Goal: Task Accomplishment & Management: Complete application form

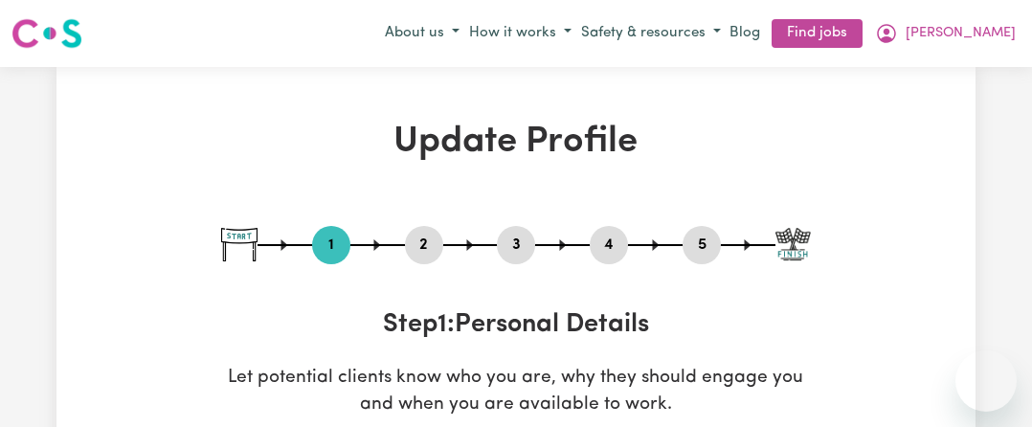
select select "[DEMOGRAPHIC_DATA]"
select select "Australian PR"
select select "Studying a healthcare related degree or qualification"
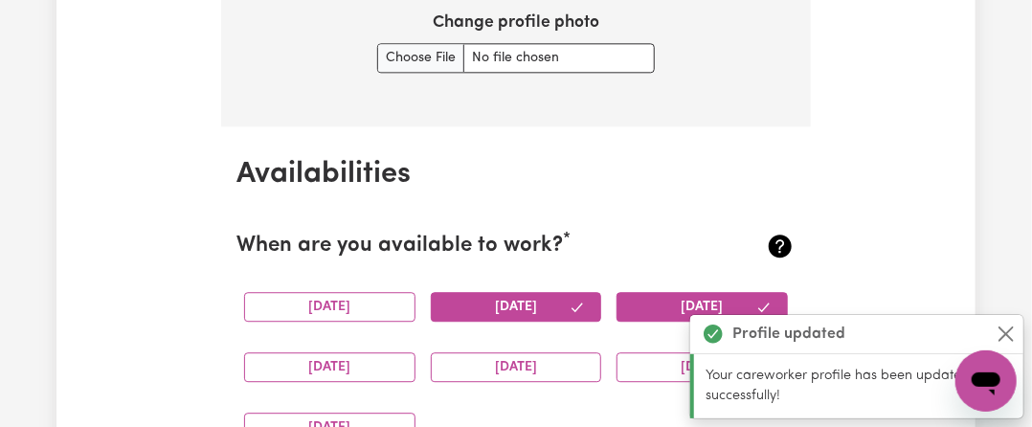
scroll to position [1854, 0]
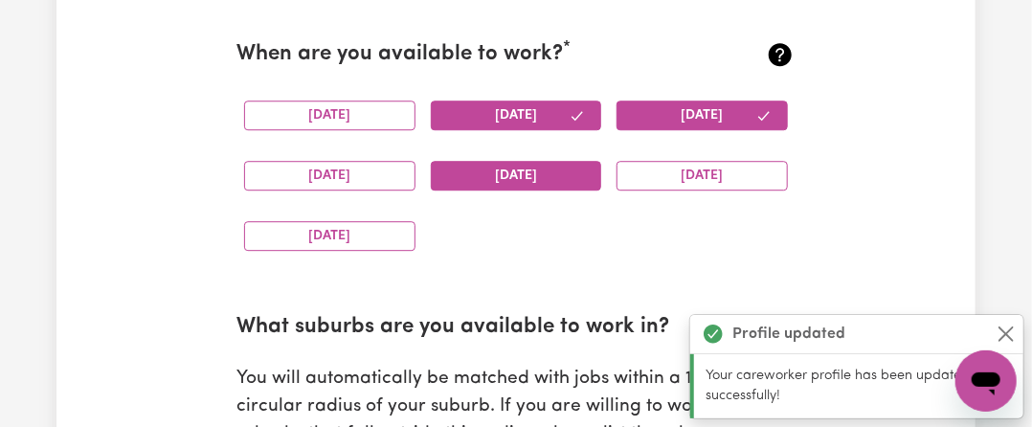
click at [545, 178] on button "[DATE]" at bounding box center [516, 176] width 171 height 30
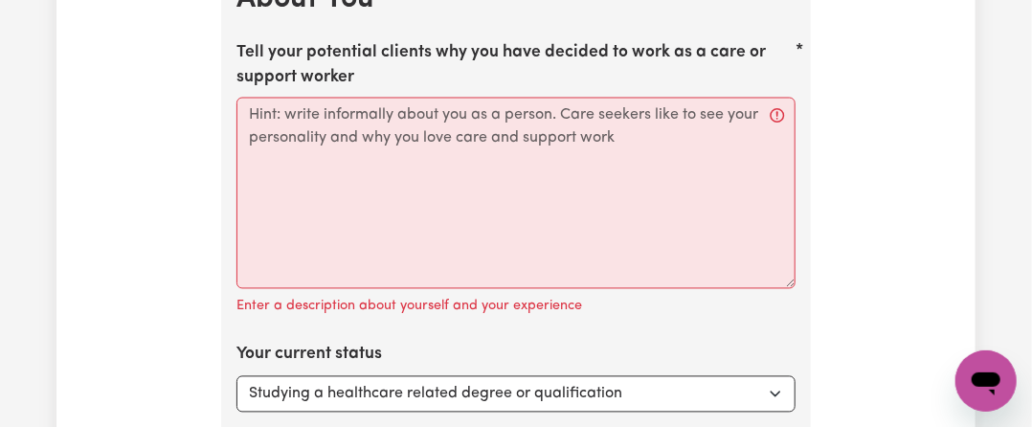
scroll to position [3578, 0]
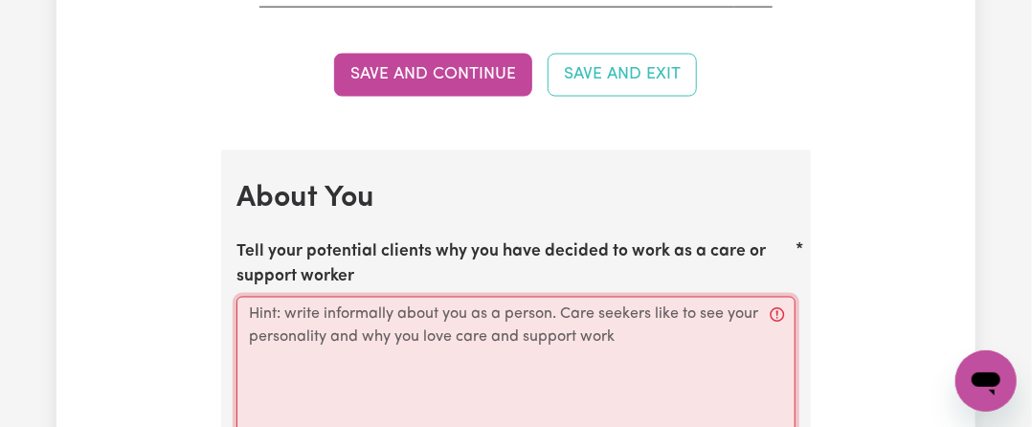
click at [317, 302] on textarea "Tell your potential clients why you have decided to work as a care or support w…" at bounding box center [516, 393] width 559 height 192
paste textarea "Loremip — Dolors, Ametconsectet, adi Elitsedd Eiusmod temp Inci 🌸Utlab etd magn…"
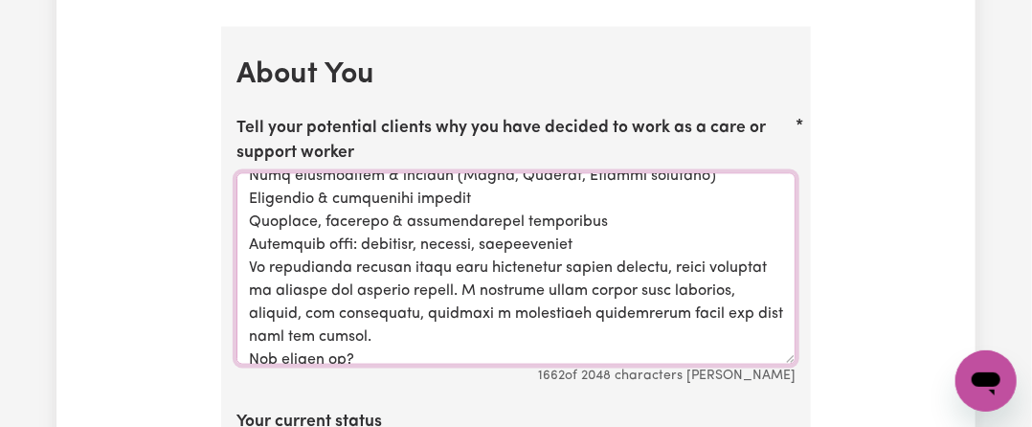
scroll to position [0, 0]
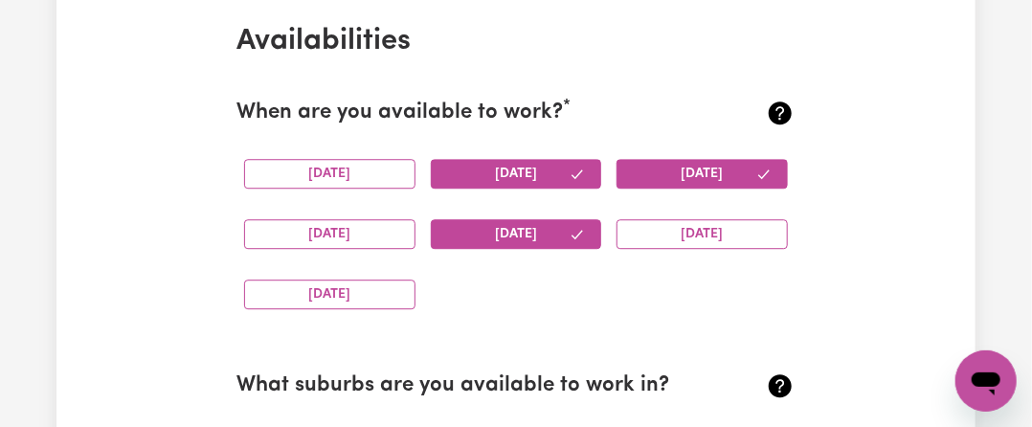
drag, startPoint x: 251, startPoint y: 318, endPoint x: 131, endPoint y: -50, distance: 386.7
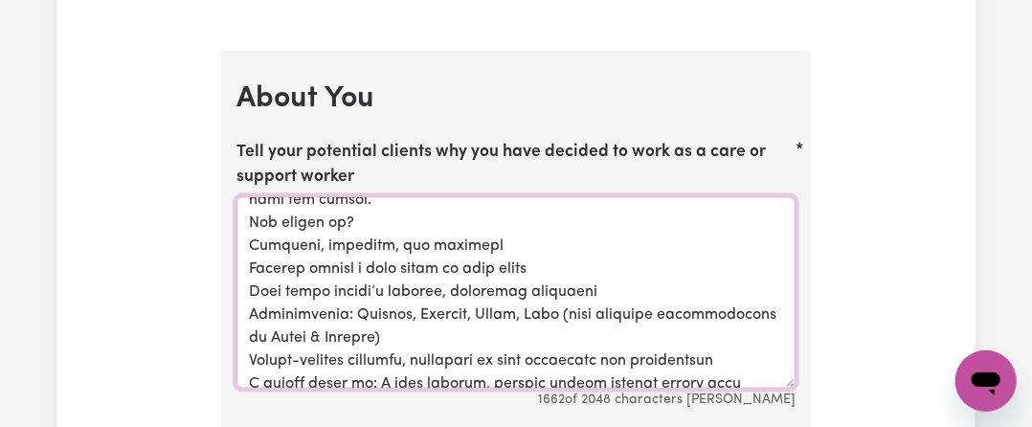
scroll to position [4060, 0]
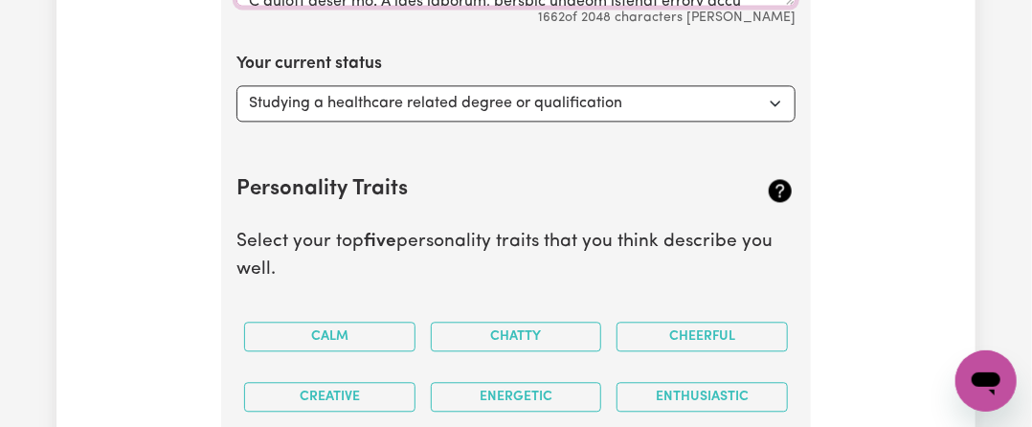
type textarea "Loremip — Dolors, Ametconsectet, adi Elitsedd Eiusmod temp Inci 🌸Utlab etd magn…"
click at [632, 145] on section "Personality Traits Select your top five personality traits that you think descr…" at bounding box center [516, 357] width 559 height 424
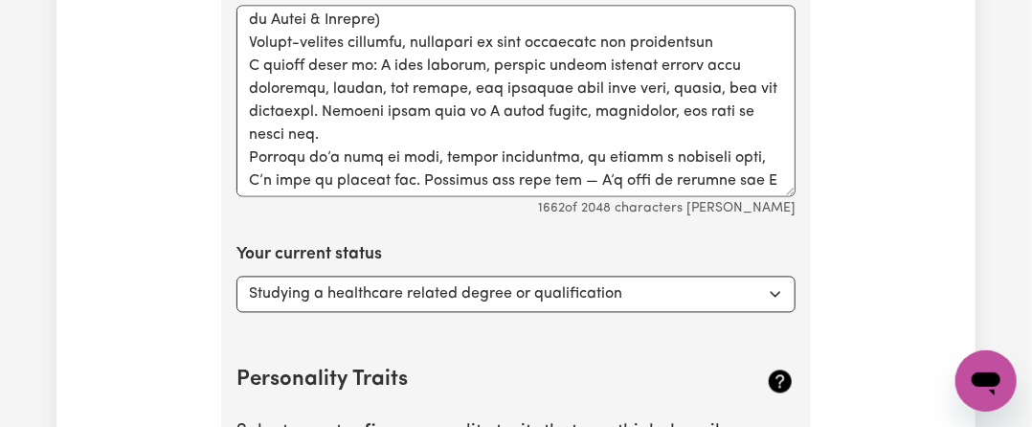
scroll to position [556, 0]
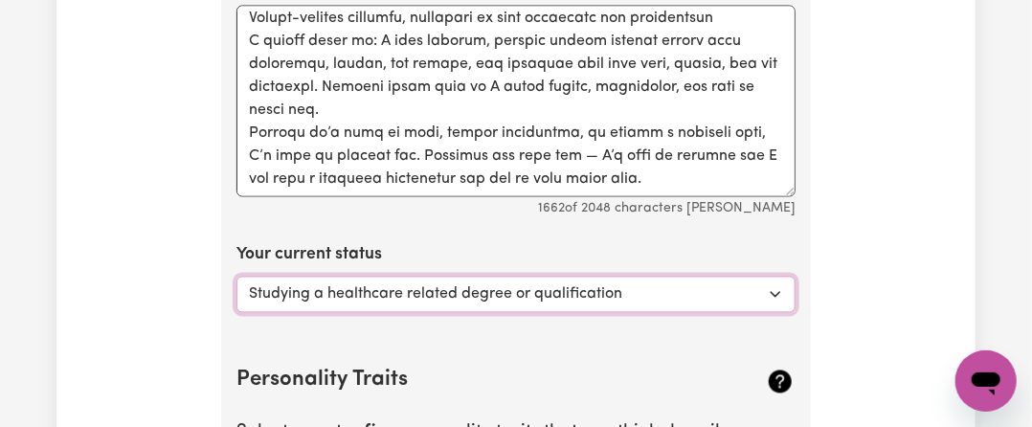
click at [542, 277] on select "Select... Studying a healthcare related degree or qualification Studying a non-…" at bounding box center [516, 295] width 559 height 36
select select "Looking for work - I just graduated"
click at [237, 277] on select "Select... Studying a healthcare related degree or qualification Studying a non-…" at bounding box center [516, 295] width 559 height 36
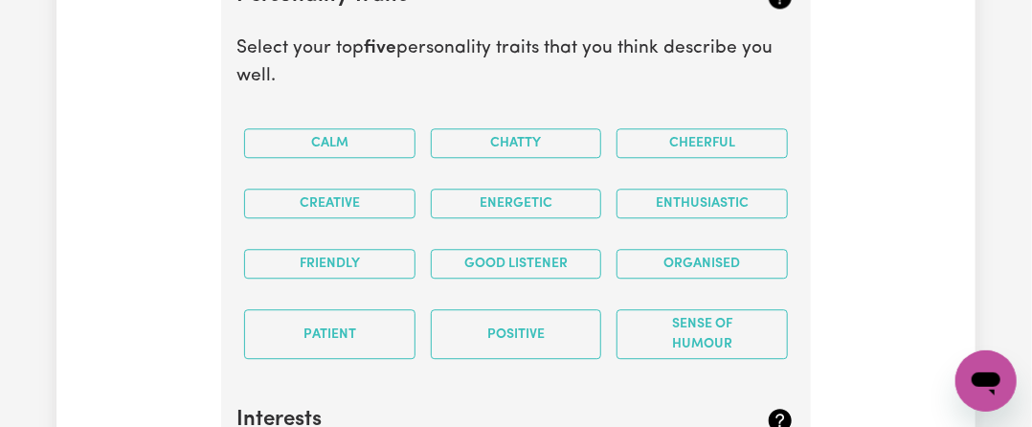
scroll to position [4348, 0]
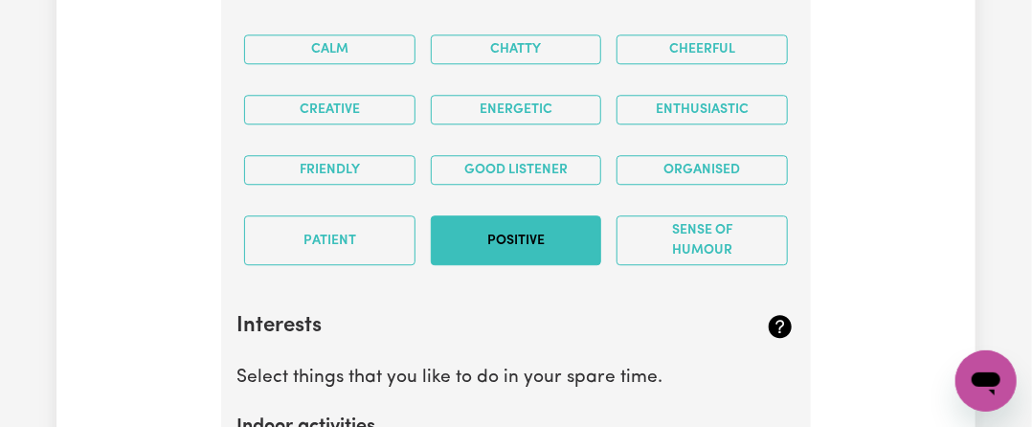
click at [464, 215] on button "Positive" at bounding box center [516, 240] width 171 height 50
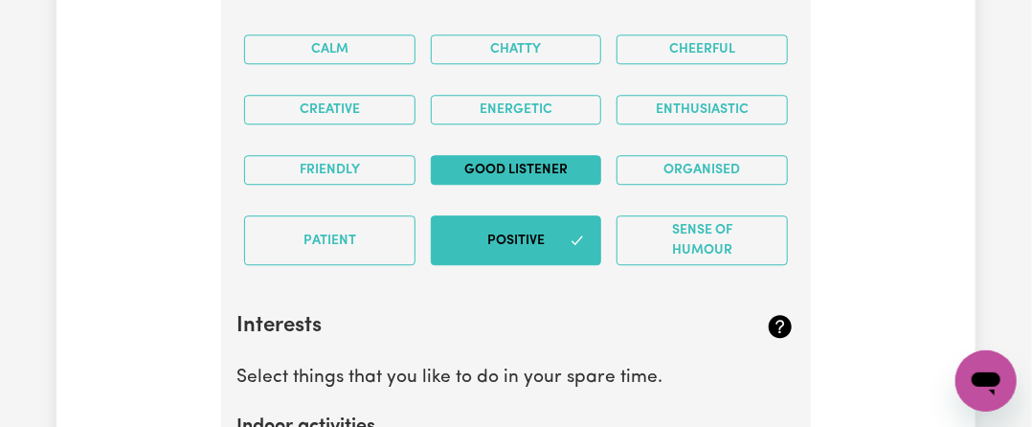
click at [487, 155] on button "Good Listener" at bounding box center [516, 170] width 171 height 30
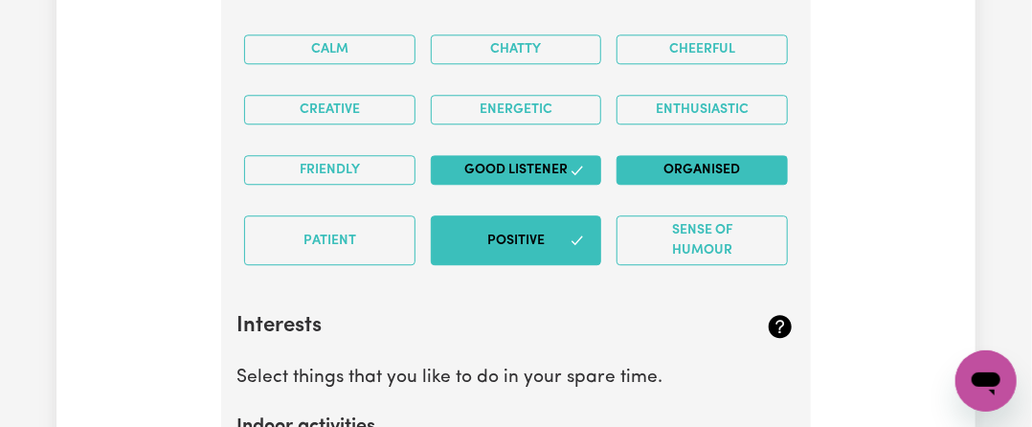
click at [657, 155] on button "Organised" at bounding box center [702, 170] width 171 height 30
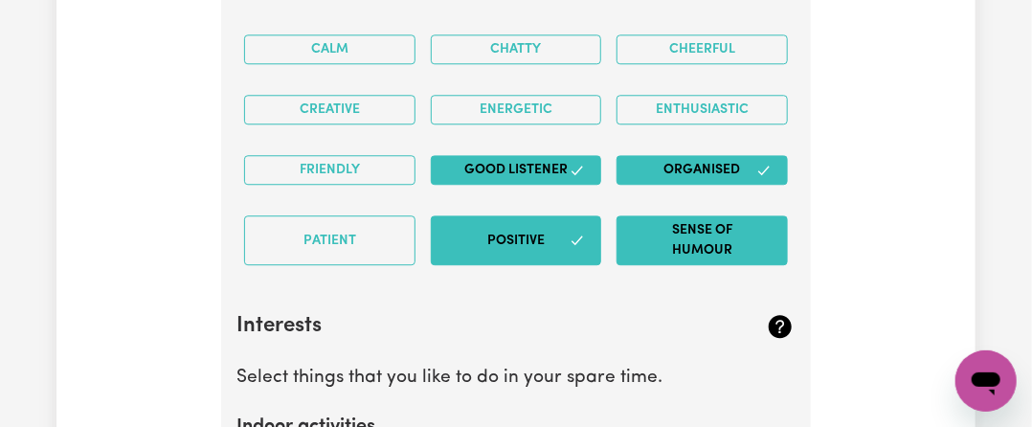
click at [677, 215] on button "Sense of Humour" at bounding box center [702, 240] width 171 height 50
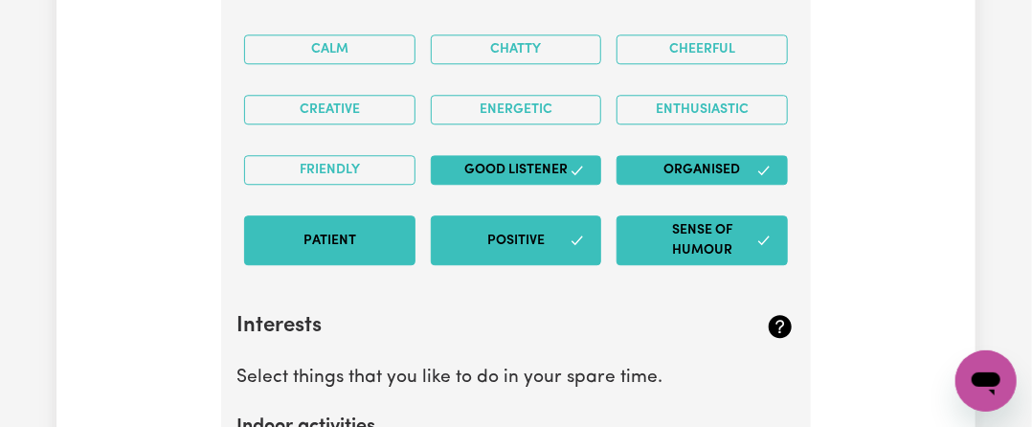
click at [302, 219] on button "Patient" at bounding box center [329, 240] width 171 height 50
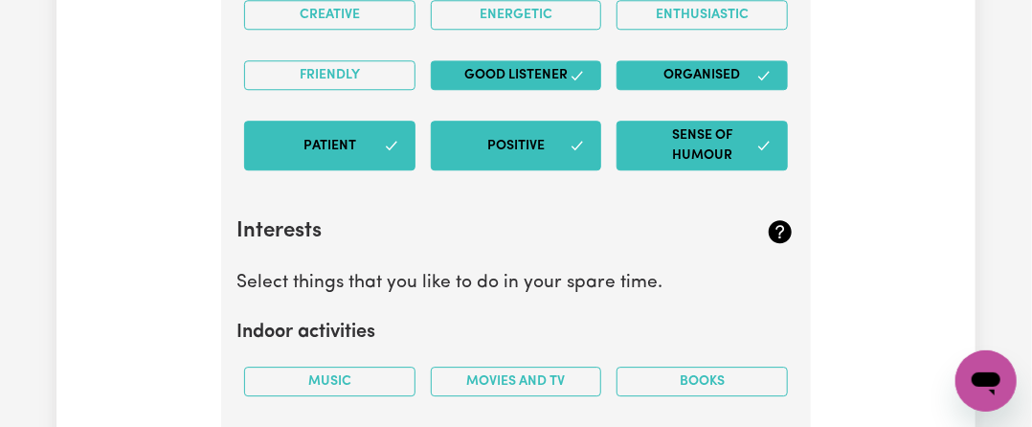
scroll to position [4635, 0]
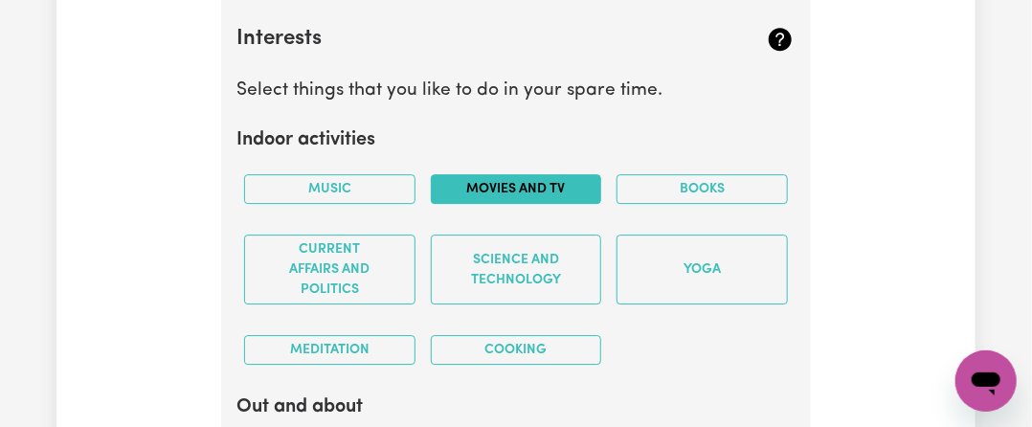
click at [538, 174] on button "Movies and TV" at bounding box center [516, 189] width 171 height 30
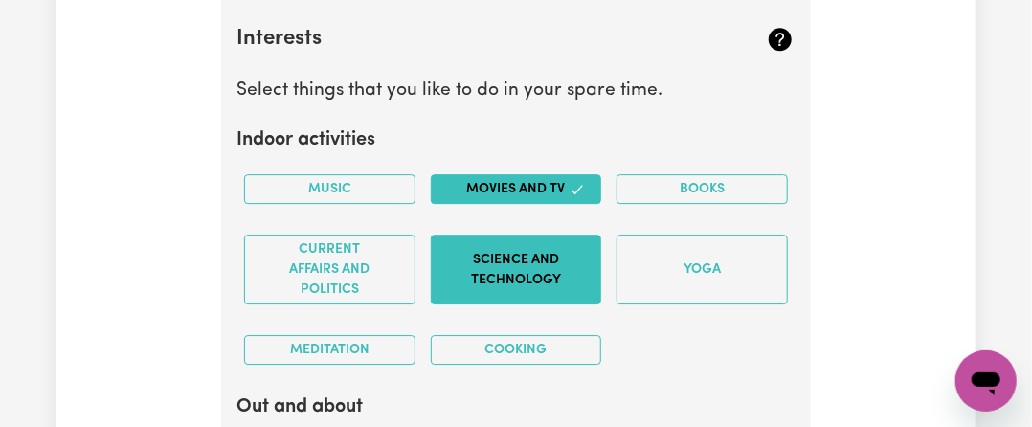
click at [521, 253] on button "Science and Technology" at bounding box center [516, 270] width 171 height 70
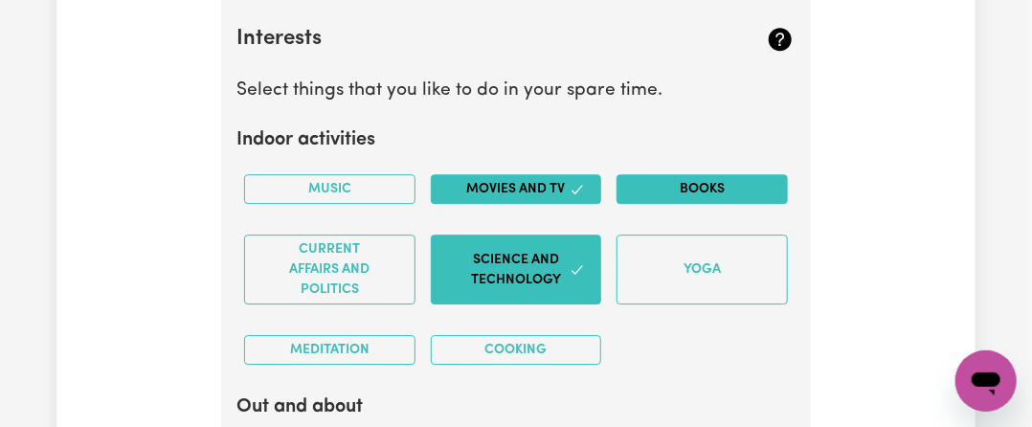
click at [699, 174] on button "Books" at bounding box center [702, 189] width 171 height 30
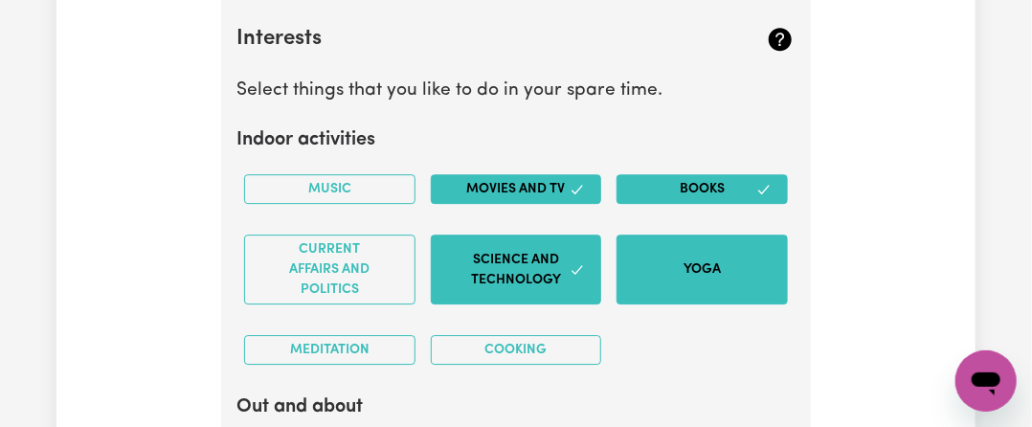
click at [670, 235] on button "Yoga" at bounding box center [702, 270] width 171 height 70
click at [620, 240] on button "Yoga" at bounding box center [702, 270] width 171 height 70
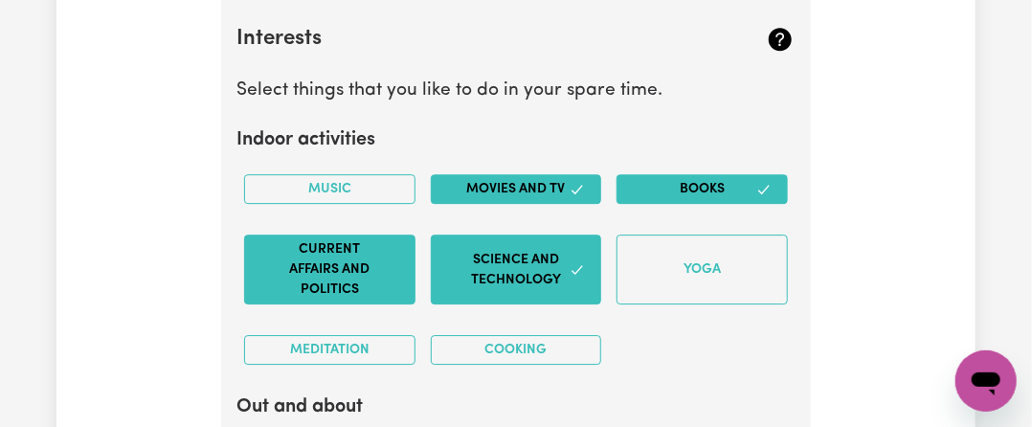
click at [362, 240] on button "Current Affairs and Politics" at bounding box center [329, 270] width 171 height 70
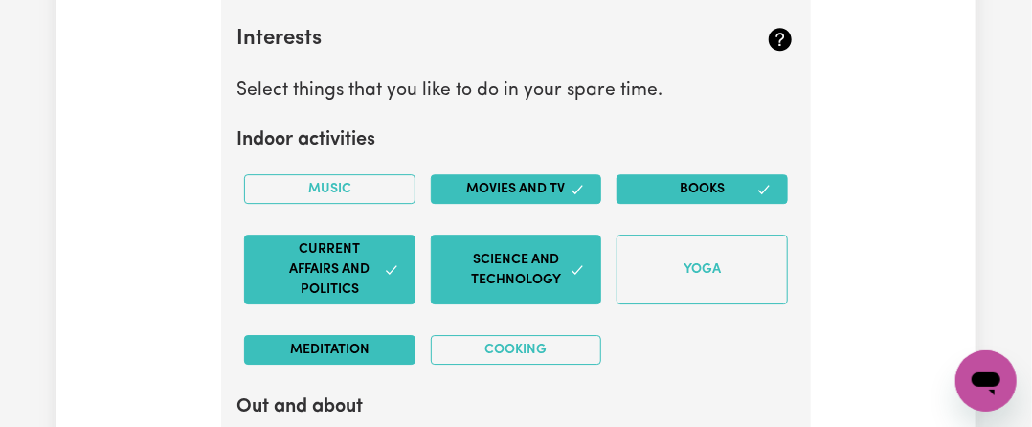
click at [355, 335] on button "Meditation" at bounding box center [329, 350] width 171 height 30
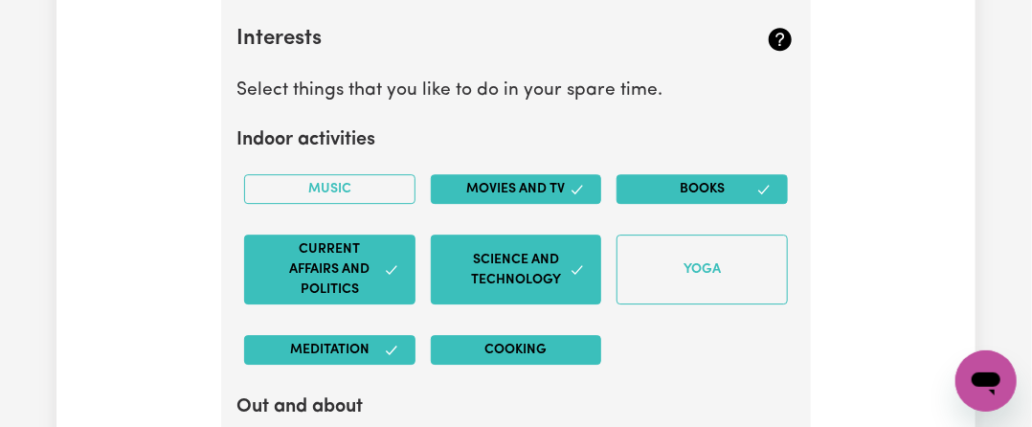
click at [483, 335] on button "Cooking" at bounding box center [516, 350] width 171 height 30
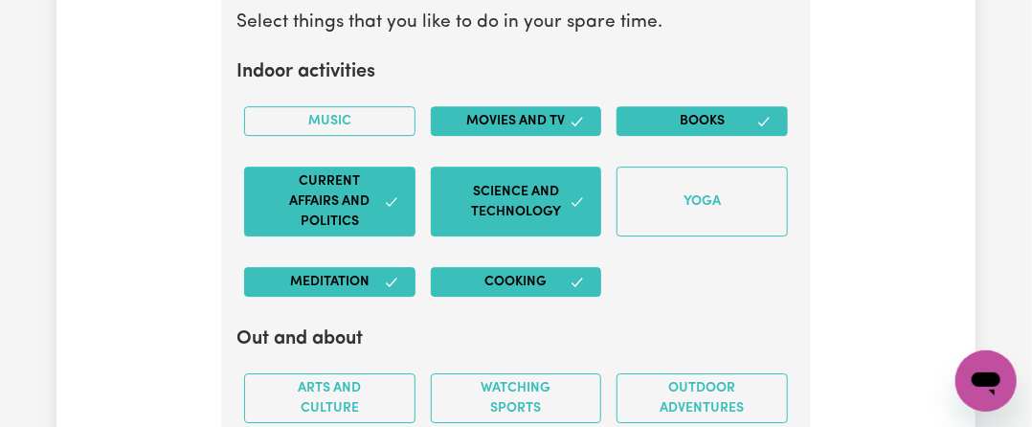
scroll to position [4731, 0]
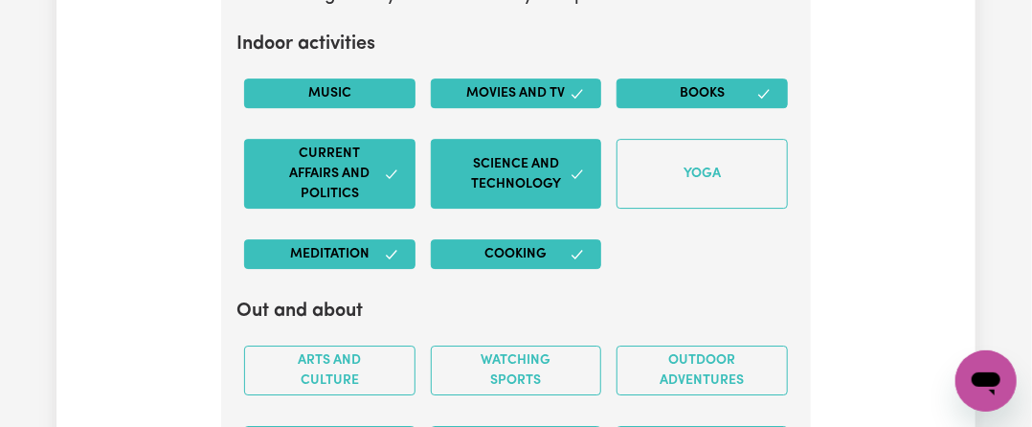
click at [370, 79] on button "Music" at bounding box center [329, 94] width 171 height 30
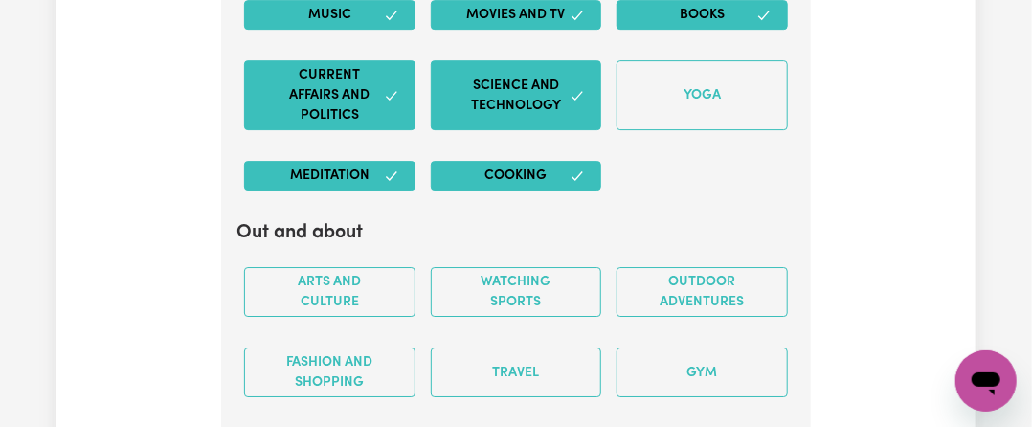
scroll to position [4922, 0]
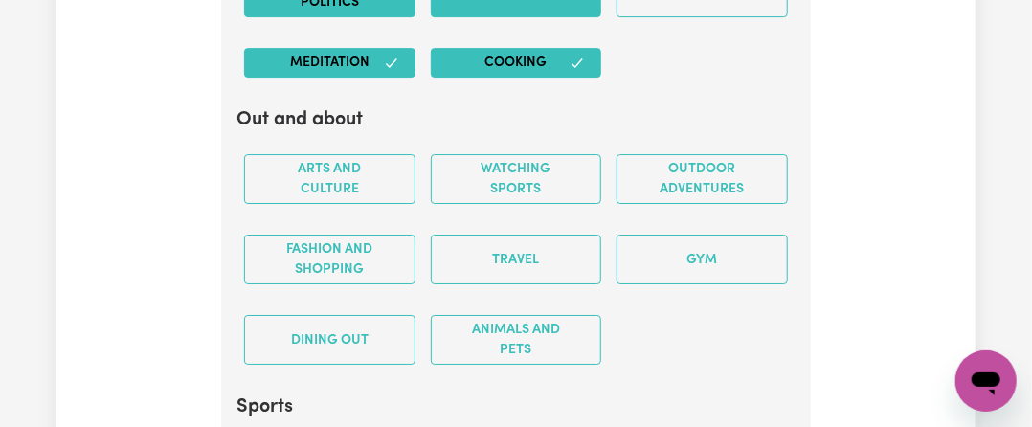
click at [350, 255] on div "Fashion and shopping" at bounding box center [330, 259] width 187 height 80
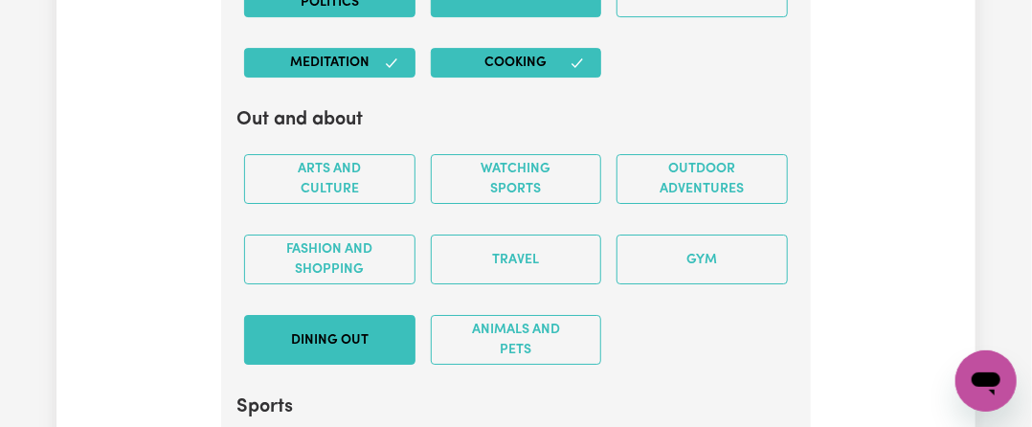
click at [343, 315] on button "Dining out" at bounding box center [329, 340] width 171 height 50
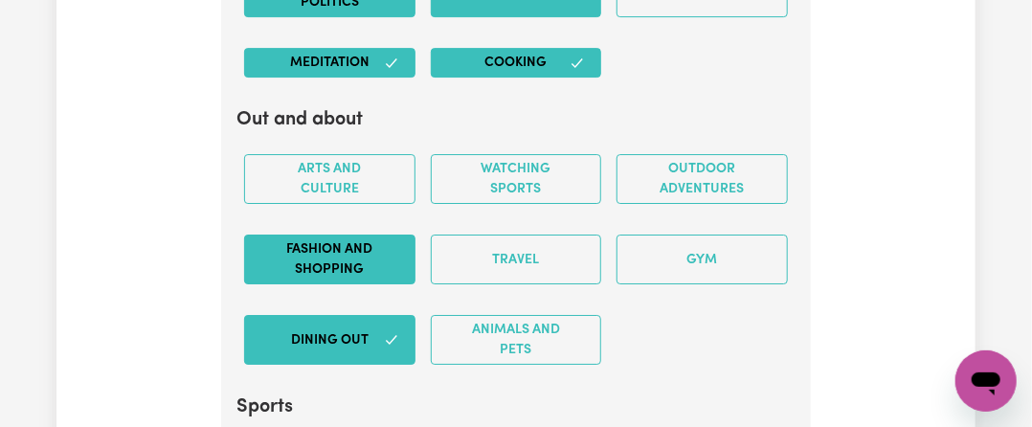
click at [343, 235] on button "Fashion and shopping" at bounding box center [329, 260] width 171 height 50
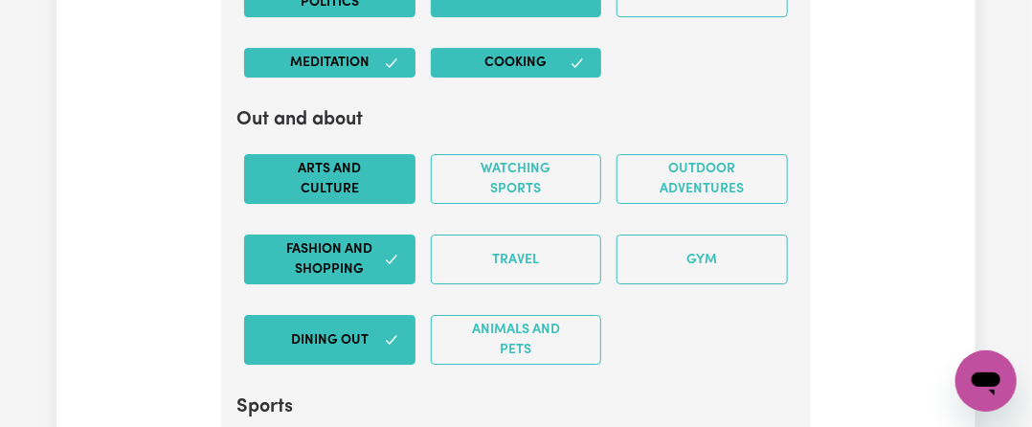
click at [350, 154] on button "Arts and Culture" at bounding box center [329, 179] width 171 height 50
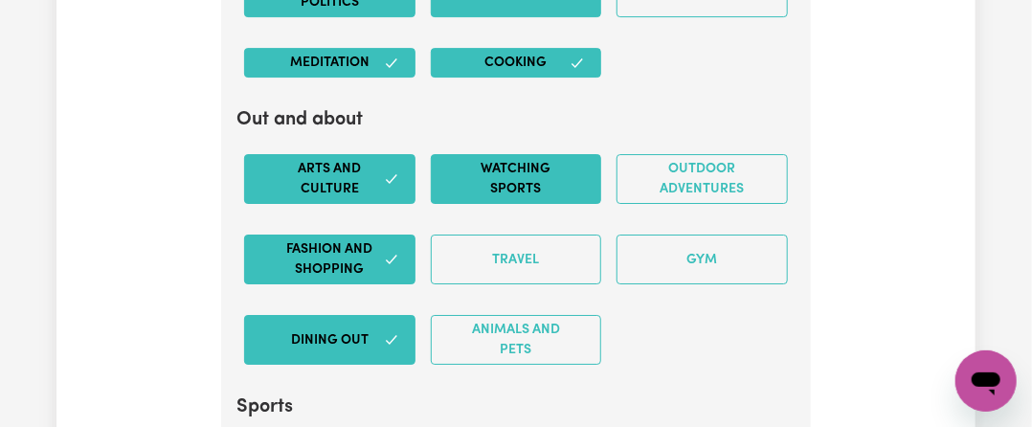
click at [489, 154] on button "Watching sports" at bounding box center [516, 179] width 171 height 50
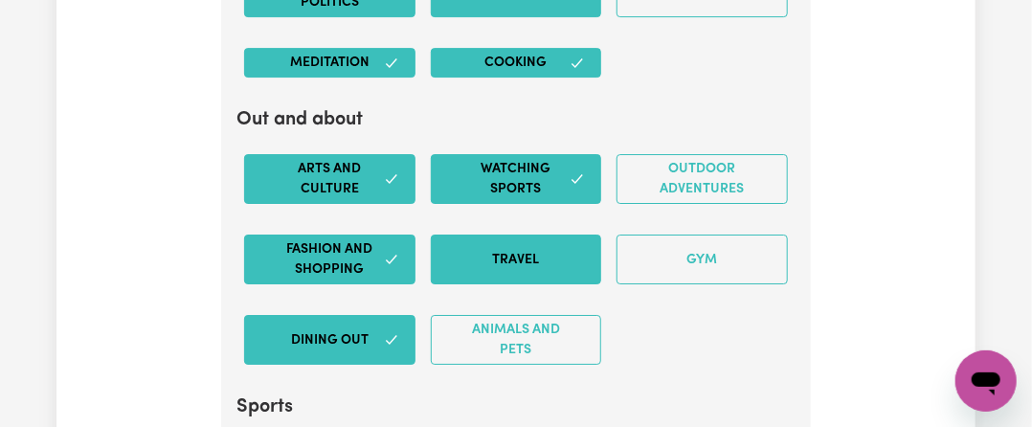
click at [489, 235] on button "Travel" at bounding box center [516, 260] width 171 height 50
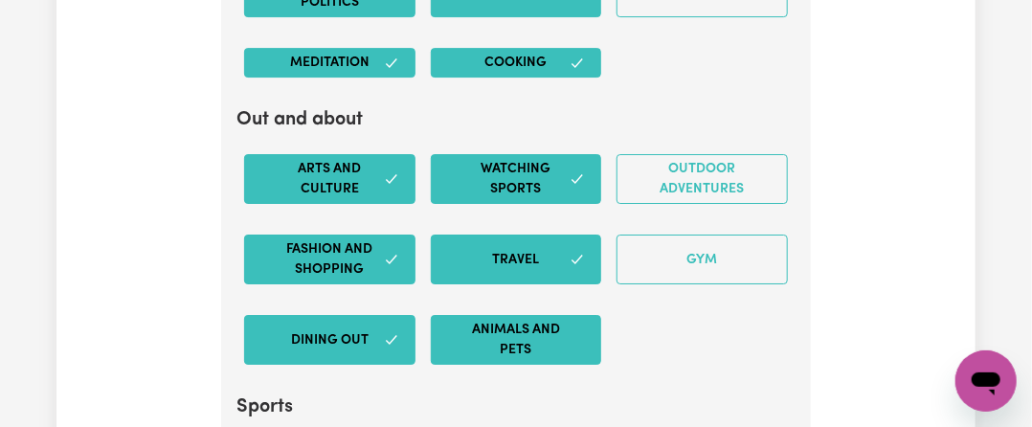
click at [506, 315] on button "Animals and pets" at bounding box center [516, 340] width 171 height 50
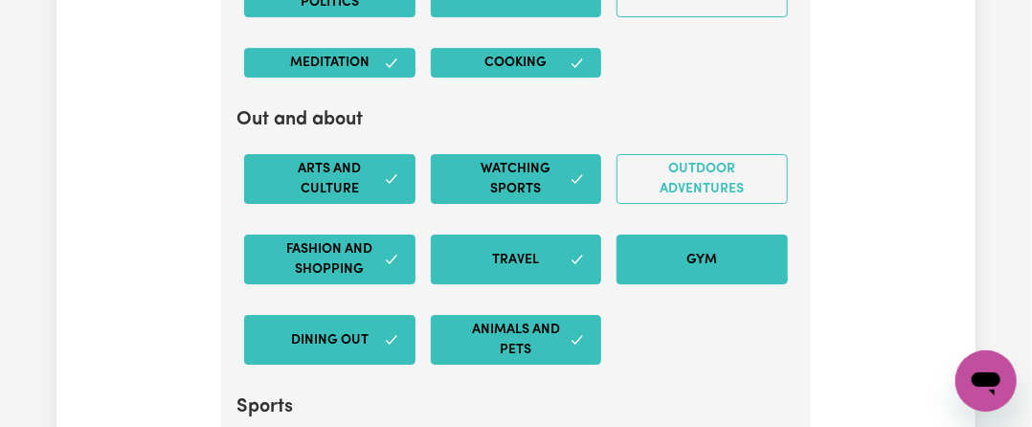
drag, startPoint x: 738, startPoint y: 208, endPoint x: 720, endPoint y: 180, distance: 33.2
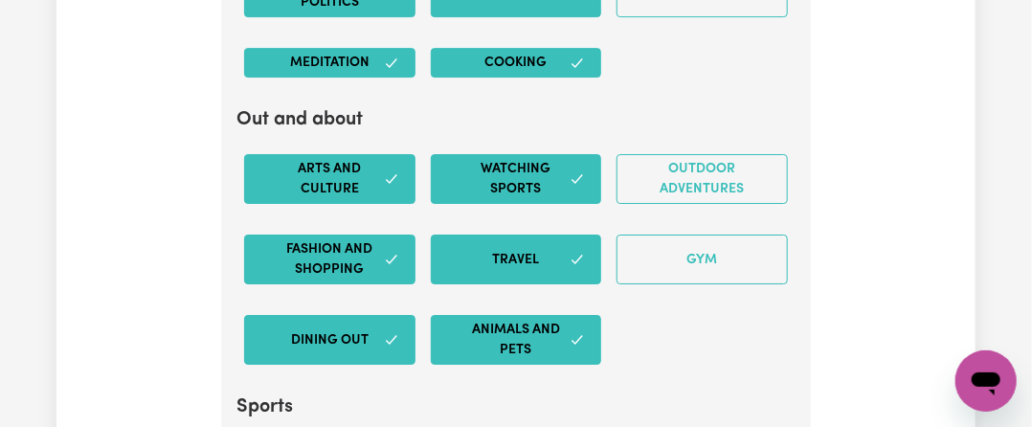
click at [737, 235] on button "Gym" at bounding box center [702, 260] width 171 height 50
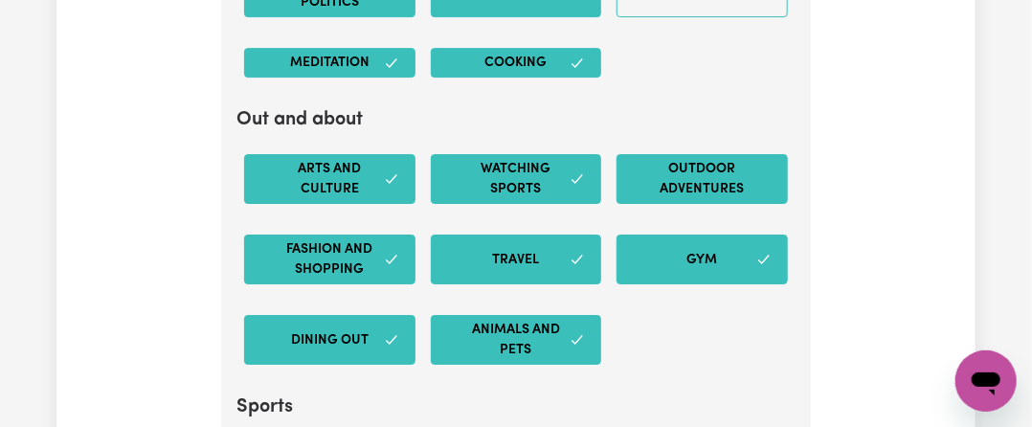
click at [690, 154] on button "Outdoor adventures" at bounding box center [702, 179] width 171 height 50
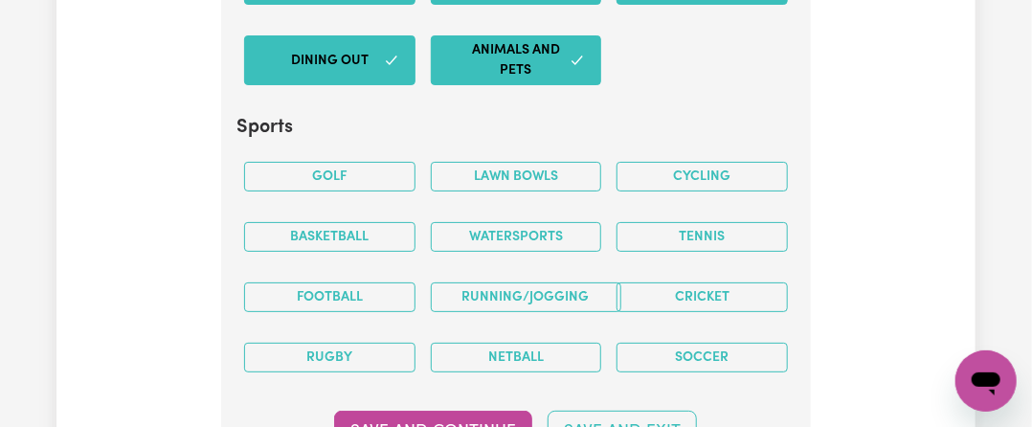
scroll to position [5209, 0]
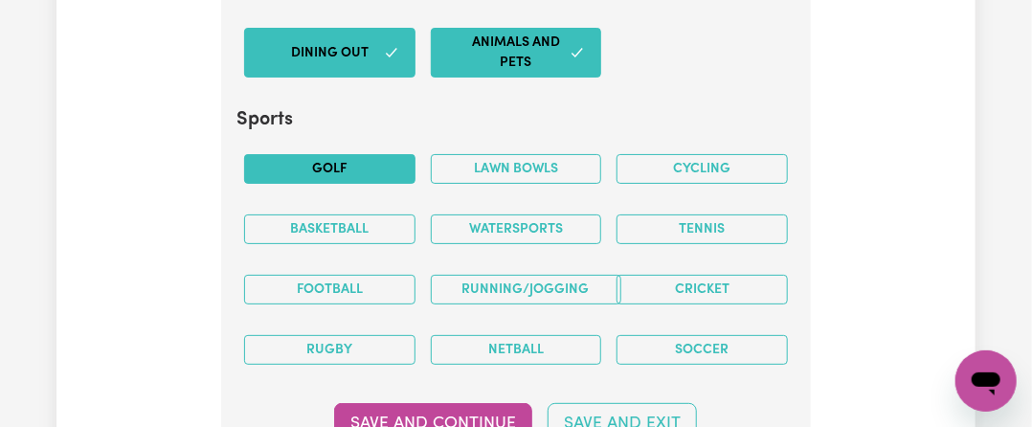
click at [383, 154] on button "Golf" at bounding box center [329, 169] width 171 height 30
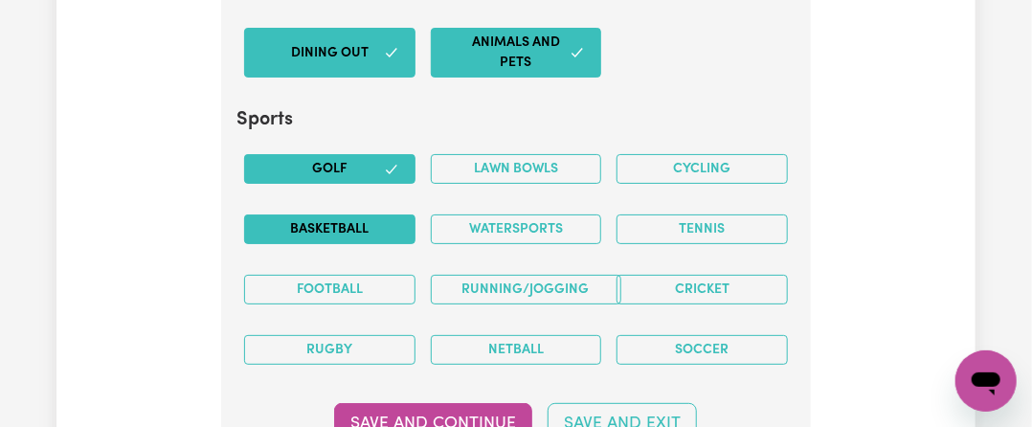
click at [372, 215] on button "Basketball" at bounding box center [329, 230] width 171 height 30
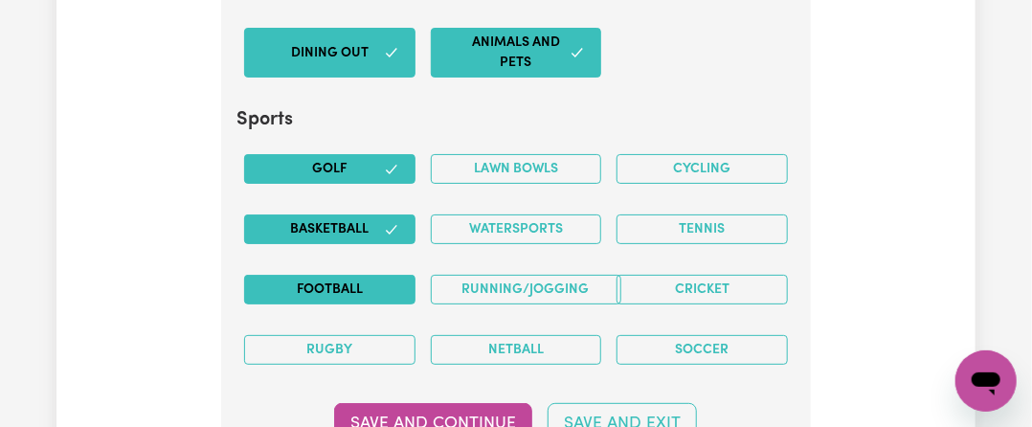
click at [366, 275] on button "Football" at bounding box center [329, 290] width 171 height 30
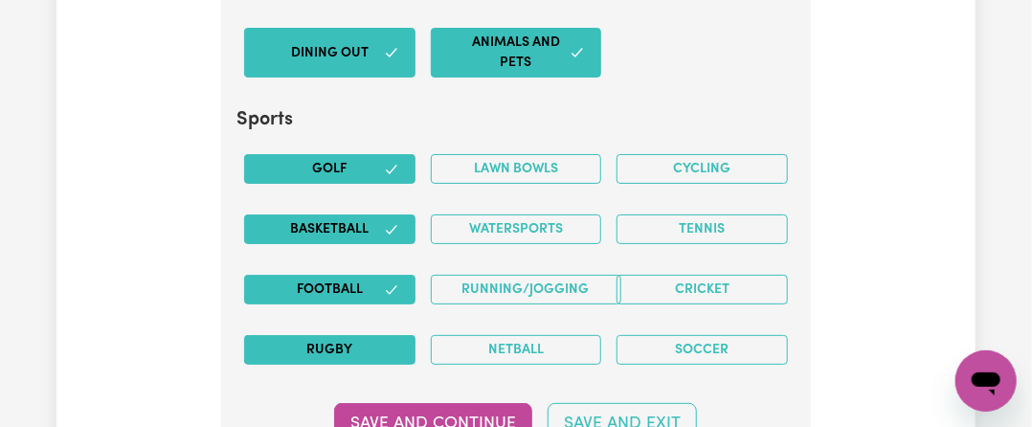
click at [371, 335] on button "Rugby" at bounding box center [329, 350] width 171 height 30
click at [540, 320] on div "Netball" at bounding box center [516, 350] width 187 height 60
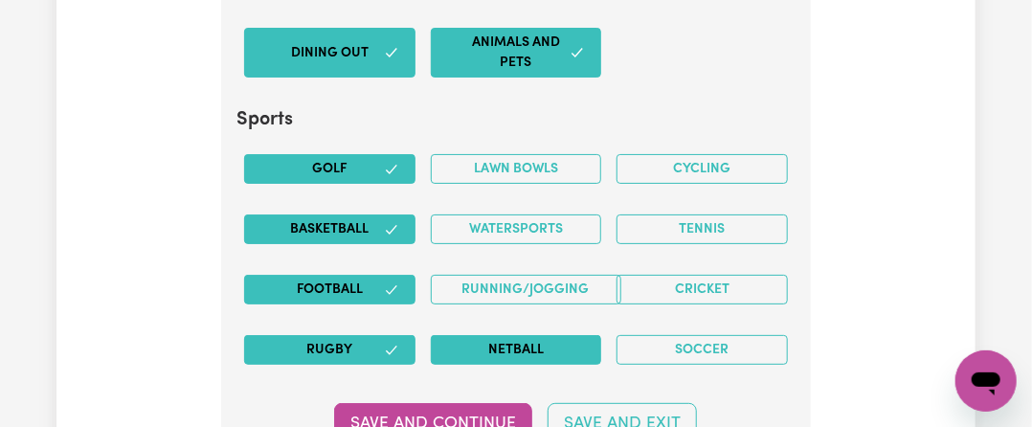
click at [527, 335] on button "Netball" at bounding box center [516, 350] width 171 height 30
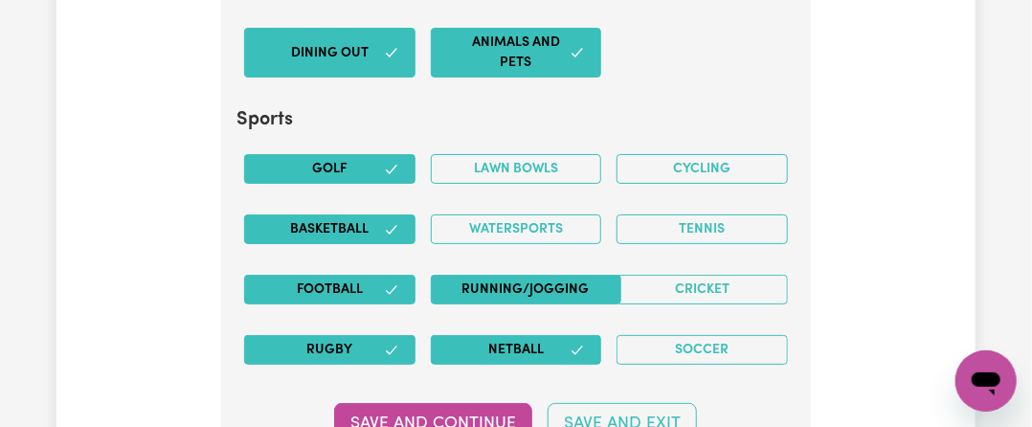
click at [519, 275] on button "Running/Jogging" at bounding box center [526, 290] width 191 height 30
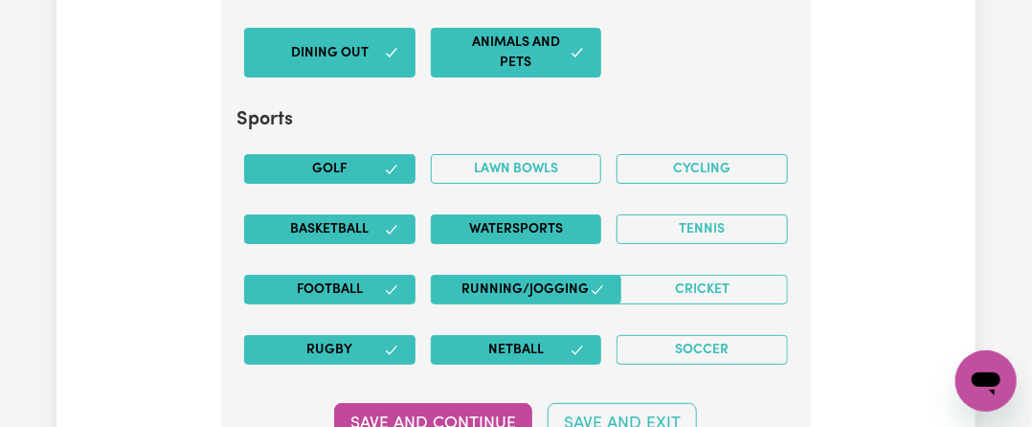
click at [513, 215] on button "Watersports" at bounding box center [516, 230] width 171 height 30
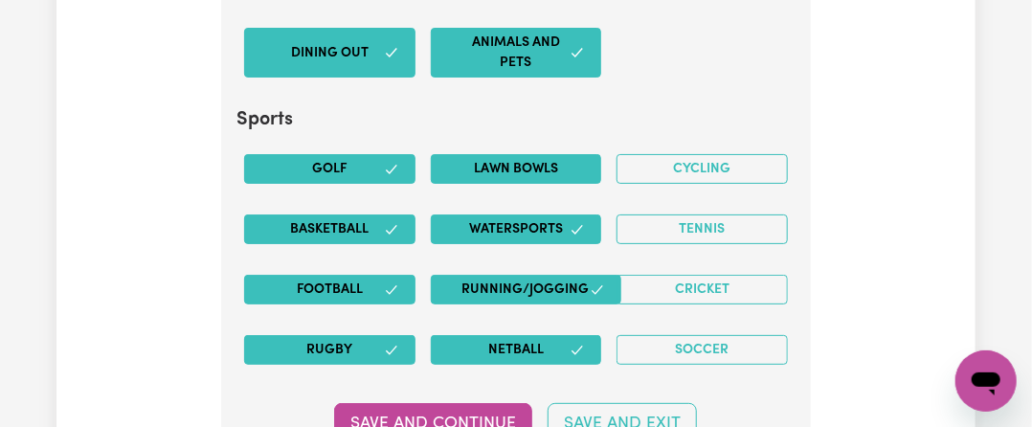
click at [517, 154] on button "Lawn bowls" at bounding box center [516, 169] width 171 height 30
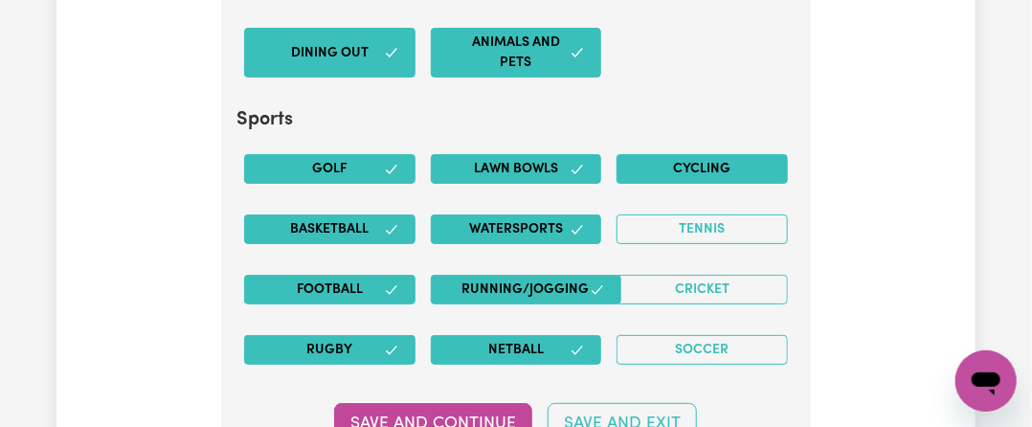
click at [700, 154] on button "Cycling" at bounding box center [702, 169] width 171 height 30
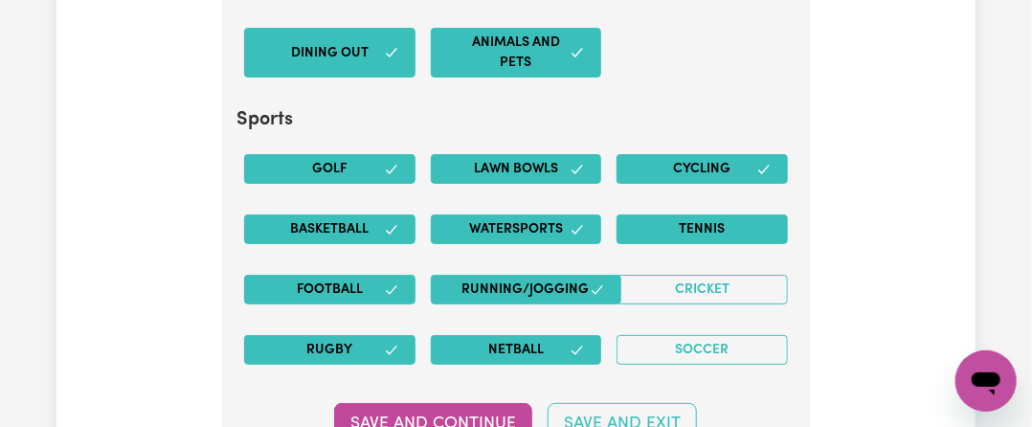
click at [671, 215] on button "Tennis" at bounding box center [702, 230] width 171 height 30
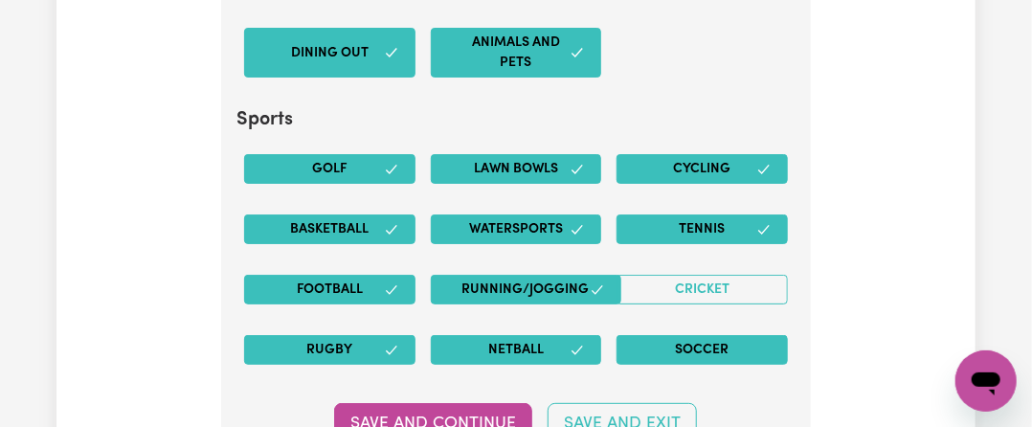
click at [652, 335] on button "Soccer" at bounding box center [702, 350] width 171 height 30
click at [494, 403] on button "Save and Continue" at bounding box center [433, 424] width 198 height 42
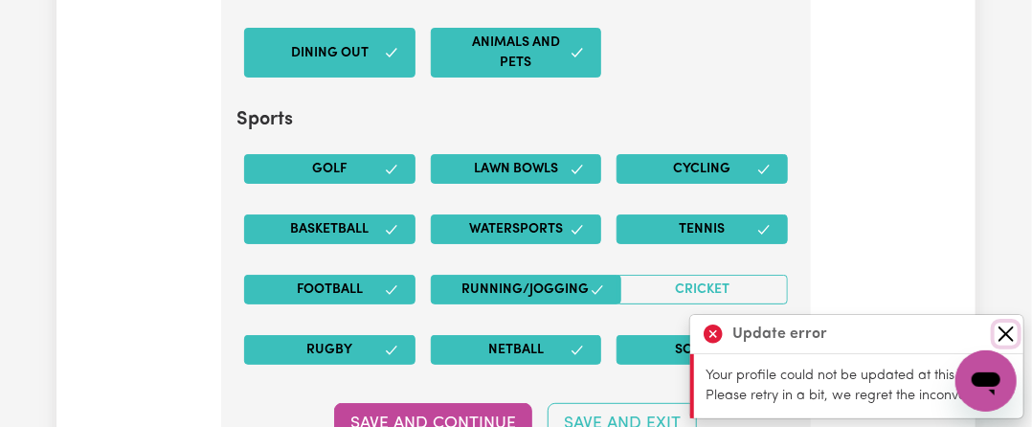
click at [1003, 333] on button "Close" at bounding box center [1006, 334] width 23 height 23
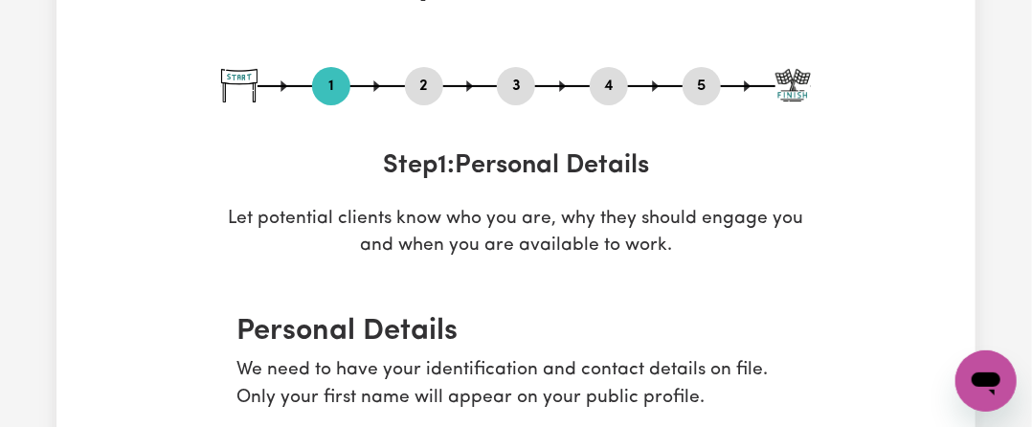
scroll to position [0, 0]
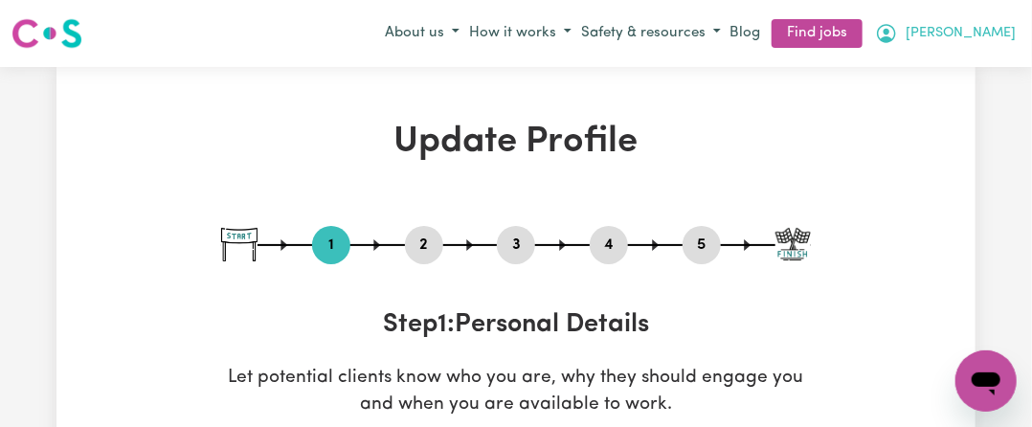
click at [951, 20] on button "KAYE POLRIT" at bounding box center [945, 33] width 150 height 33
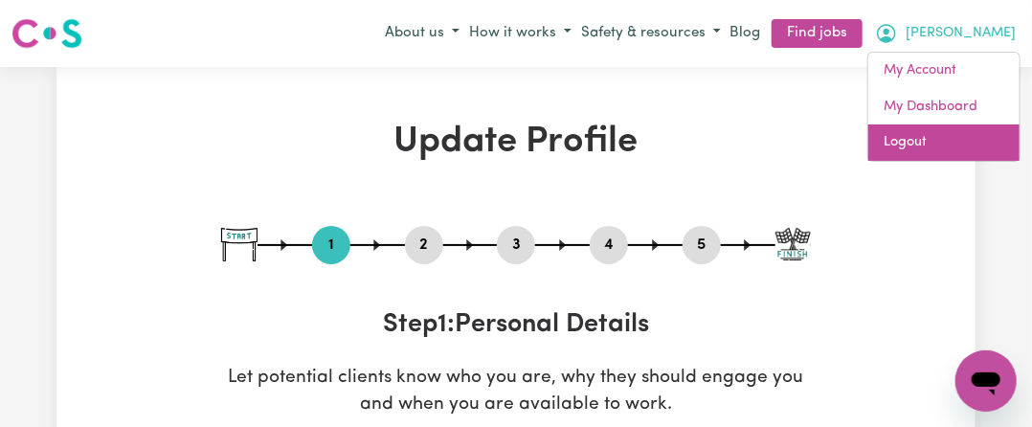
click at [954, 130] on link "Logout" at bounding box center [944, 142] width 151 height 36
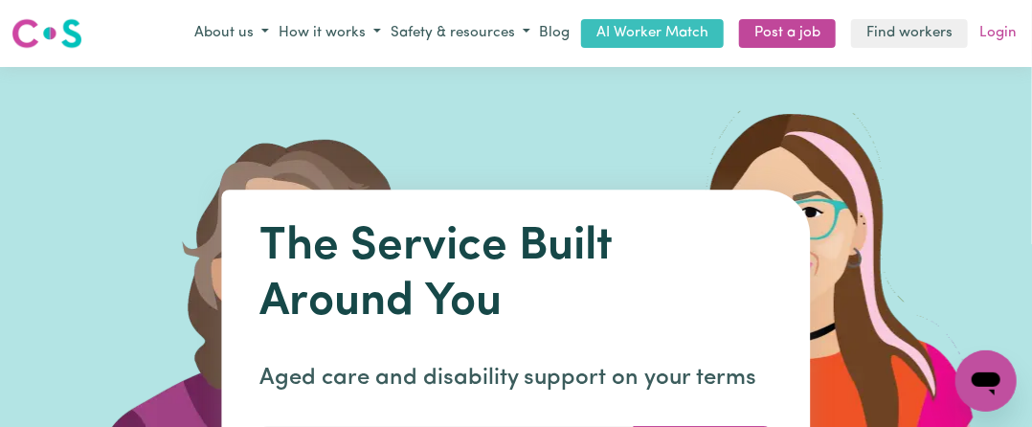
click at [1006, 34] on link "Login" at bounding box center [998, 34] width 45 height 30
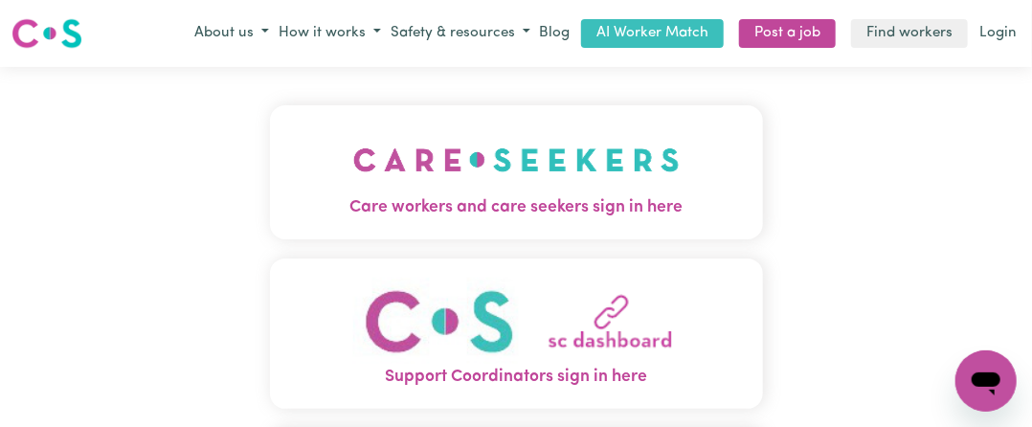
click at [540, 165] on img "Care workers and care seekers sign in here" at bounding box center [516, 159] width 327 height 71
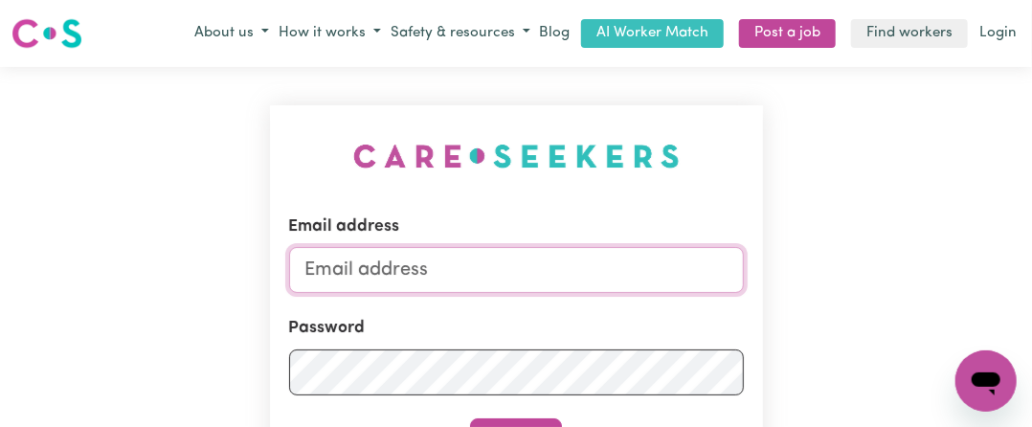
type input "[EMAIL_ADDRESS][DOMAIN_NAME]"
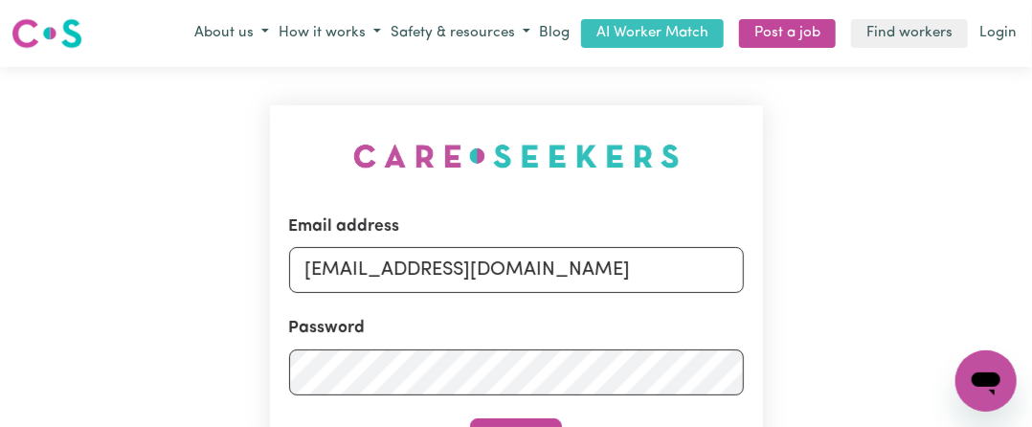
scroll to position [192, 0]
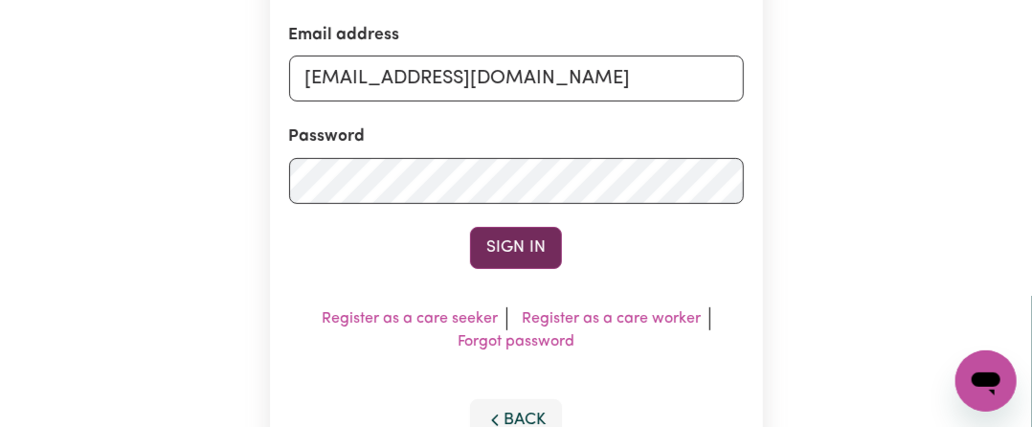
click at [490, 248] on button "Sign In" at bounding box center [516, 248] width 92 height 42
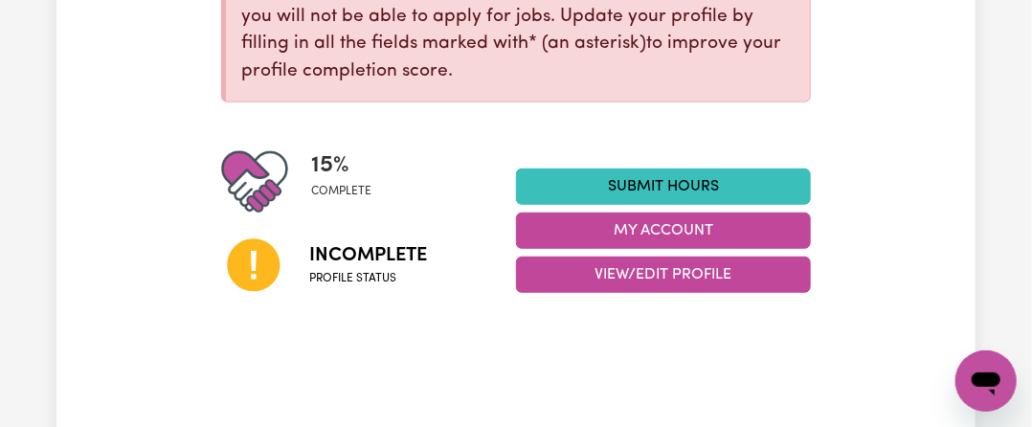
scroll to position [383, 0]
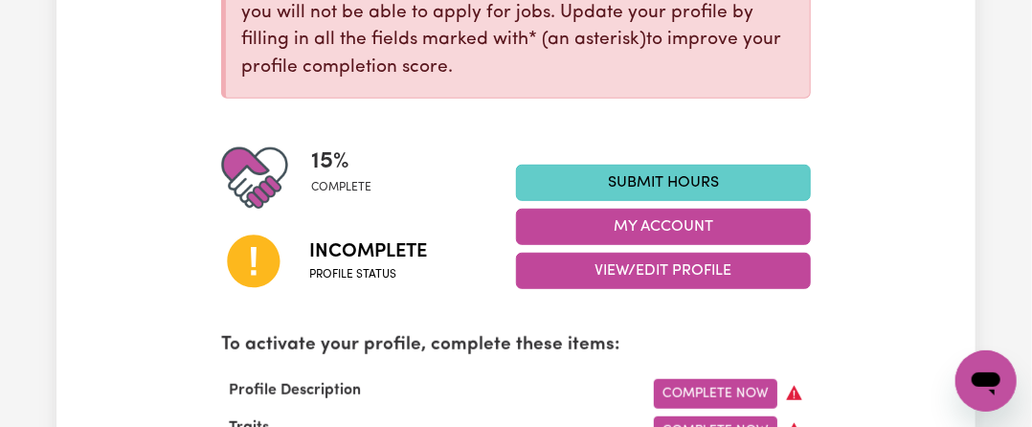
click at [683, 191] on link "Submit Hours" at bounding box center [663, 183] width 295 height 36
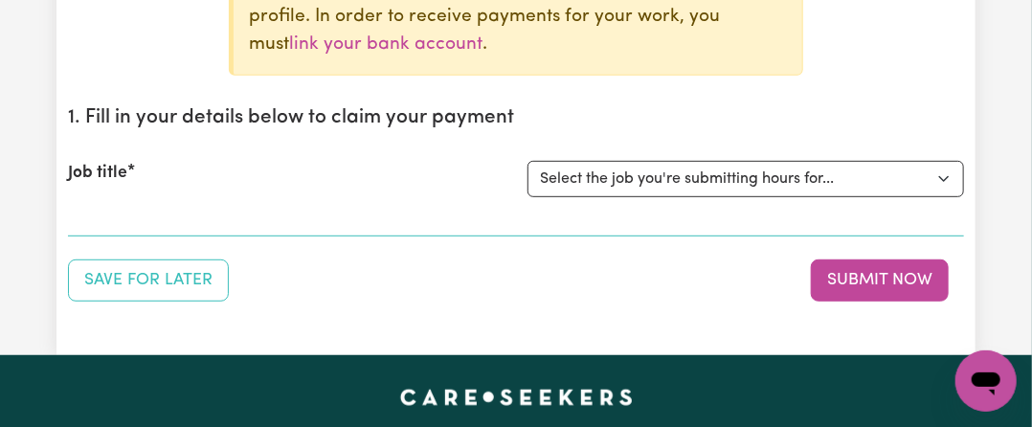
scroll to position [287, 0]
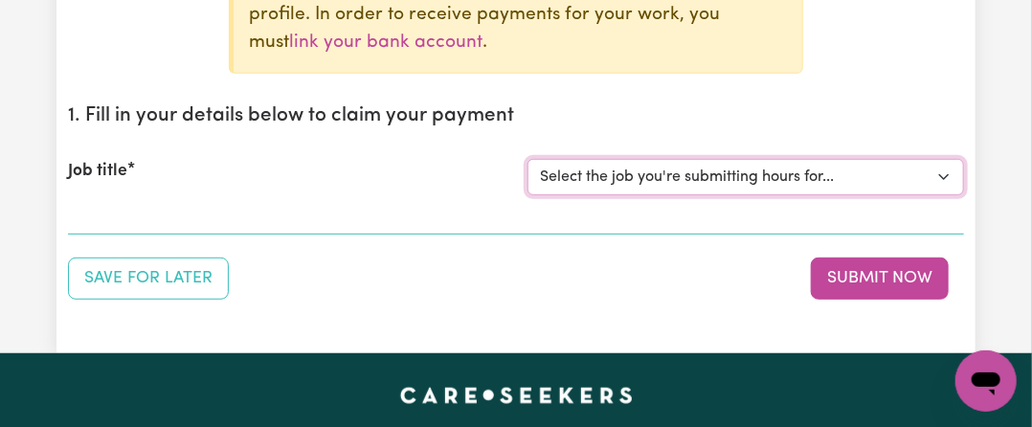
click at [667, 175] on select "Select the job you're submitting hours for..." at bounding box center [746, 177] width 437 height 36
click at [116, 173] on label "Job title" at bounding box center [97, 171] width 59 height 25
click at [528, 173] on select "Select the job you're submitting hours for..." at bounding box center [746, 177] width 437 height 36
click at [559, 187] on select "Select the job you're submitting hours for..." at bounding box center [746, 177] width 437 height 36
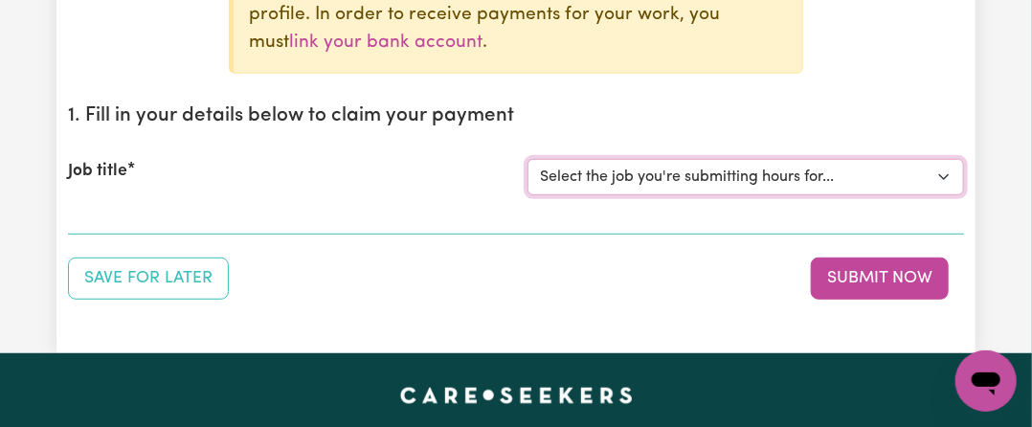
click at [559, 187] on select "Select the job you're submitting hours for..." at bounding box center [746, 177] width 437 height 36
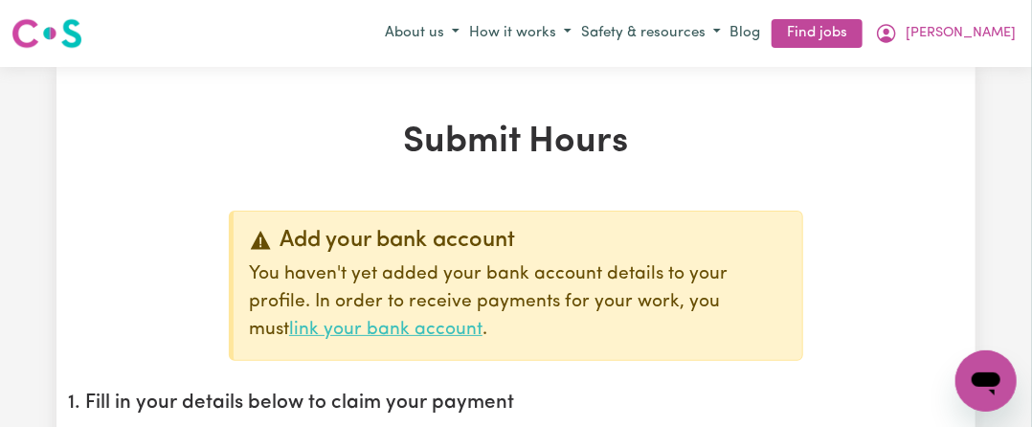
click at [483, 321] on link "link your bank account" at bounding box center [385, 330] width 193 height 18
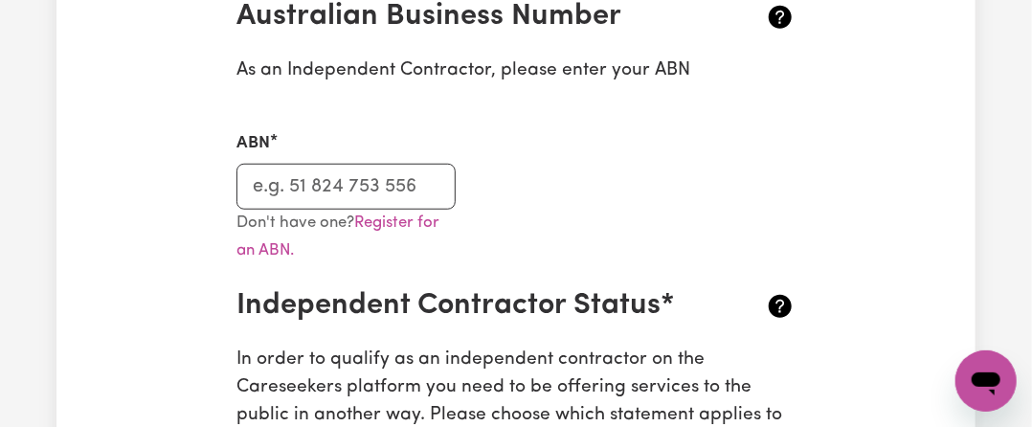
scroll to position [479, 0]
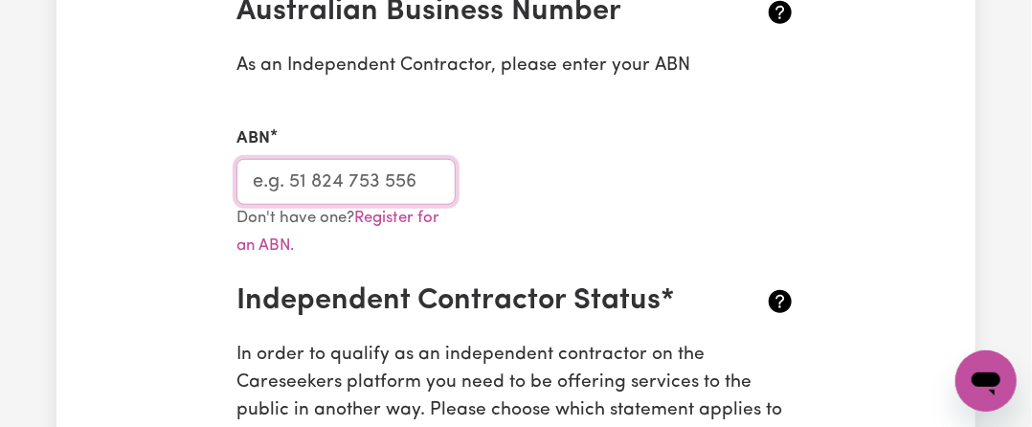
click at [261, 197] on input "ABN" at bounding box center [346, 182] width 219 height 46
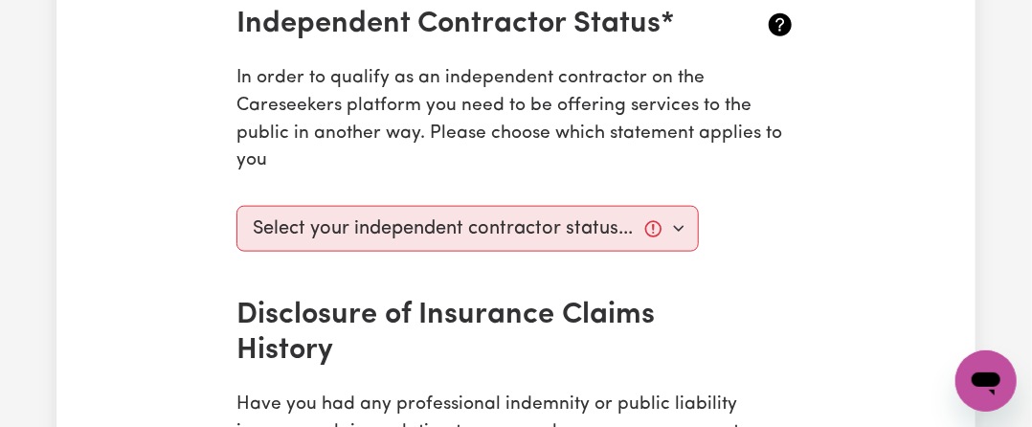
scroll to position [766, 0]
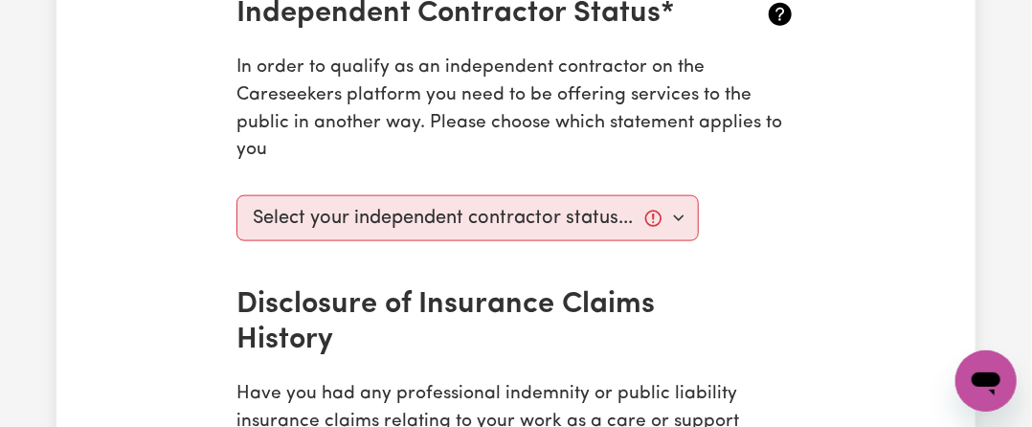
type input "67156248910"
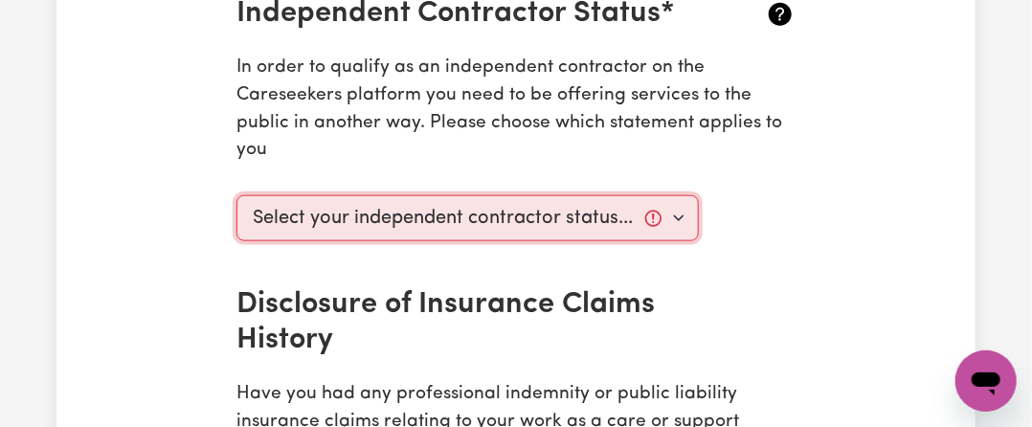
click at [397, 232] on select "Select your independent contractor status... I am providing services through an…" at bounding box center [468, 218] width 463 height 46
select select "I am providing services privately on my own"
click at [237, 195] on select "Select your independent contractor status... I am providing services through an…" at bounding box center [468, 218] width 463 height 46
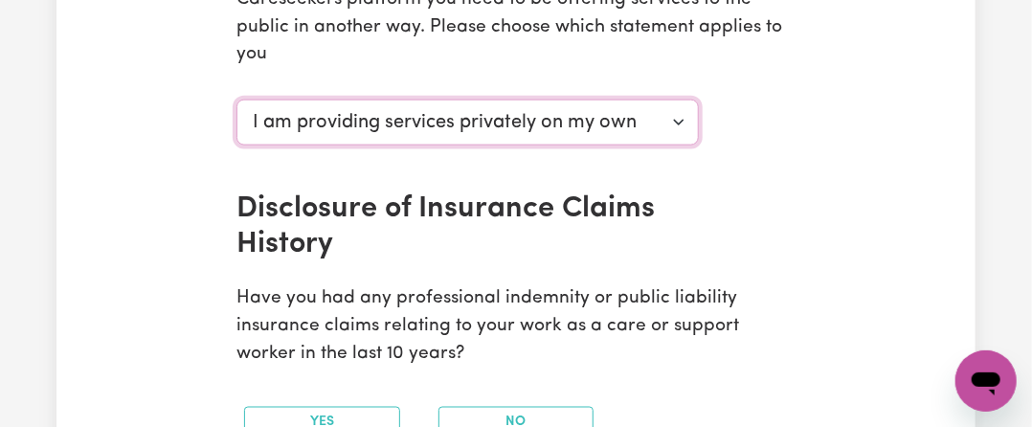
scroll to position [958, 0]
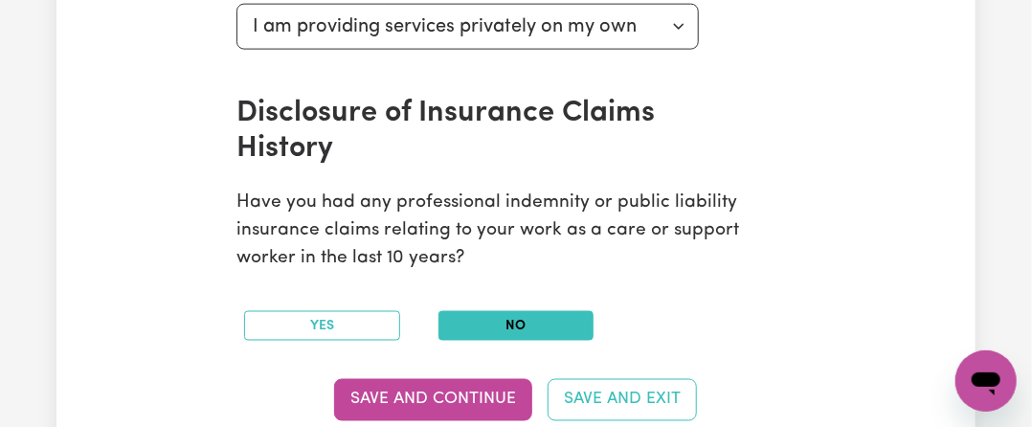
click at [498, 328] on button "No" at bounding box center [517, 326] width 156 height 30
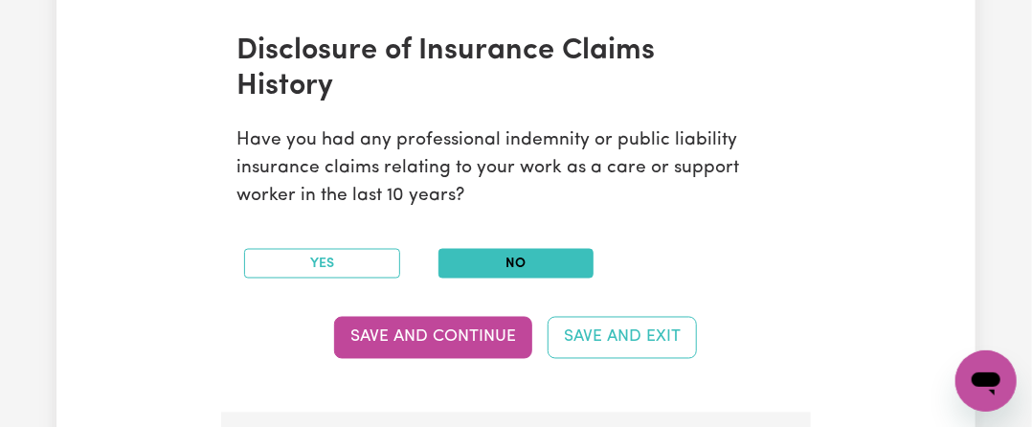
scroll to position [1053, 0]
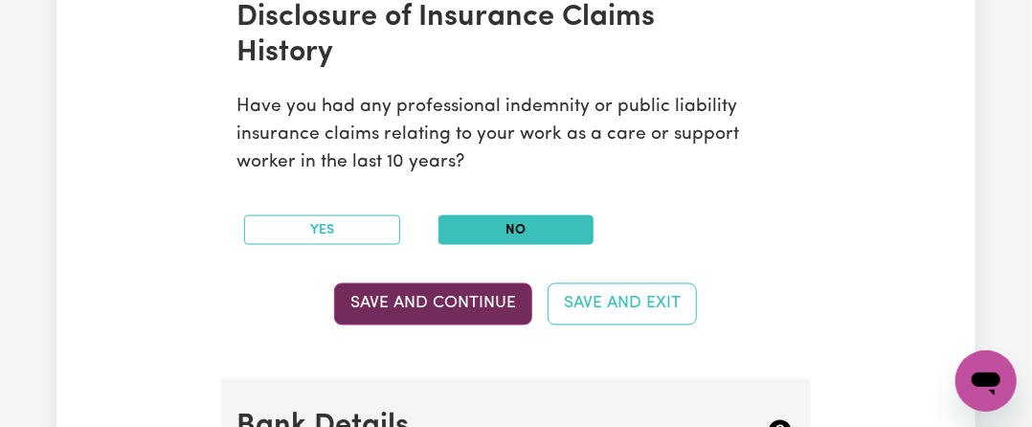
click at [489, 293] on button "Save and Continue" at bounding box center [433, 304] width 198 height 42
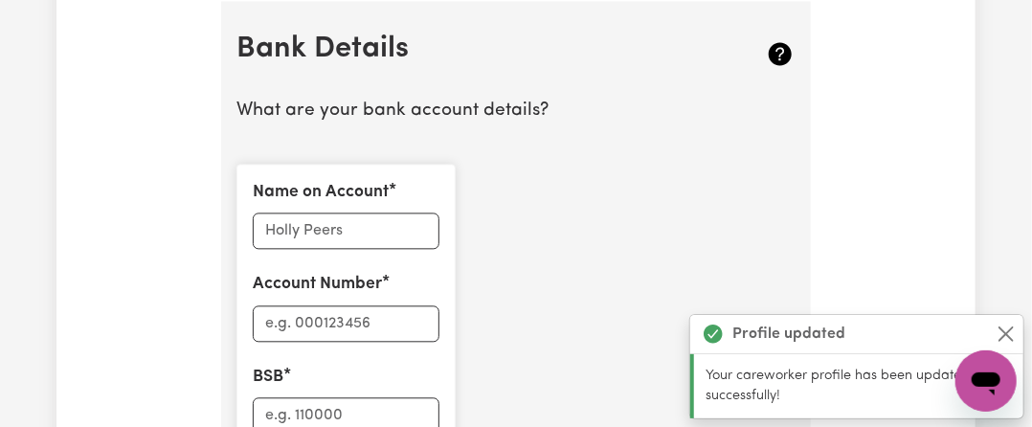
scroll to position [1433, 0]
click at [358, 229] on input "Name on Account" at bounding box center [346, 230] width 187 height 36
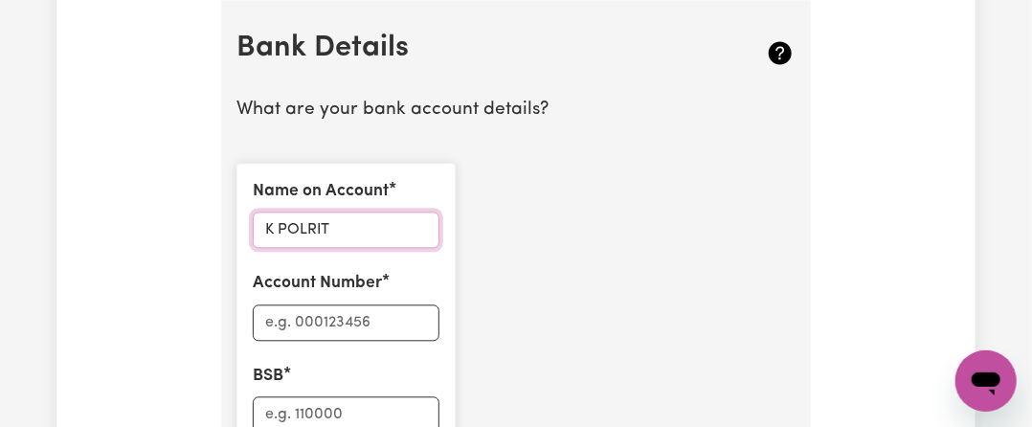
type input "K POLRIT"
click at [303, 314] on input "Account Number" at bounding box center [346, 323] width 187 height 36
type input "10887757"
click at [341, 423] on input "BSB" at bounding box center [346, 414] width 187 height 36
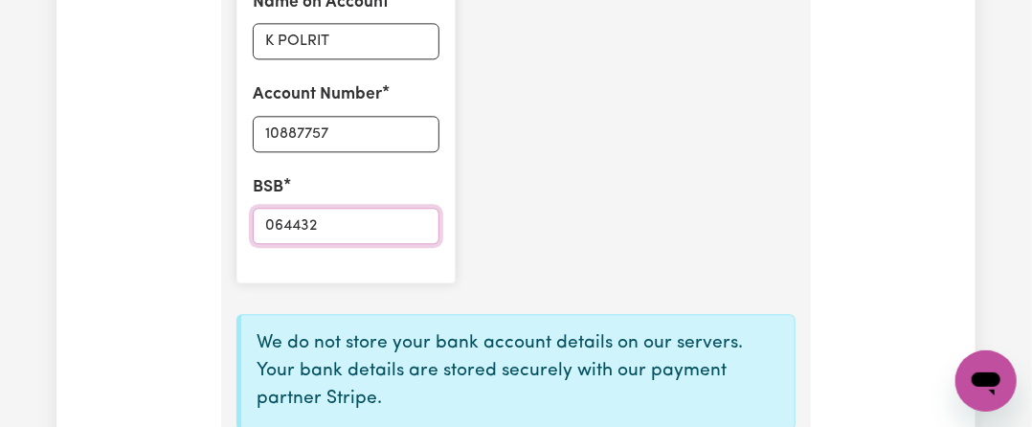
scroll to position [1720, 0]
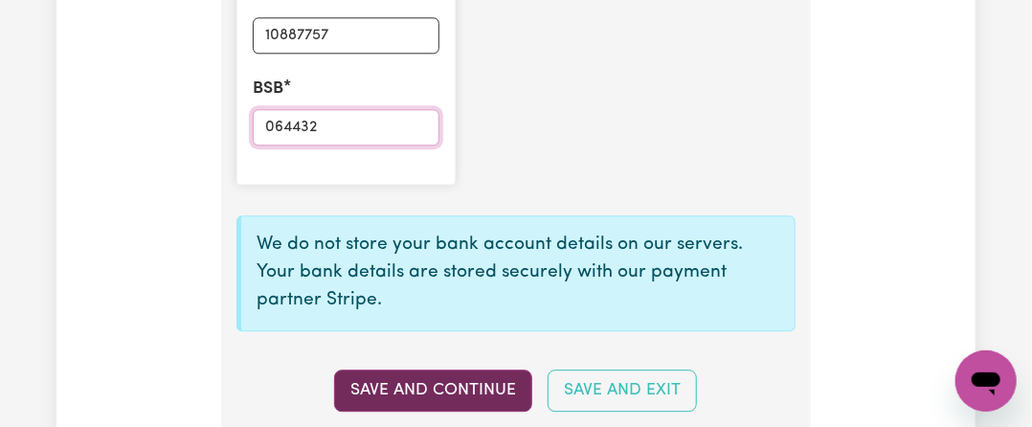
type input "064432"
click at [451, 381] on button "Save and Continue" at bounding box center [433, 391] width 198 height 42
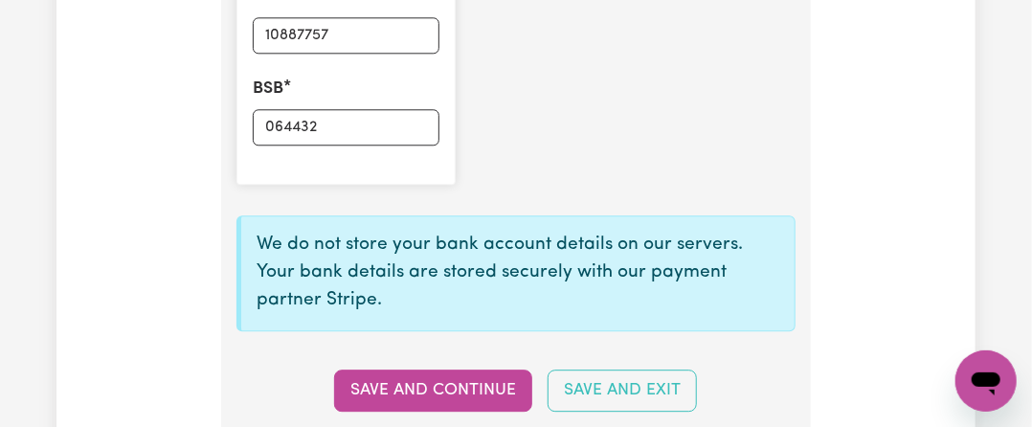
type input "****7757"
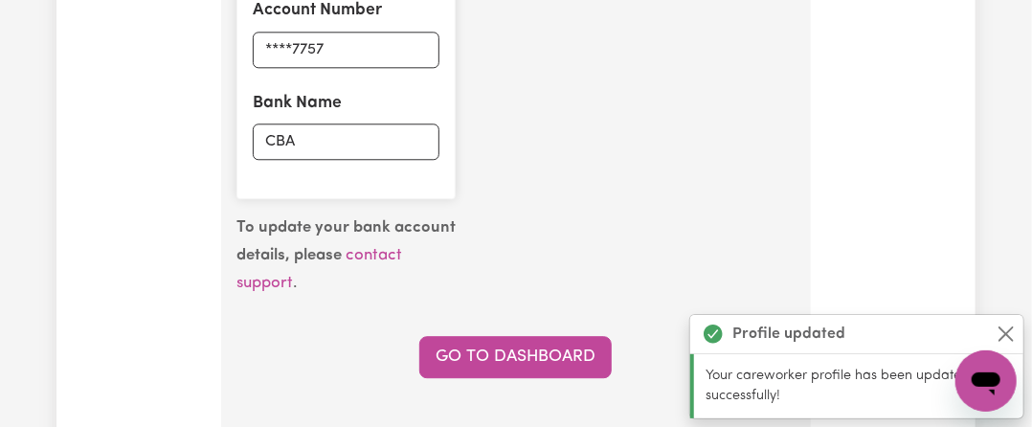
scroll to position [1816, 0]
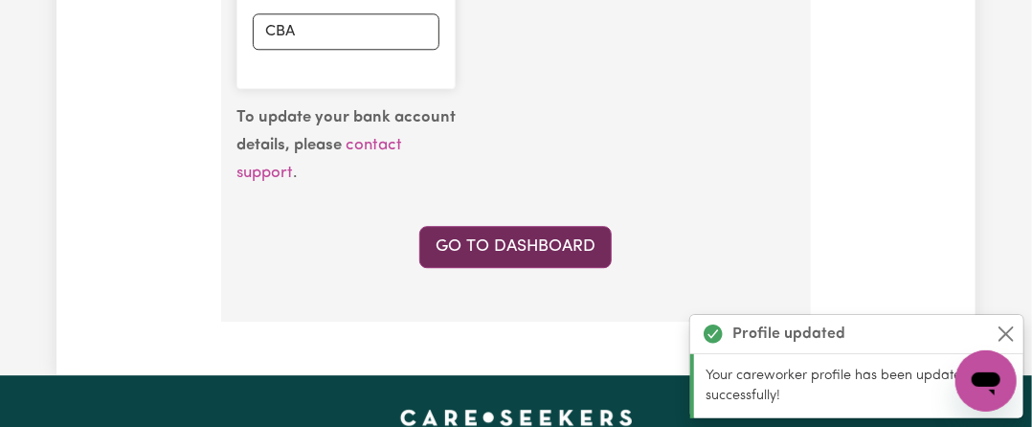
click at [574, 250] on link "Go to Dashboard" at bounding box center [515, 247] width 192 height 42
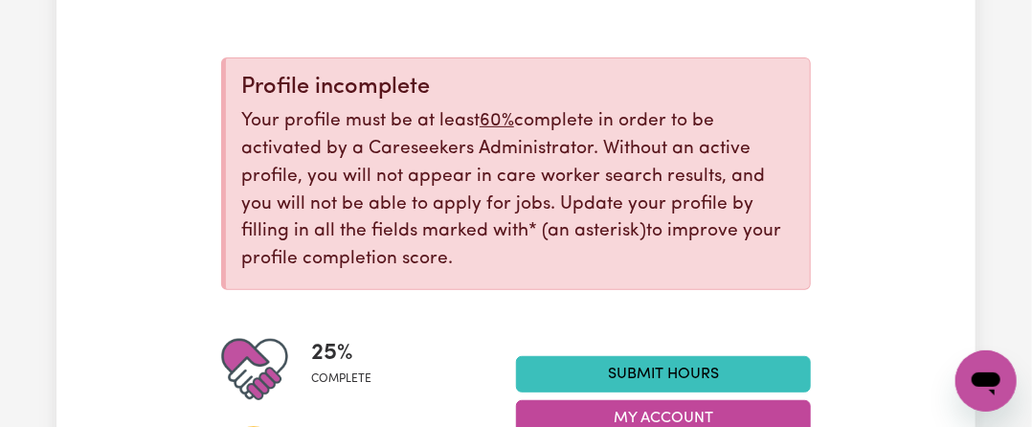
scroll to position [383, 0]
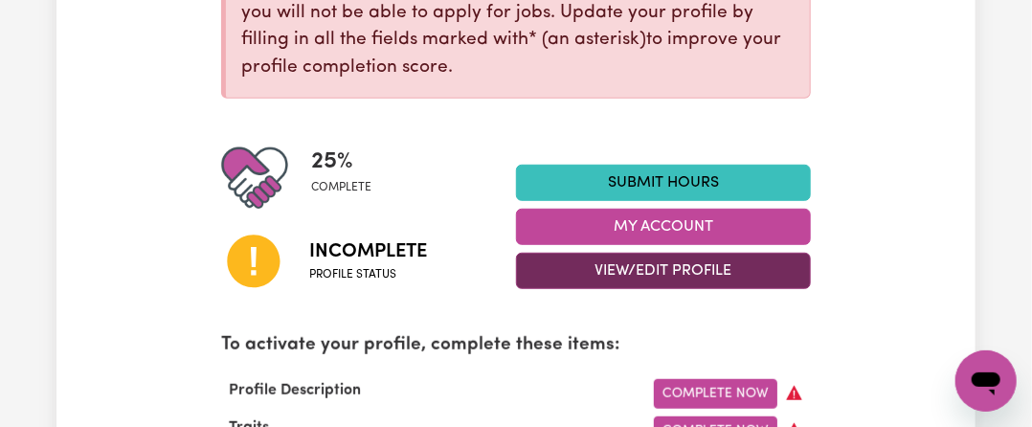
click at [610, 260] on button "View/Edit Profile" at bounding box center [663, 271] width 295 height 36
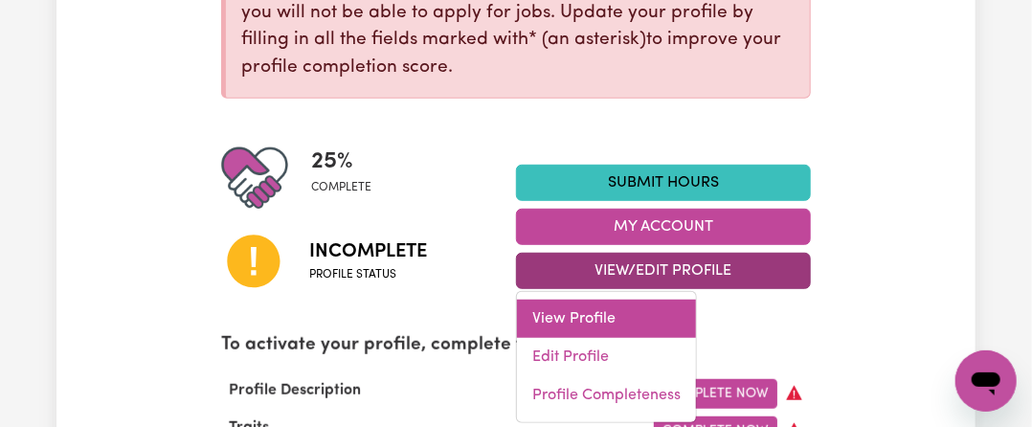
click at [583, 327] on link "View Profile" at bounding box center [606, 319] width 179 height 38
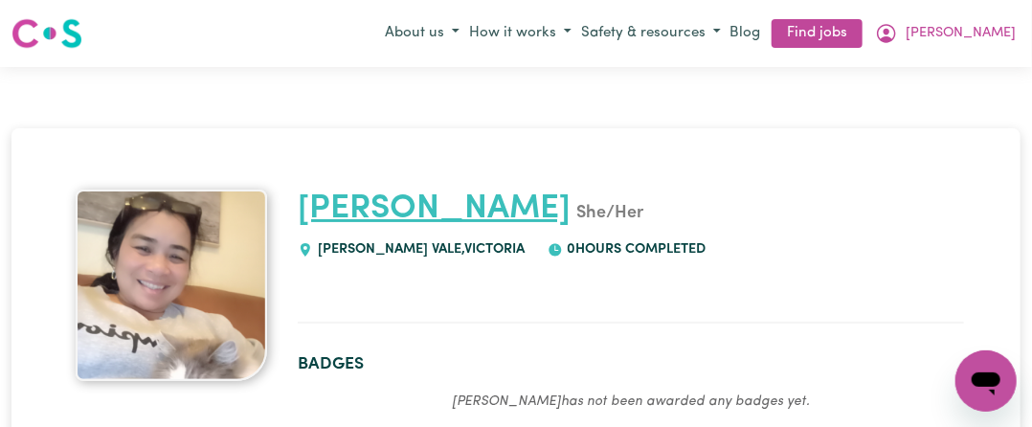
click at [534, 214] on link "KAYE kingnakorn" at bounding box center [434, 209] width 273 height 34
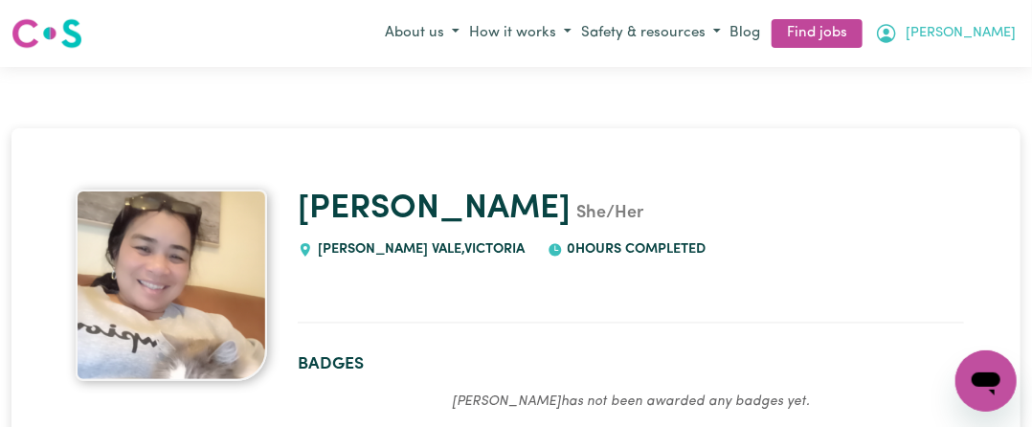
click at [935, 32] on span "KAYE kingnakorn" at bounding box center [961, 33] width 110 height 21
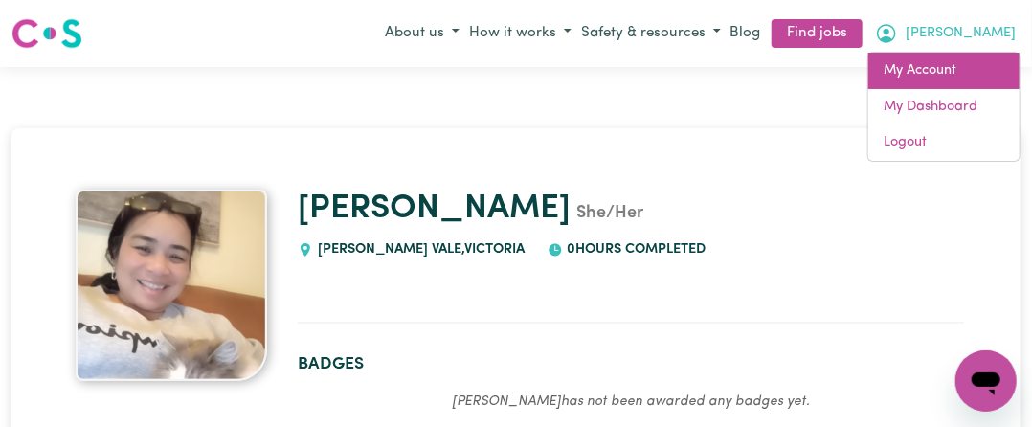
click at [921, 68] on link "My Account" at bounding box center [944, 71] width 151 height 36
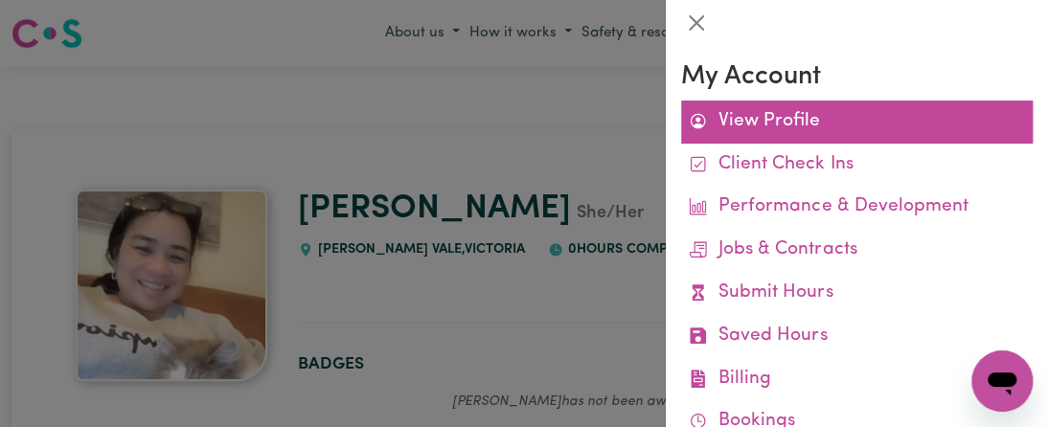
click at [762, 111] on link "View Profile" at bounding box center [856, 122] width 351 height 43
click at [762, 114] on link "View Profile" at bounding box center [856, 122] width 351 height 43
click at [752, 120] on link "View Profile" at bounding box center [856, 122] width 351 height 43
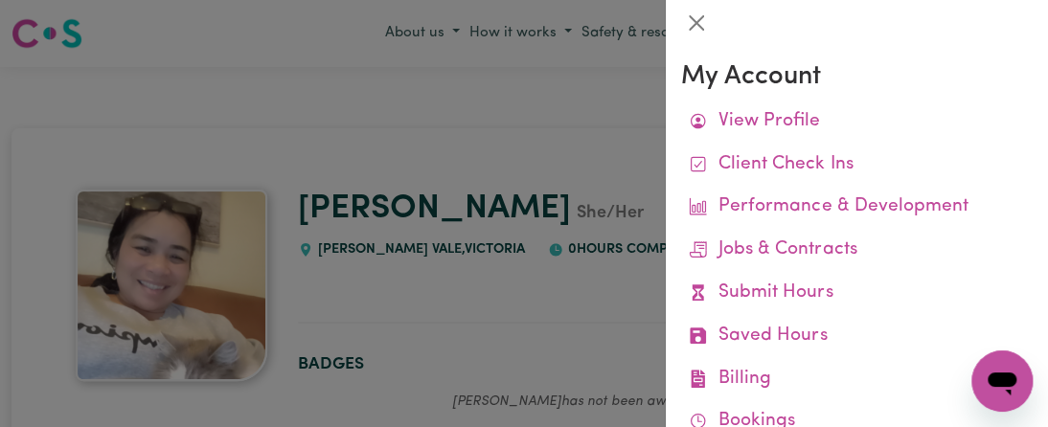
click at [608, 139] on div at bounding box center [524, 213] width 1048 height 427
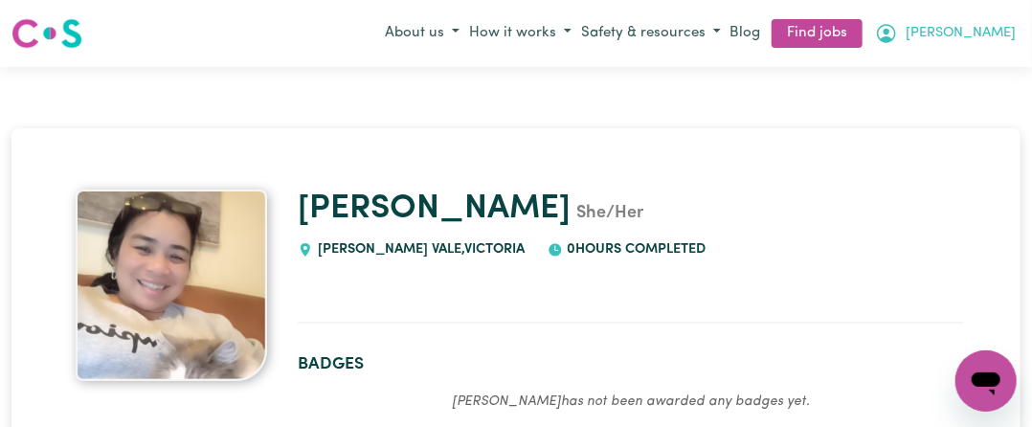
click at [880, 30] on icon "My Account" at bounding box center [886, 33] width 23 height 23
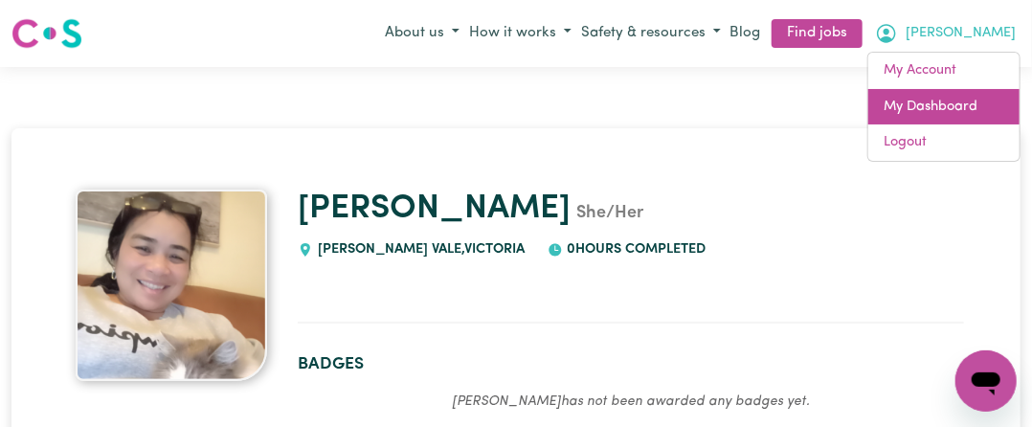
click at [886, 107] on link "My Dashboard" at bounding box center [944, 107] width 151 height 36
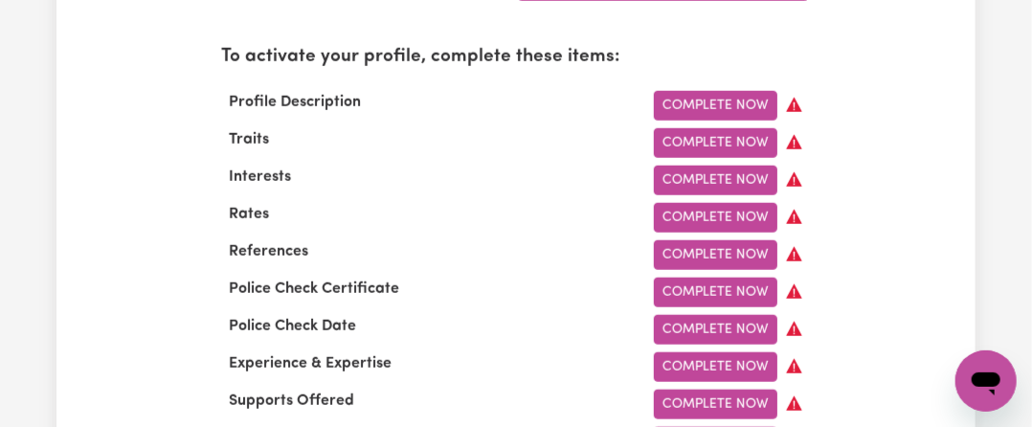
scroll to position [575, 0]
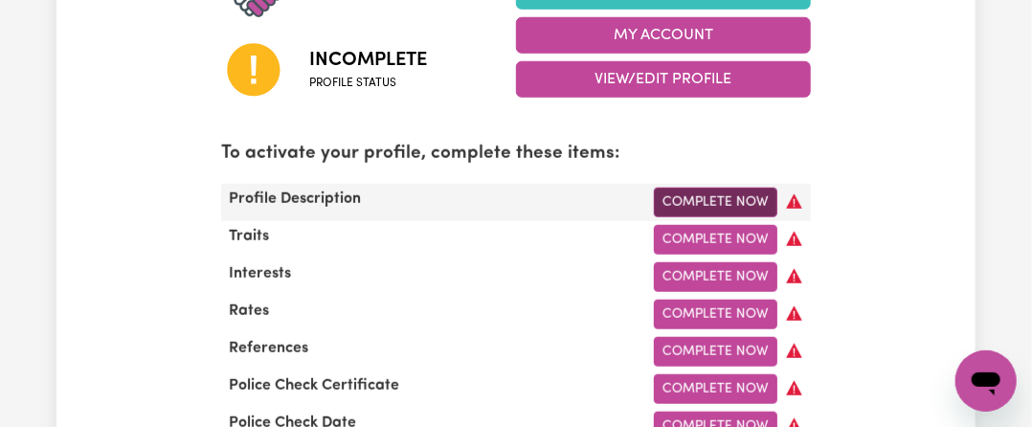
click at [707, 204] on link "Complete Now" at bounding box center [716, 203] width 124 height 30
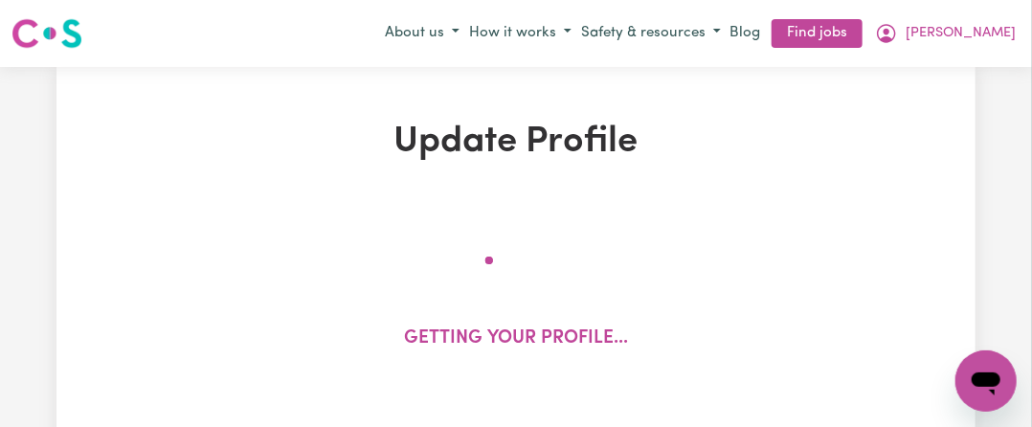
select select "[DEMOGRAPHIC_DATA]"
select select "Australian PR"
select select "Studying a healthcare related degree or qualification"
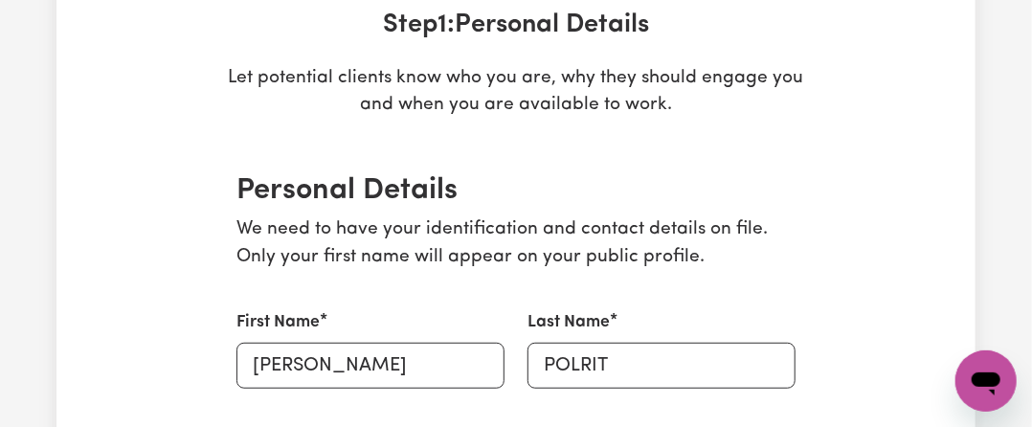
scroll to position [383, 0]
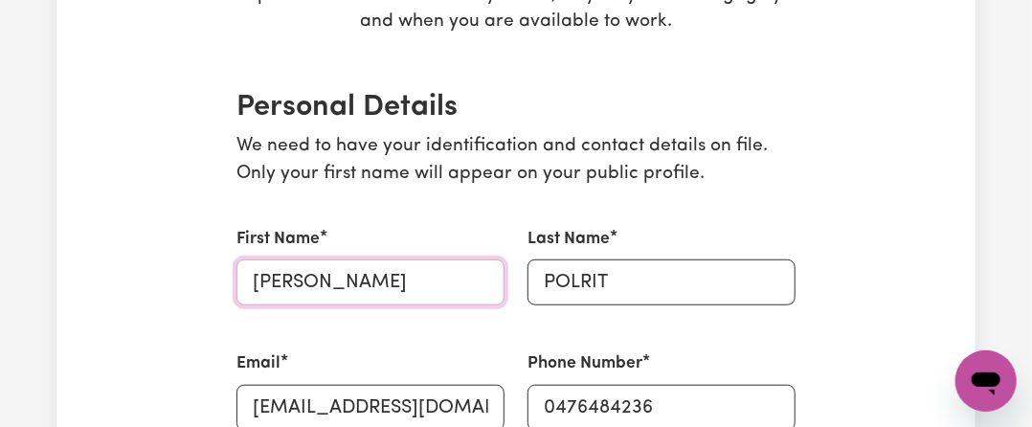
drag, startPoint x: 306, startPoint y: 276, endPoint x: 442, endPoint y: 283, distance: 136.2
click at [442, 283] on input "KAYE kingnakorn" at bounding box center [371, 283] width 268 height 46
type input "[PERSON_NAME]"
click at [431, 238] on div "First Name KAYE" at bounding box center [371, 266] width 268 height 79
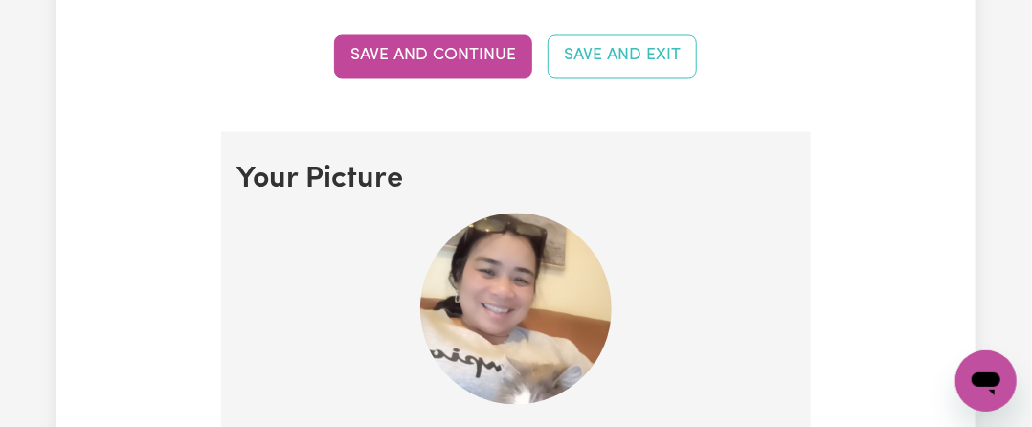
scroll to position [1149, 0]
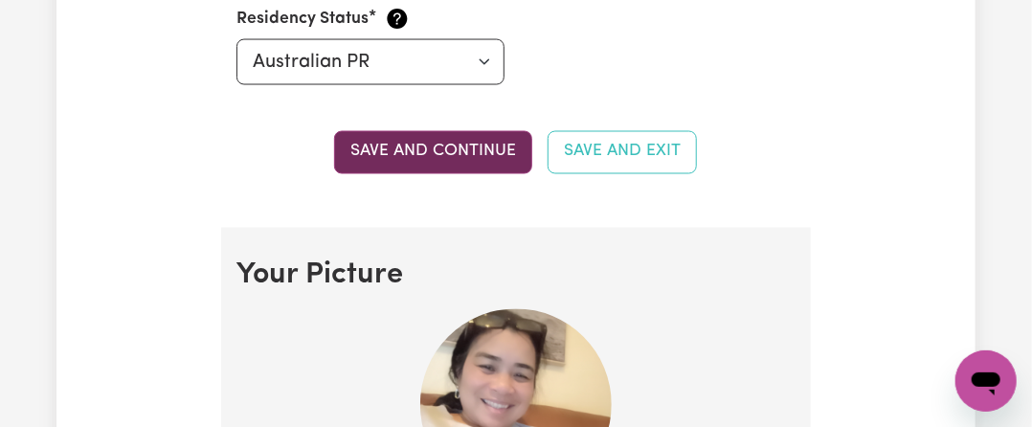
click at [432, 150] on button "Save and continue" at bounding box center [433, 152] width 198 height 42
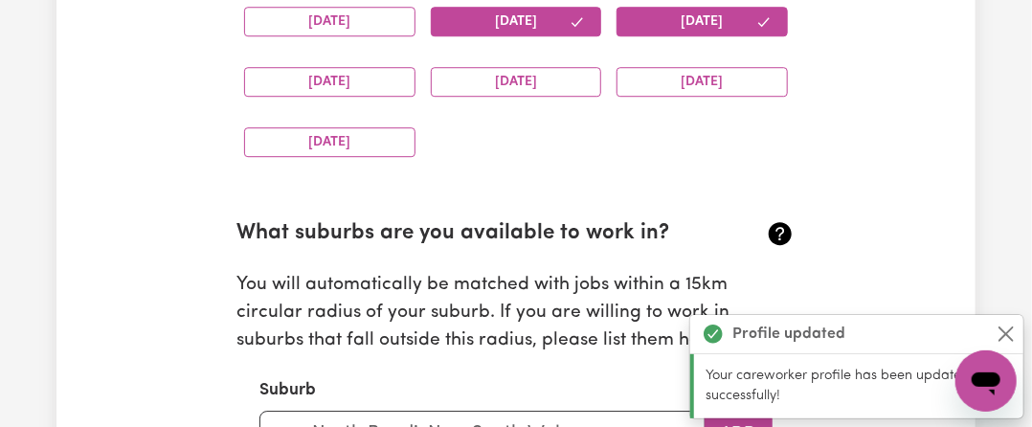
scroll to position [1942, 0]
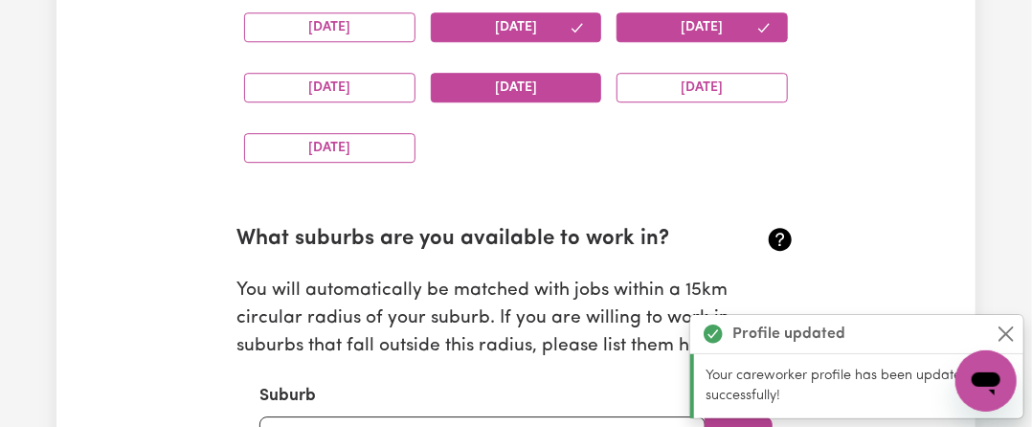
click at [529, 95] on button "[DATE]" at bounding box center [516, 88] width 171 height 30
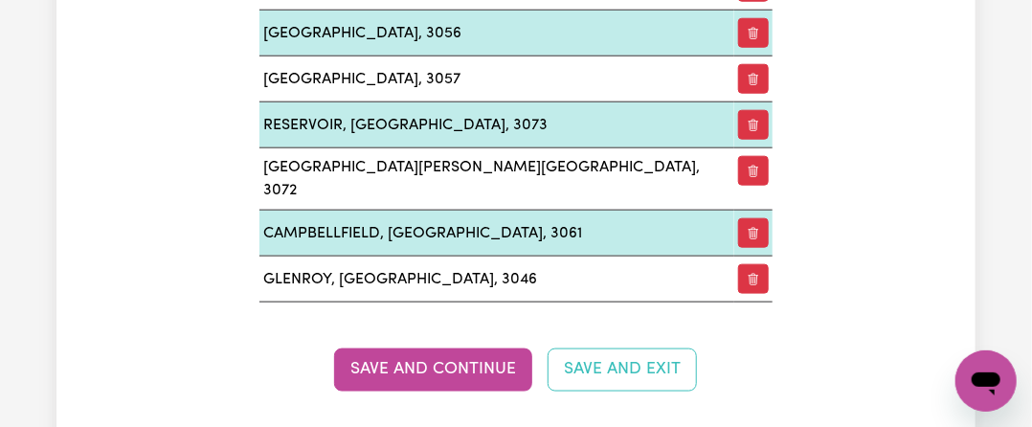
scroll to position [3474, 0]
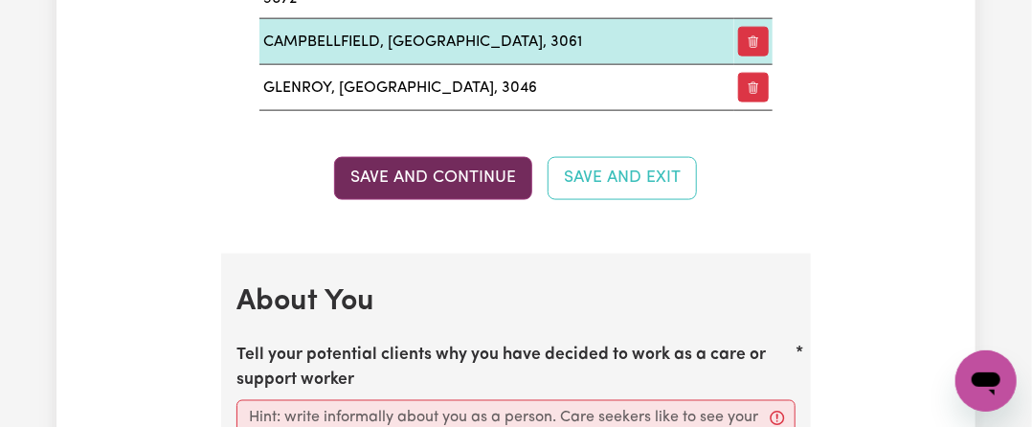
click at [467, 157] on button "Save and Continue" at bounding box center [433, 178] width 198 height 42
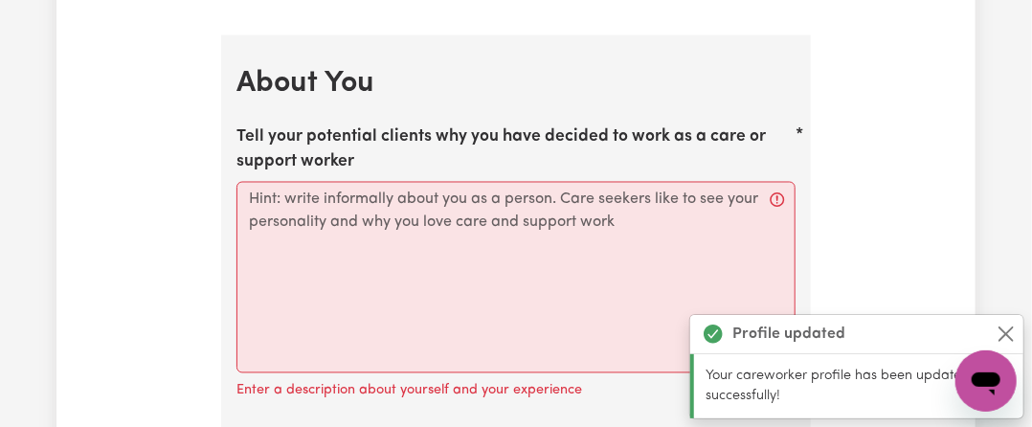
scroll to position [3695, 0]
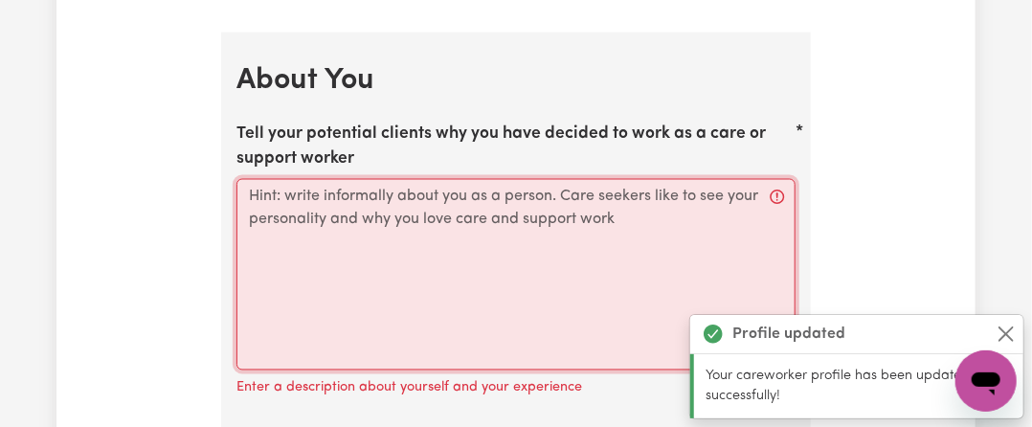
click at [412, 201] on textarea "Tell your potential clients why you have decided to work as a care or support w…" at bounding box center [516, 275] width 559 height 192
paste textarea "Loremip — Dolors, Ametconsectet, adi Elitsedd Eiusmod temp Inci 🌸Utlab etd magn…"
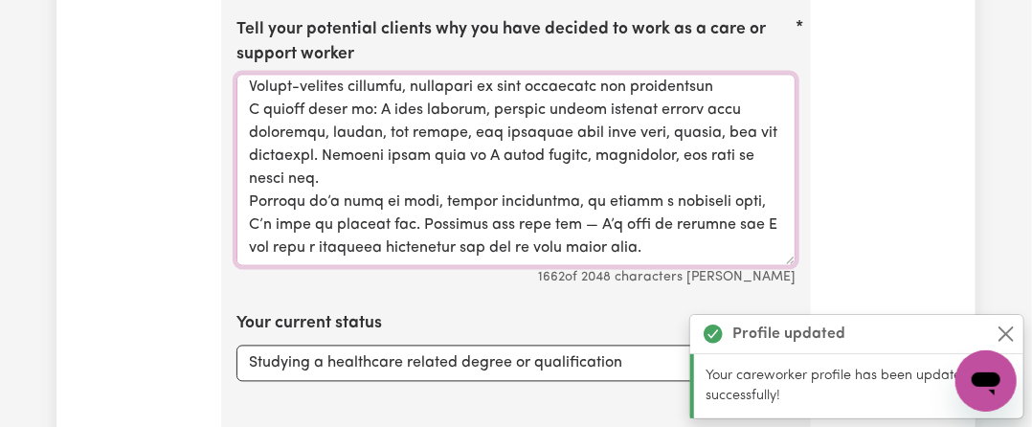
scroll to position [3887, 0]
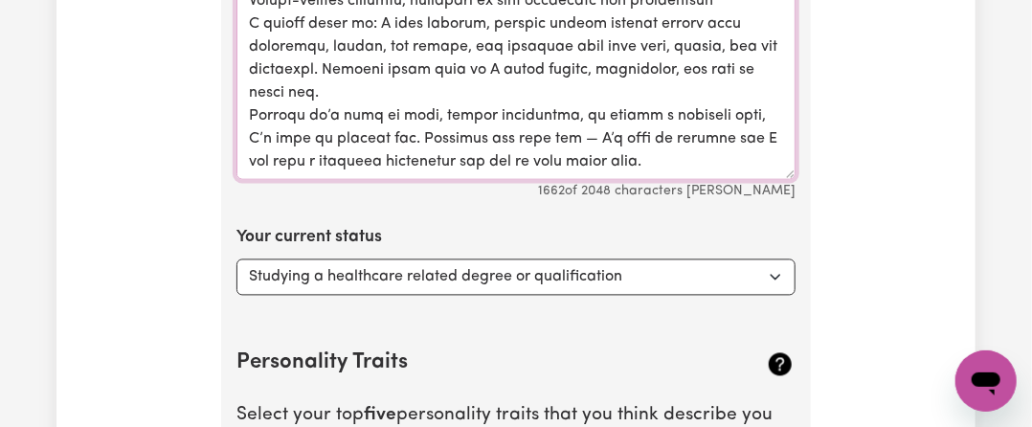
type textarea "Loremip — Dolors, Ametconsectet, adi Elitsedd Eiusmod temp Inci 🌸Utlab etd magn…"
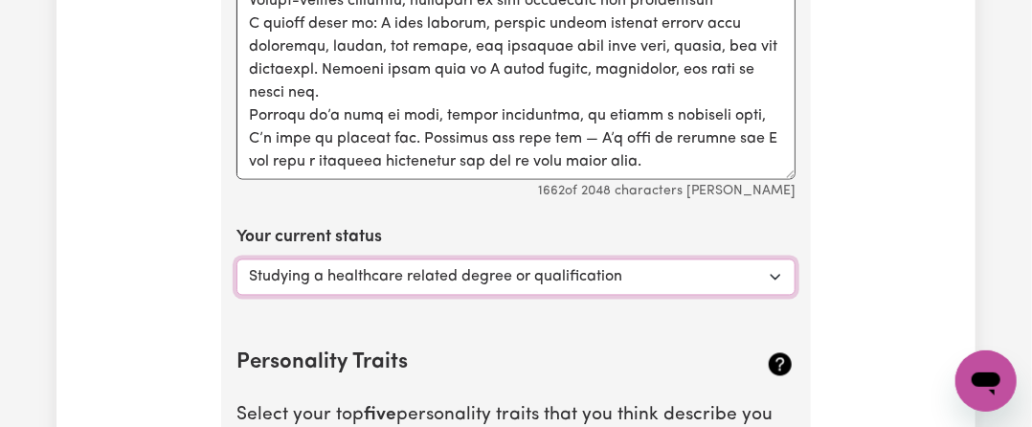
click at [364, 259] on select "Select... Studying a healthcare related degree or qualification Studying a non-…" at bounding box center [516, 277] width 559 height 36
select select "Looking for work - I just graduated"
click at [237, 259] on select "Select... Studying a healthcare related degree or qualification Studying a non-…" at bounding box center [516, 277] width 559 height 36
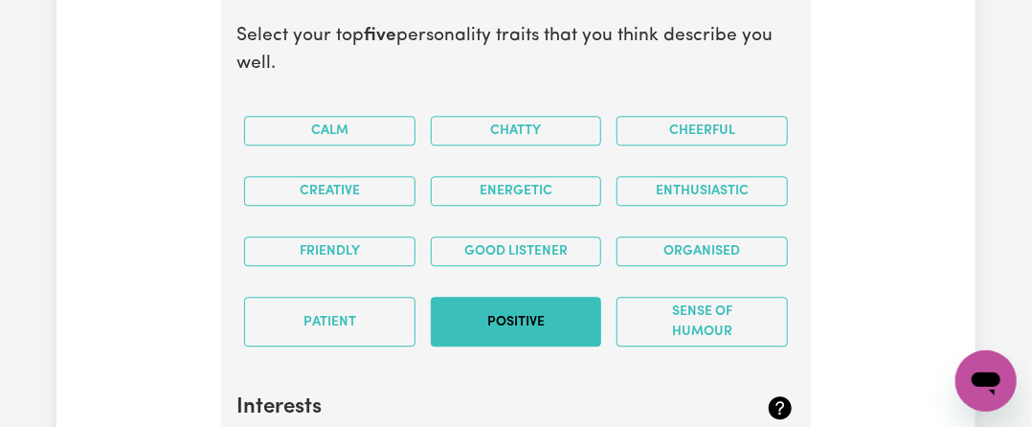
scroll to position [4270, 0]
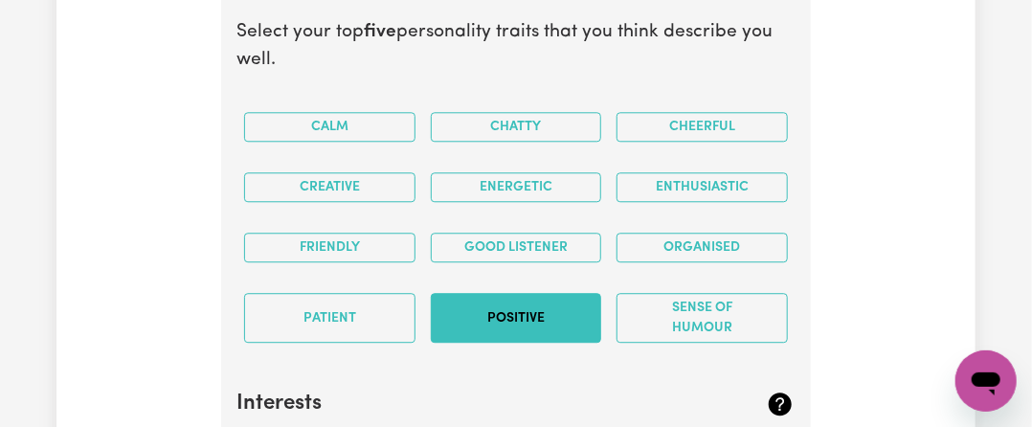
click at [491, 308] on button "Positive" at bounding box center [516, 318] width 171 height 50
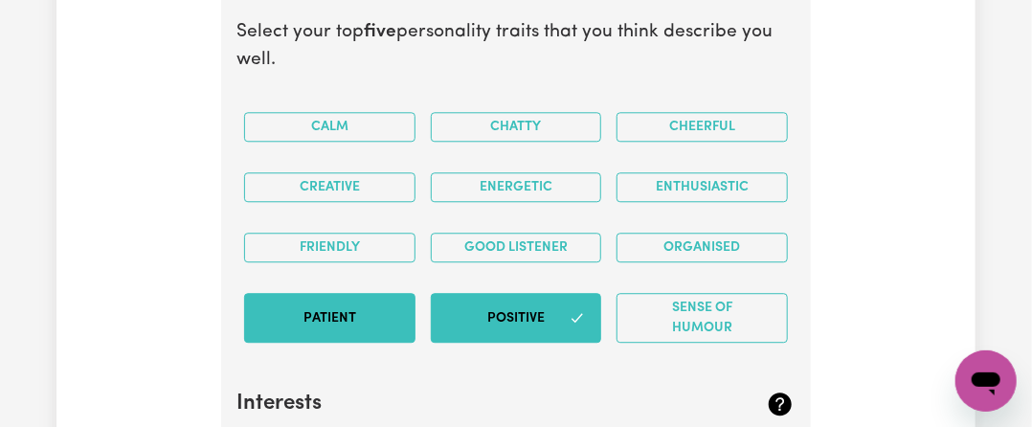
click at [330, 293] on button "Patient" at bounding box center [329, 318] width 171 height 50
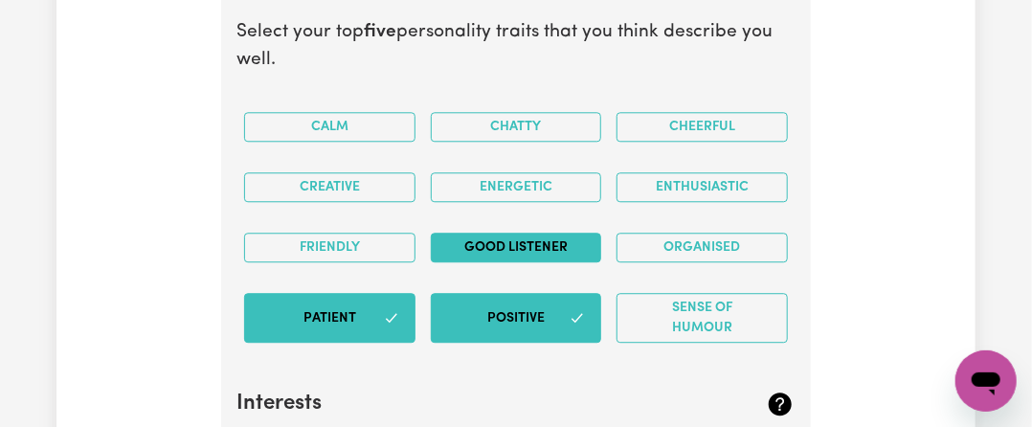
click at [462, 233] on button "Good Listener" at bounding box center [516, 248] width 171 height 30
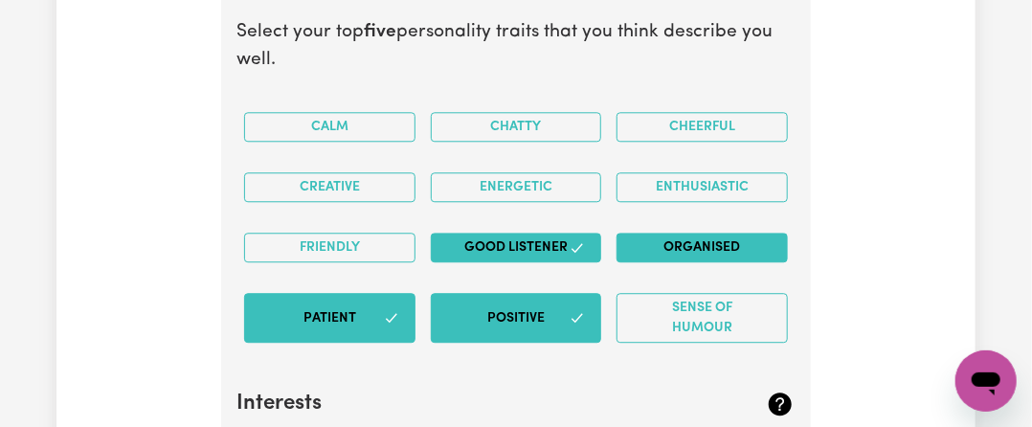
click at [734, 233] on button "Organised" at bounding box center [702, 248] width 171 height 30
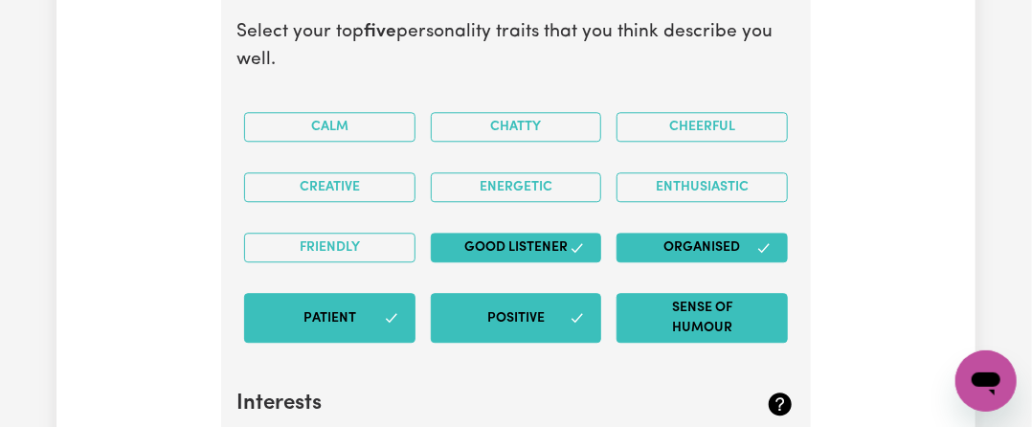
click at [722, 302] on button "Sense of Humour" at bounding box center [702, 318] width 171 height 50
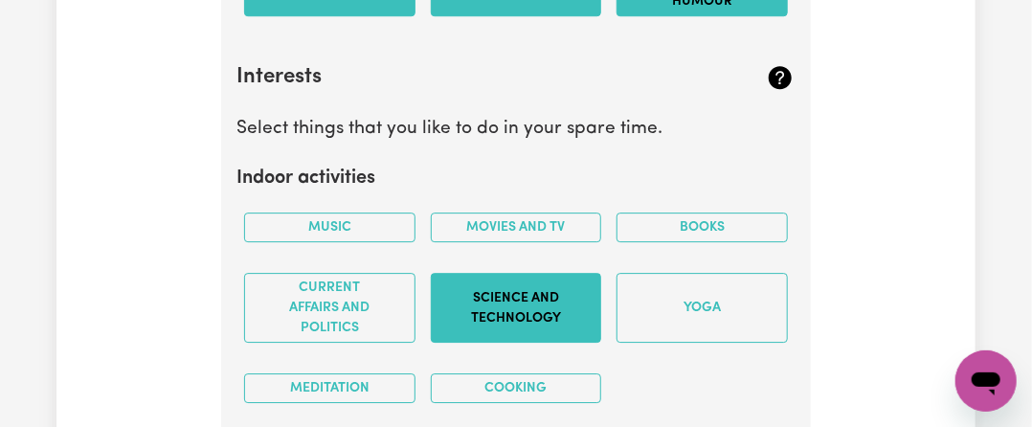
scroll to position [4749, 0]
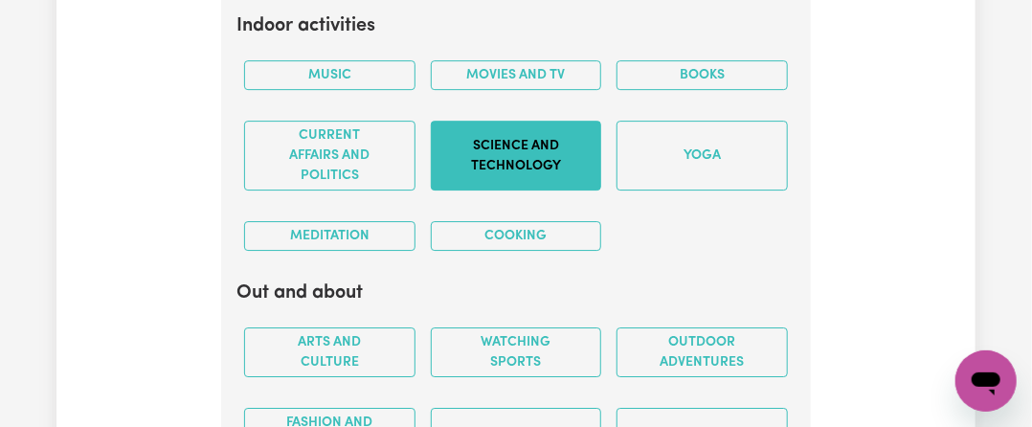
click at [472, 127] on button "Science and Technology" at bounding box center [516, 156] width 171 height 70
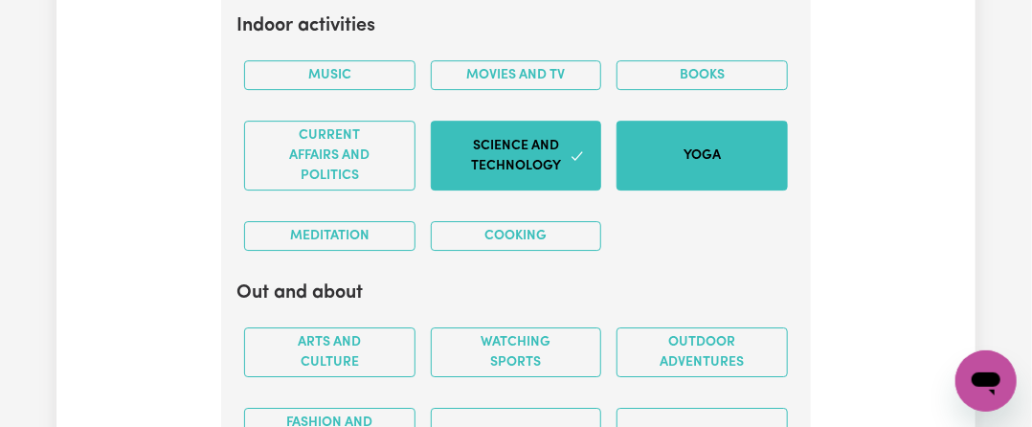
click at [748, 127] on button "Yoga" at bounding box center [702, 156] width 171 height 70
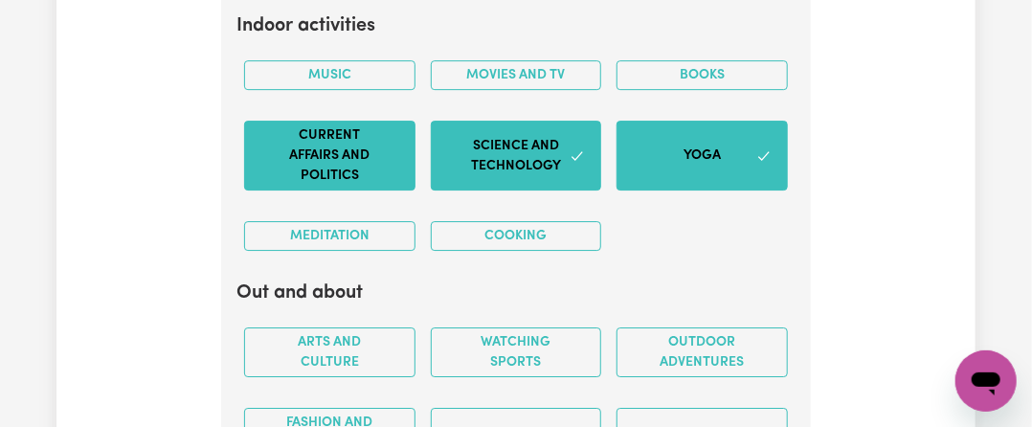
click at [293, 121] on button "Current Affairs and Politics" at bounding box center [329, 156] width 171 height 70
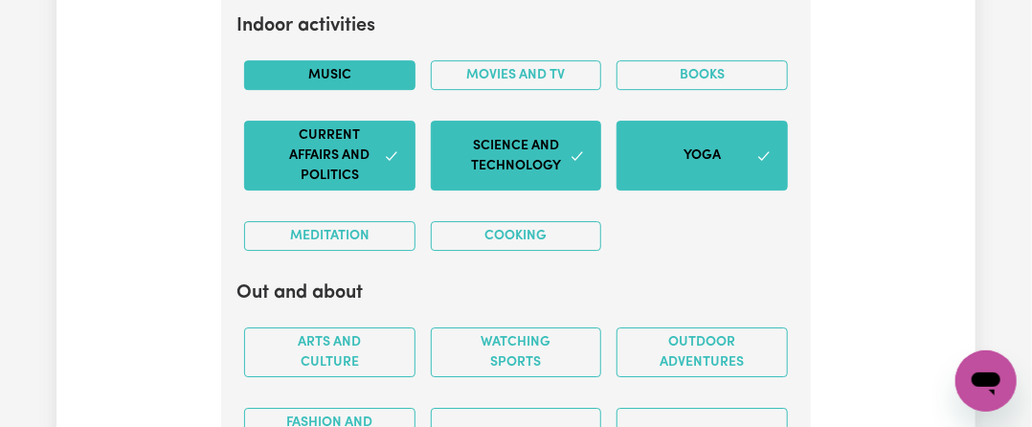
click at [334, 60] on button "Music" at bounding box center [329, 75] width 171 height 30
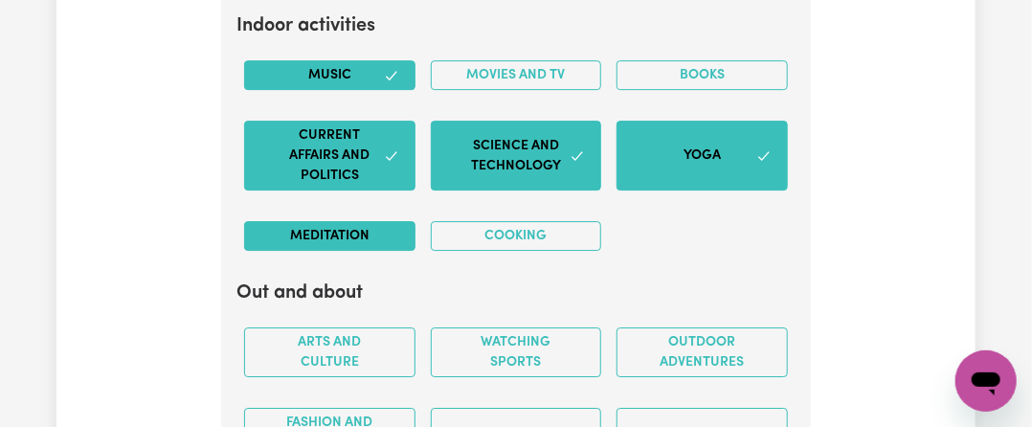
drag, startPoint x: 343, startPoint y: 195, endPoint x: 373, endPoint y: 195, distance: 29.7
click at [345, 221] on button "Meditation" at bounding box center [329, 236] width 171 height 30
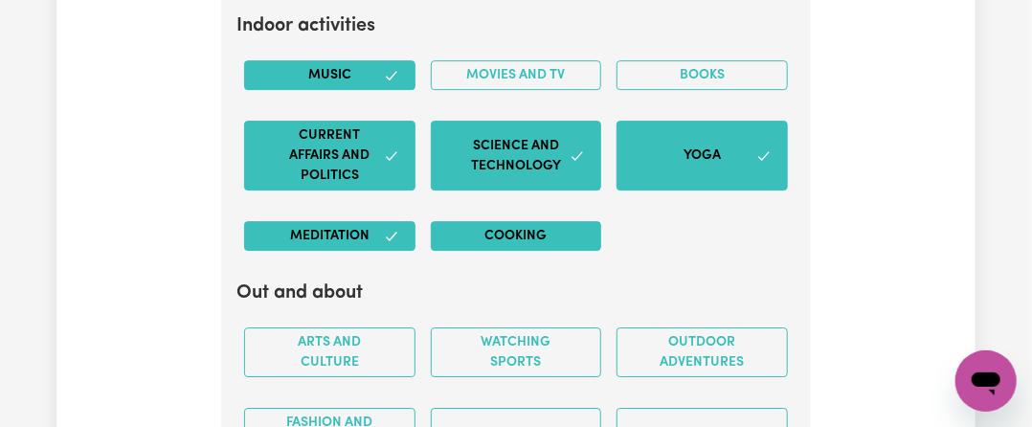
click at [489, 221] on button "Cooking" at bounding box center [516, 236] width 171 height 30
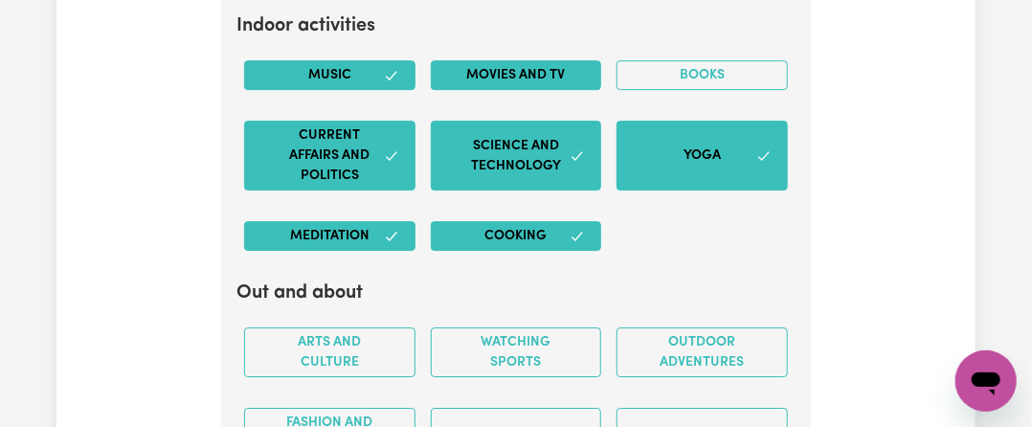
click at [527, 60] on button "Movies and TV" at bounding box center [516, 75] width 171 height 30
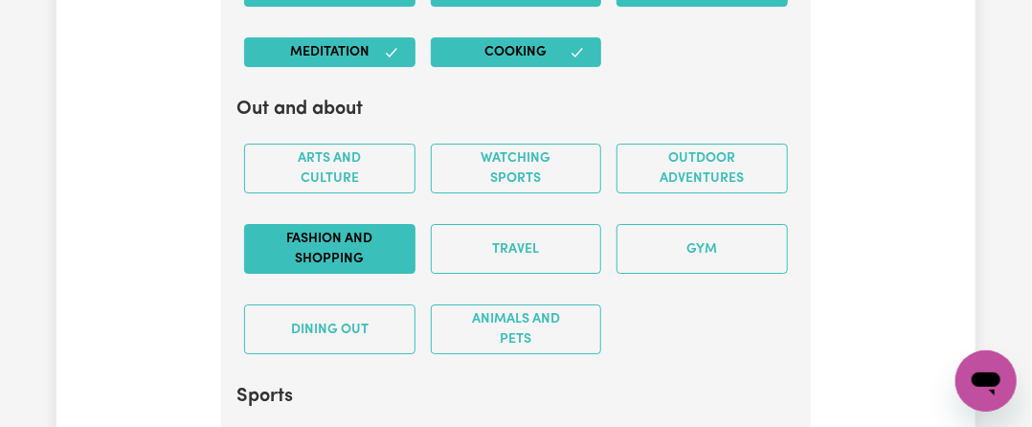
scroll to position [4940, 0]
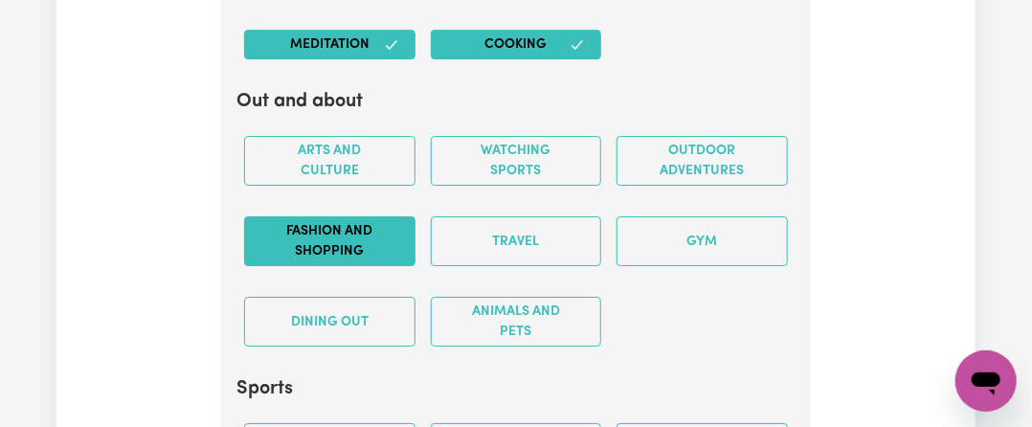
click at [308, 231] on div "Fashion and shopping" at bounding box center [330, 241] width 187 height 80
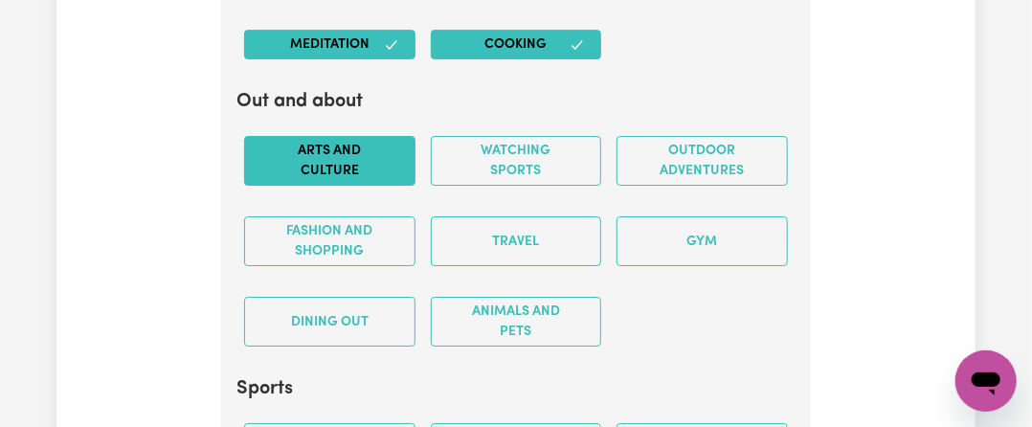
drag, startPoint x: 314, startPoint y: 216, endPoint x: 353, endPoint y: 140, distance: 86.1
click at [314, 216] on button "Fashion and shopping" at bounding box center [329, 241] width 171 height 50
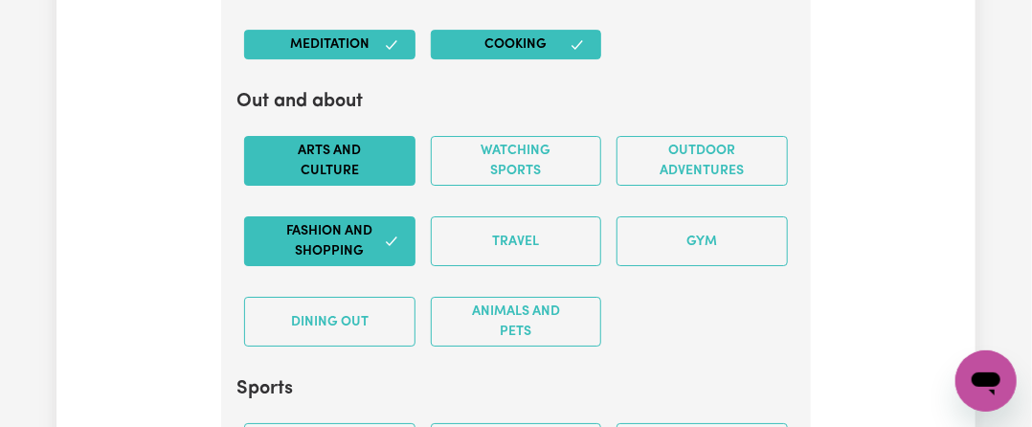
click at [355, 137] on button "Arts and Culture" at bounding box center [329, 161] width 171 height 50
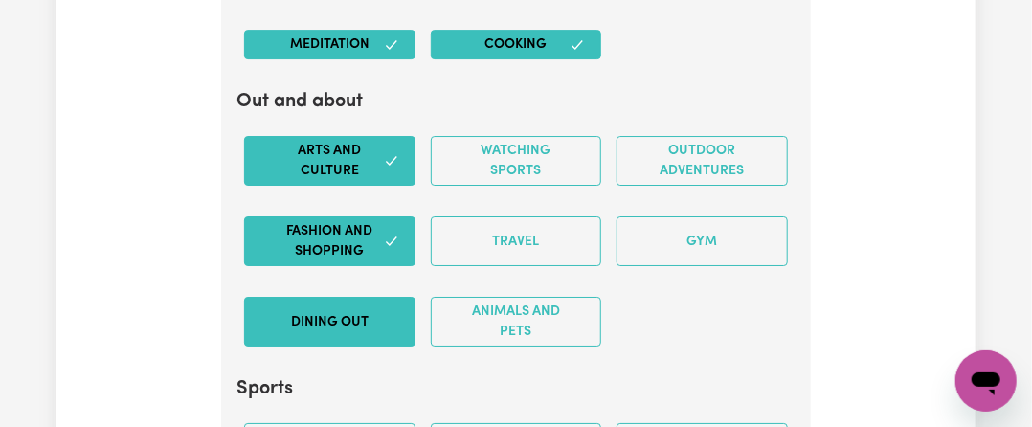
drag, startPoint x: 334, startPoint y: 294, endPoint x: 381, endPoint y: 290, distance: 47.1
click at [335, 297] on button "Dining out" at bounding box center [329, 322] width 171 height 50
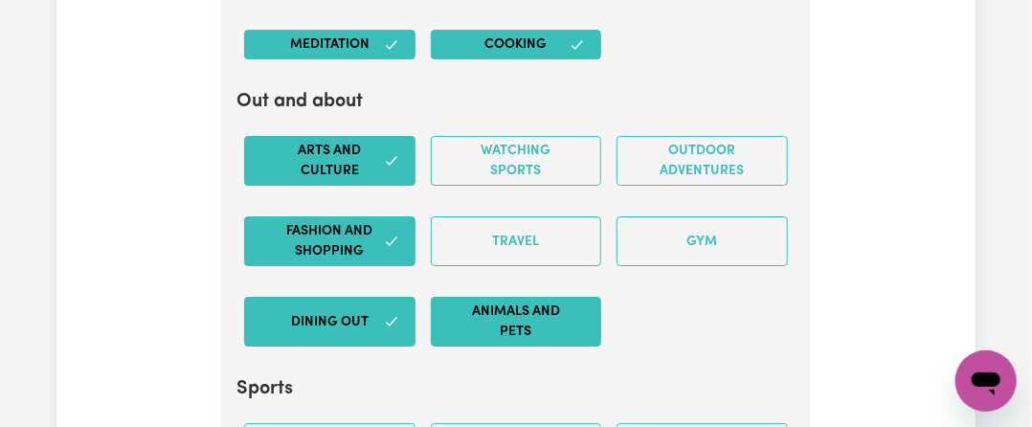
click at [554, 297] on button "Animals and pets" at bounding box center [516, 322] width 171 height 50
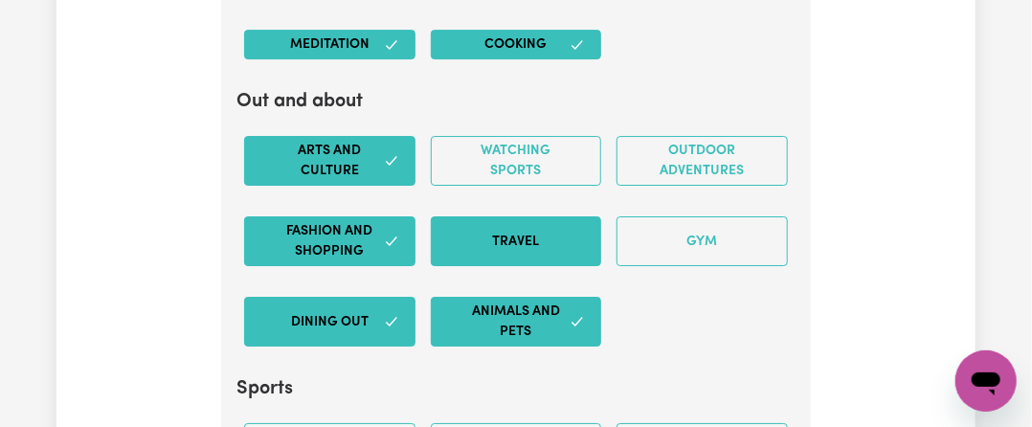
click at [568, 216] on button "Travel" at bounding box center [516, 241] width 171 height 50
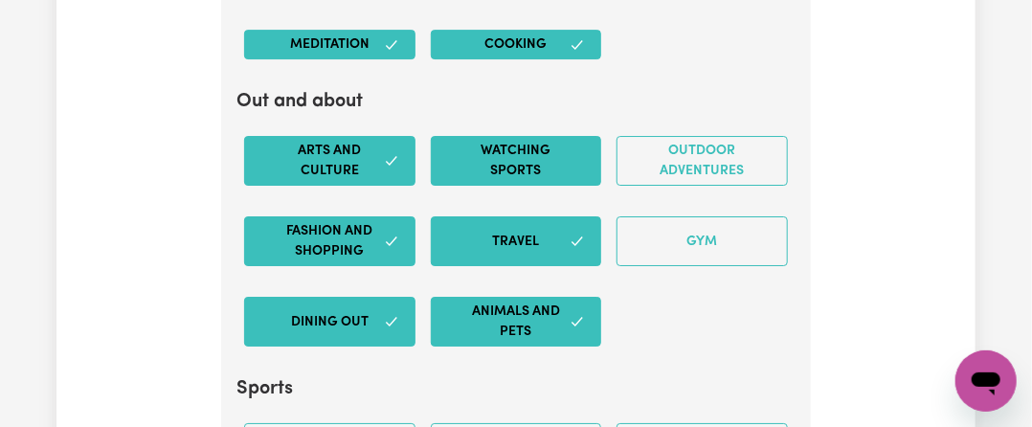
click at [577, 136] on button "Watching sports" at bounding box center [516, 161] width 171 height 50
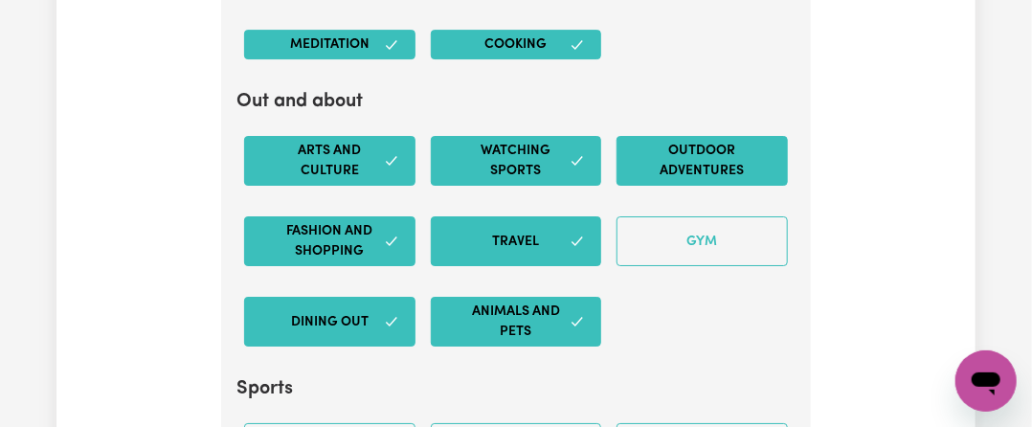
click at [641, 136] on button "Outdoor adventures" at bounding box center [702, 161] width 171 height 50
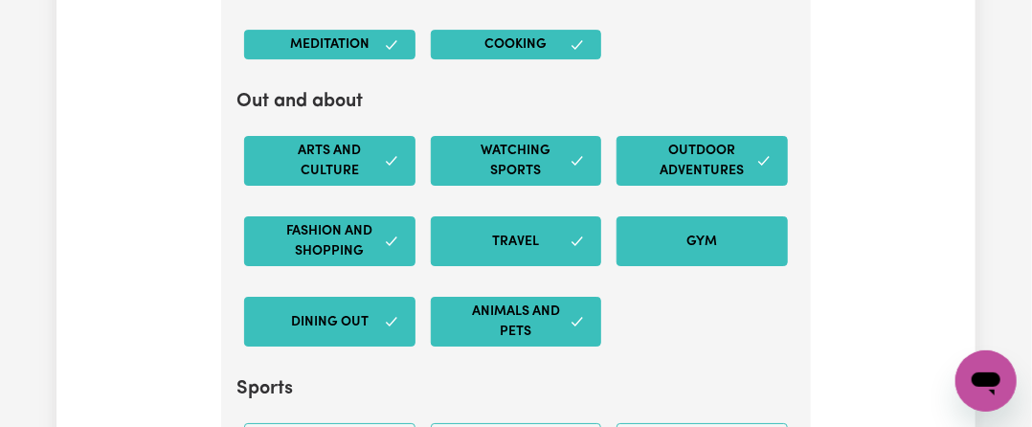
click at [639, 216] on button "Gym" at bounding box center [702, 241] width 171 height 50
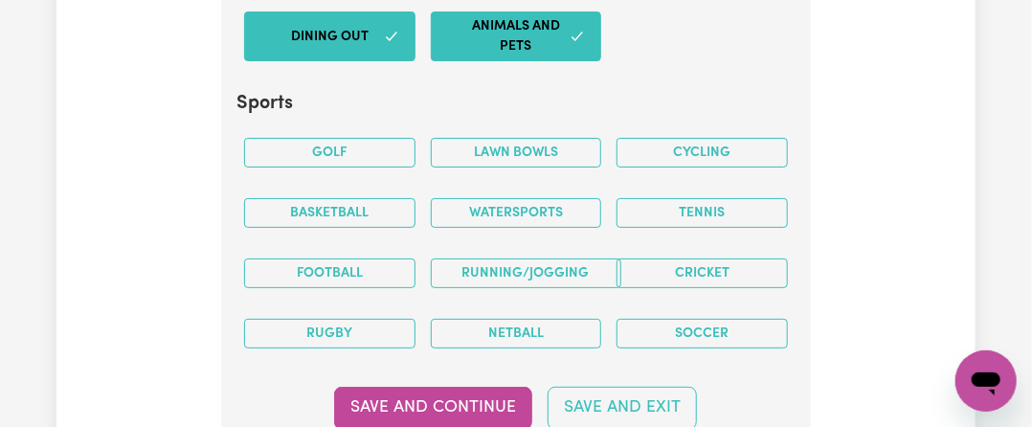
scroll to position [5228, 0]
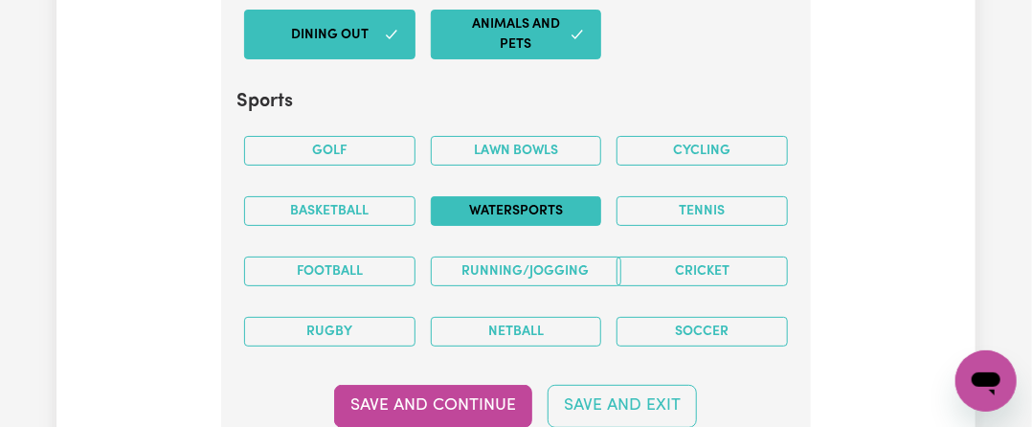
click at [505, 196] on button "Watersports" at bounding box center [516, 211] width 171 height 30
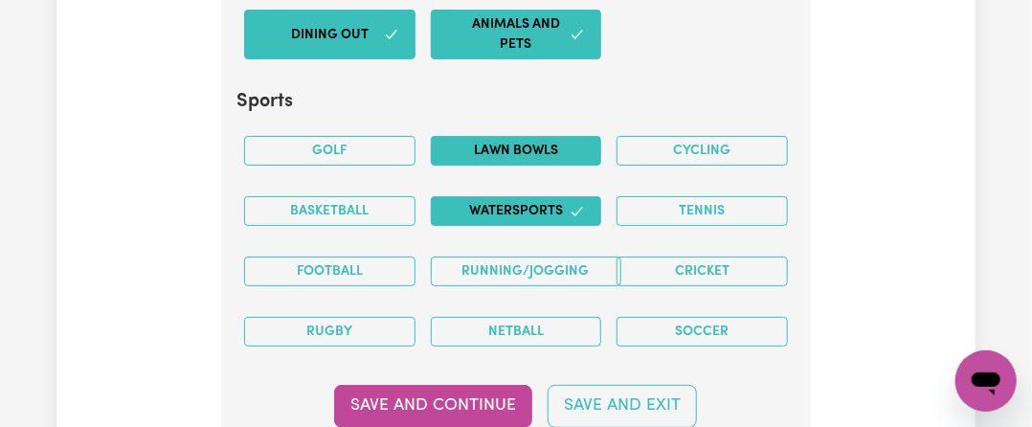
click at [514, 136] on button "Lawn bowls" at bounding box center [516, 151] width 171 height 30
click at [480, 196] on button "Watersports" at bounding box center [516, 211] width 171 height 30
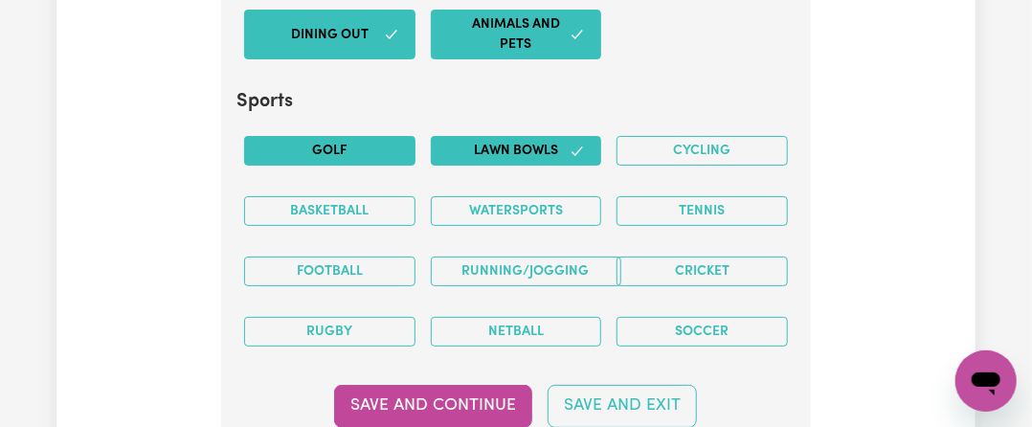
click at [352, 136] on button "Golf" at bounding box center [329, 151] width 171 height 30
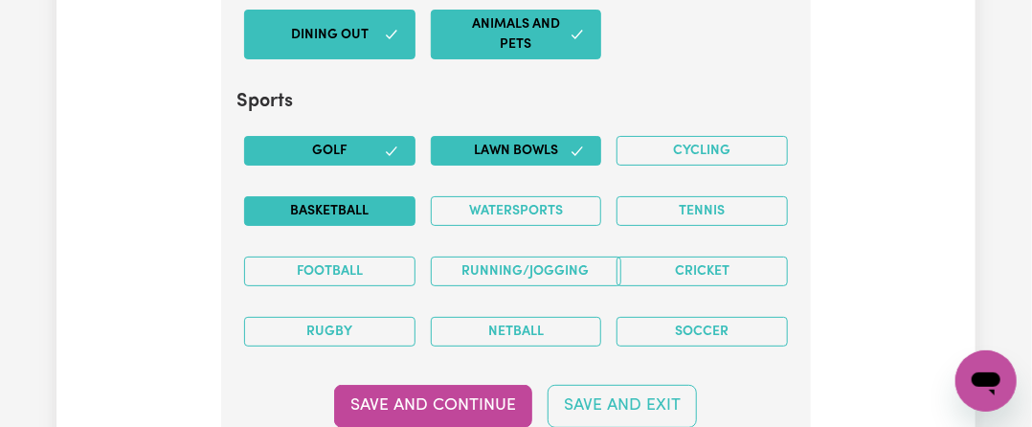
click at [357, 196] on button "Basketball" at bounding box center [329, 211] width 171 height 30
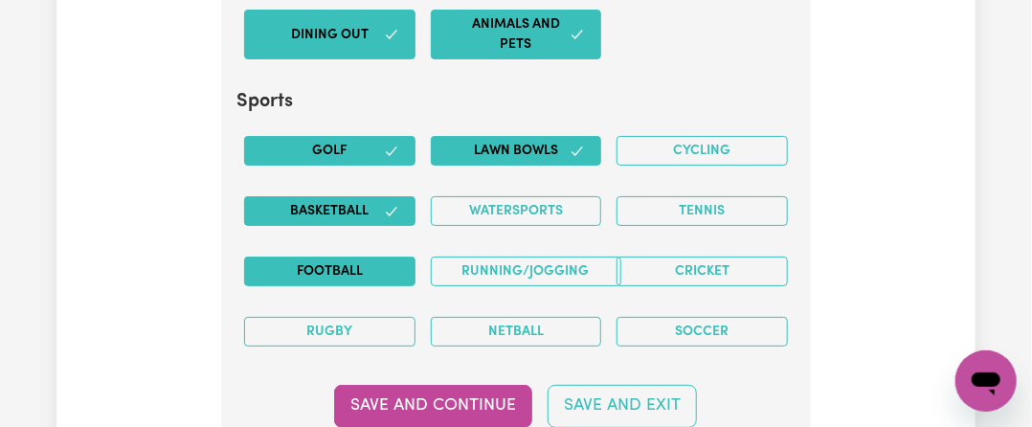
click at [355, 257] on button "Football" at bounding box center [329, 272] width 171 height 30
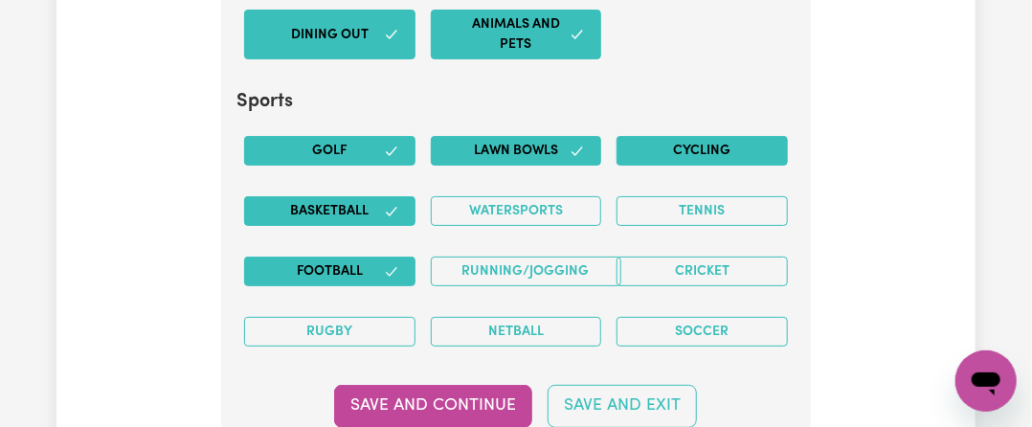
click at [717, 136] on button "Cycling" at bounding box center [702, 151] width 171 height 30
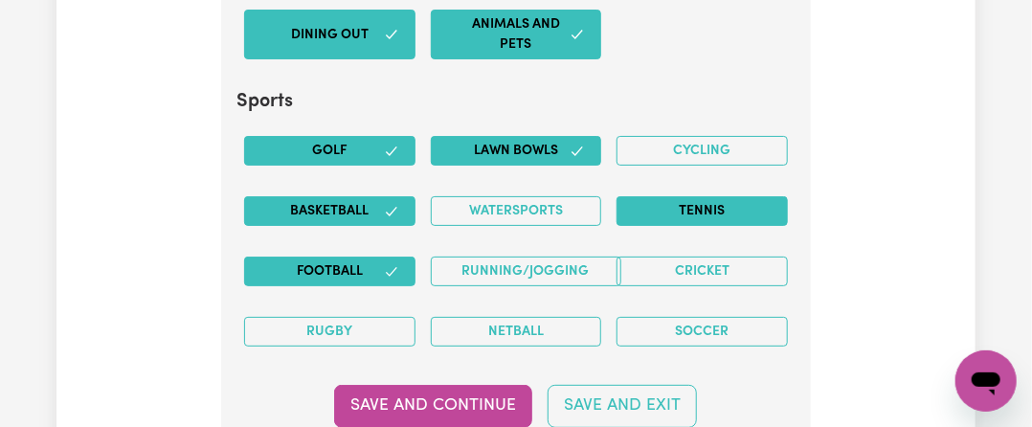
click at [725, 196] on button "Tennis" at bounding box center [702, 211] width 171 height 30
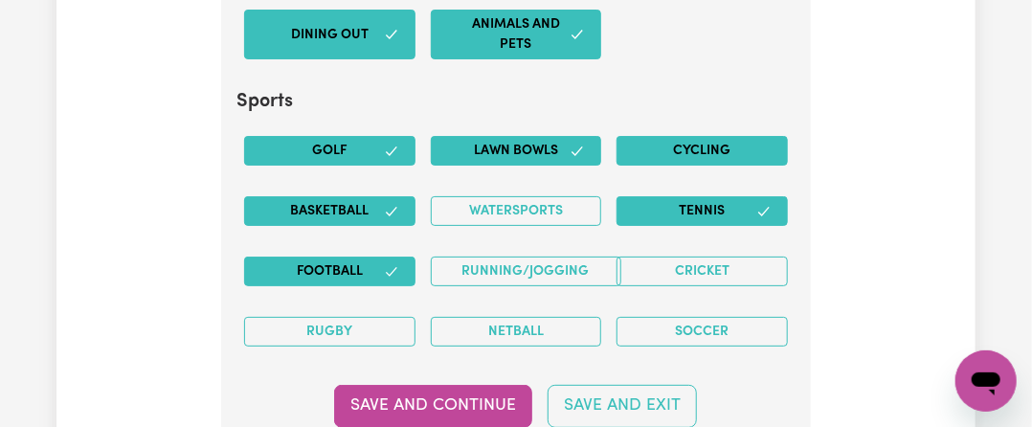
click at [725, 136] on button "Cycling" at bounding box center [702, 151] width 171 height 30
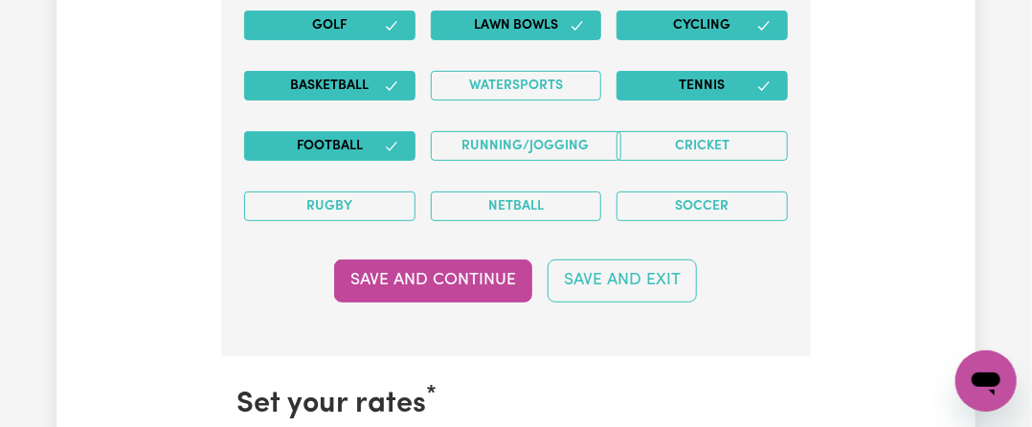
scroll to position [5419, 0]
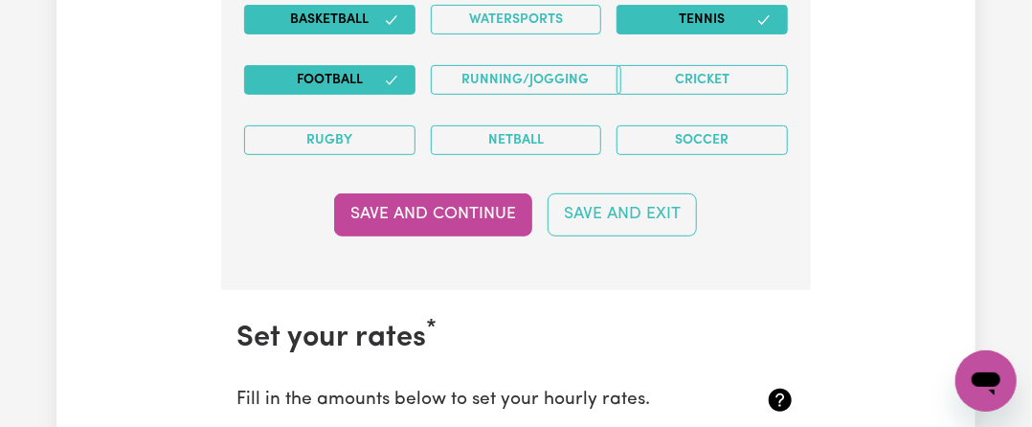
click at [473, 193] on button "Save and Continue" at bounding box center [433, 214] width 198 height 42
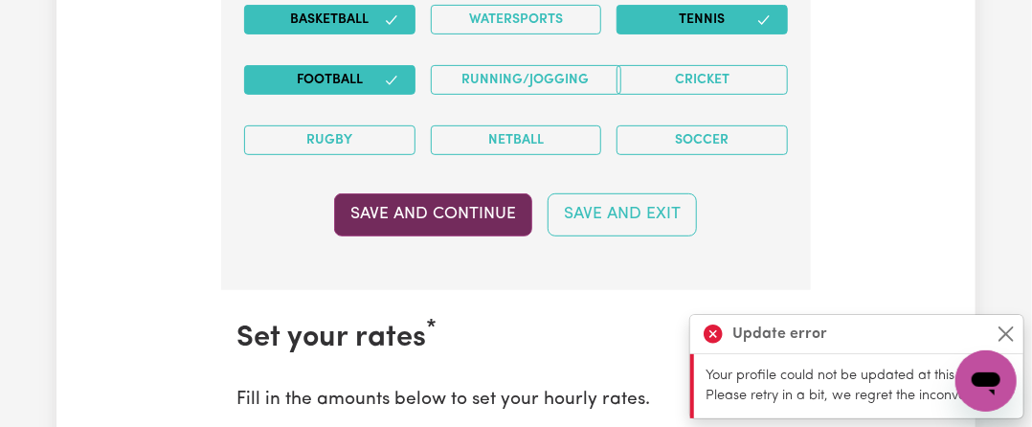
click at [480, 193] on button "Save and Continue" at bounding box center [433, 214] width 198 height 42
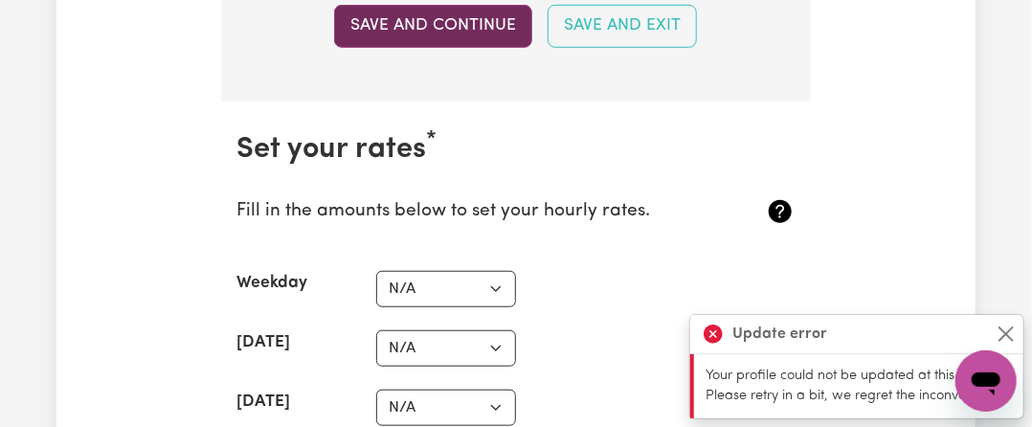
scroll to position [5611, 0]
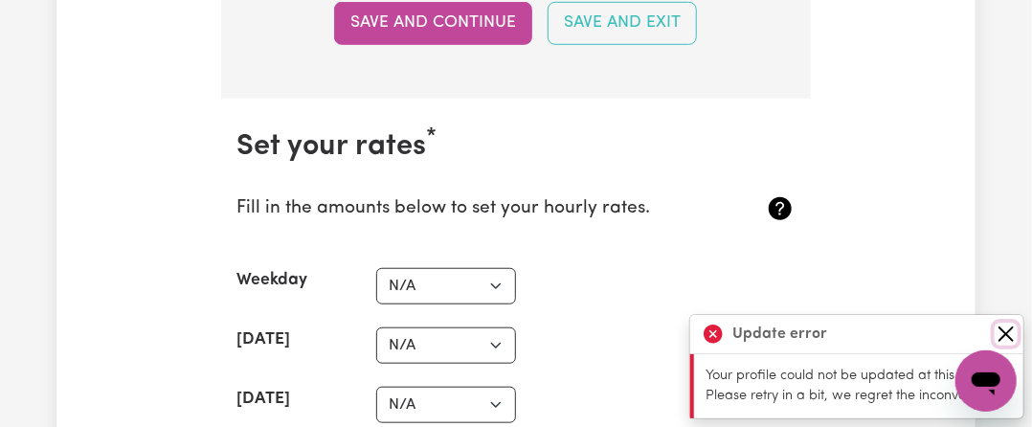
click at [1011, 327] on button "Close" at bounding box center [1006, 334] width 23 height 23
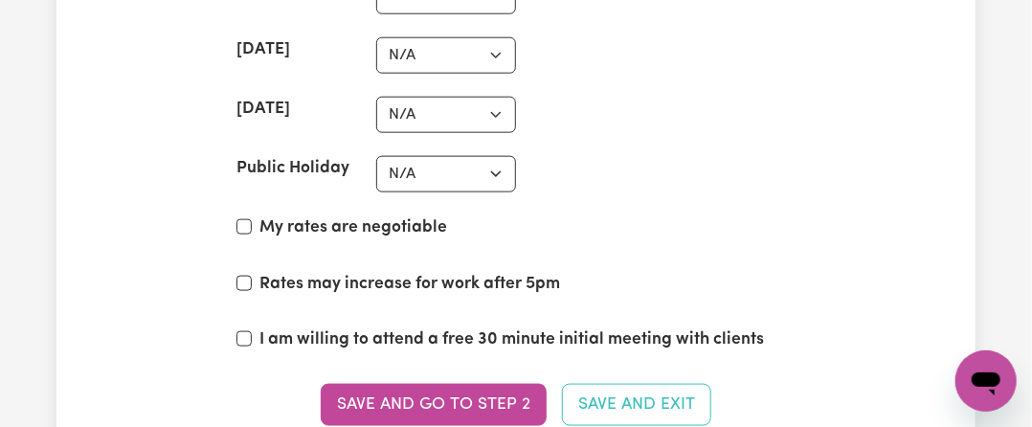
scroll to position [5898, 0]
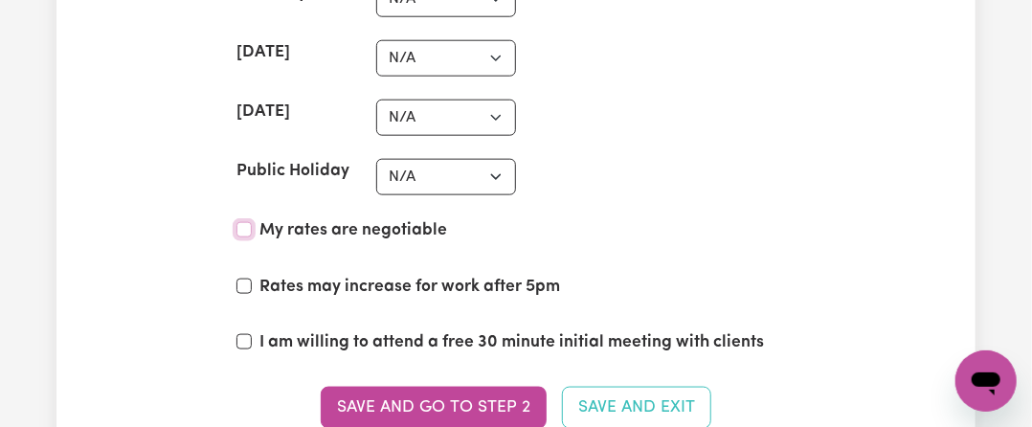
click at [246, 222] on input "My rates are negotiable" at bounding box center [244, 229] width 15 height 15
checkbox input "true"
click at [247, 279] on input "Rates may increase for work after 5pm" at bounding box center [244, 286] width 15 height 15
checkbox input "true"
click at [251, 334] on input "I am willing to attend a free 30 minute initial meeting with clients" at bounding box center [244, 341] width 15 height 15
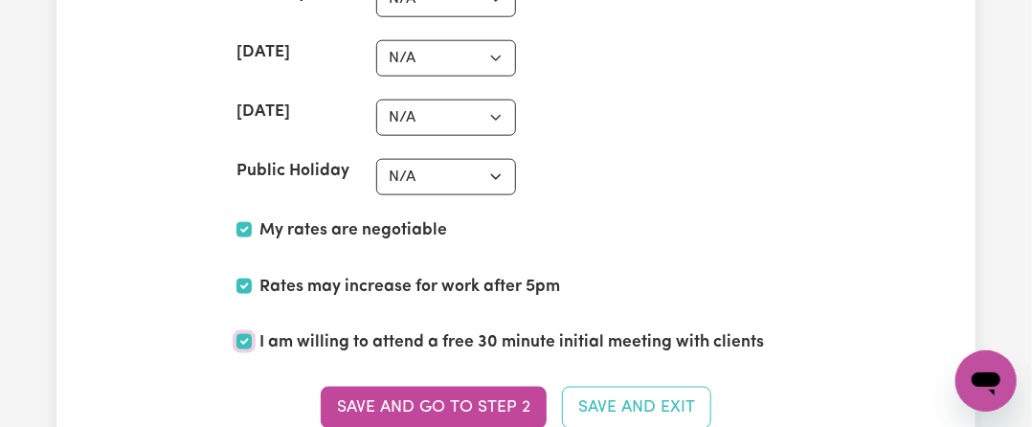
checkbox input "true"
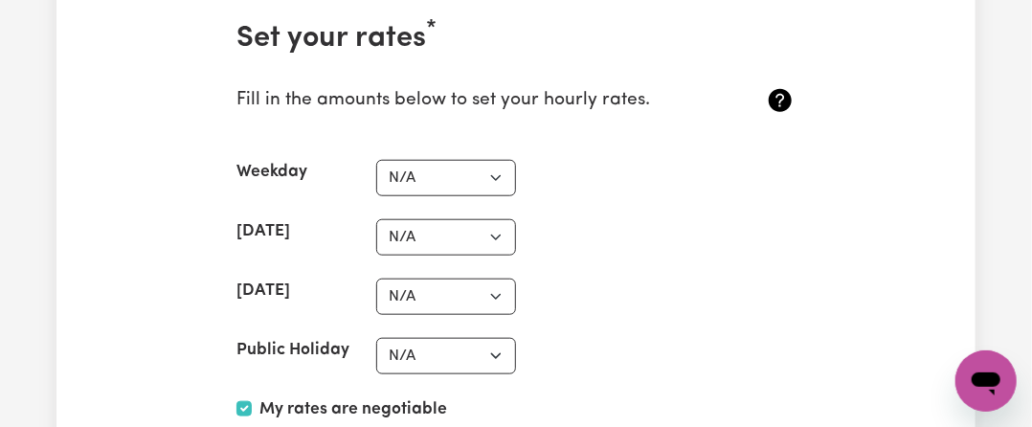
scroll to position [5706, 0]
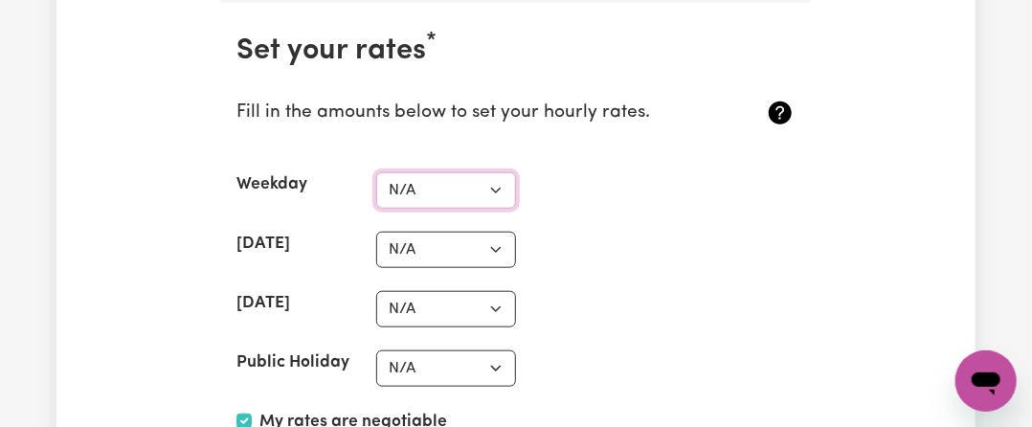
click at [431, 172] on select "N/A $37 $38 $39 $40 $41 $42 $43 $44 $45 $46 $47 $48 $49 $50 $51 $52 $53 $54 $55…" at bounding box center [446, 190] width 140 height 36
click at [395, 172] on select "N/A $37 $38 $39 $40 $41 $42 $43 $44 $45 $46 $47 $48 $49 $50 $51 $52 $53 $54 $55…" at bounding box center [446, 190] width 140 height 36
select select "60"
click at [376, 172] on select "N/A $37 $38 $39 $40 $41 $42 $43 $44 $45 $46 $47 $48 $49 $50 $51 $52 $53 $54 $55…" at bounding box center [446, 190] width 140 height 36
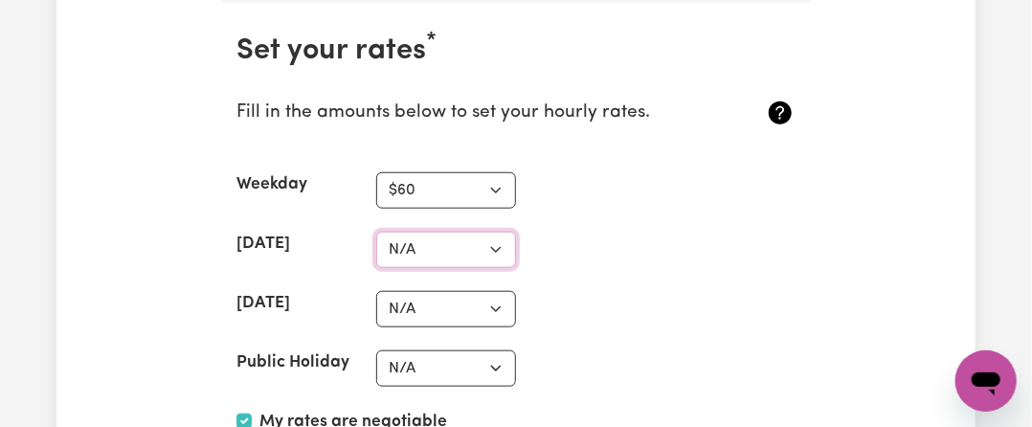
click at [430, 232] on select "N/A $37 $38 $39 $40 $41 $42 $43 $44 $45 $46 $47 $48 $49 $50 $51 $52 $53 $54 $55…" at bounding box center [446, 250] width 140 height 36
click at [376, 232] on select "N/A $37 $38 $39 $40 $41 $42 $43 $44 $45 $46 $47 $48 $49 $50 $51 $52 $53 $54 $55…" at bounding box center [446, 250] width 140 height 36
click at [387, 291] on select "N/A $37 $38 $39 $40 $41 $42 $43 $44 $45 $46 $47 $48 $49 $50 $51 $52 $53 $54 $55…" at bounding box center [446, 309] width 140 height 36
click at [395, 232] on select "N/A $37 $38 $39 $40 $41 $42 $43 $44 $45 $46 $47 $48 $49 $50 $51 $52 $53 $54 $55…" at bounding box center [446, 250] width 140 height 36
select select "80"
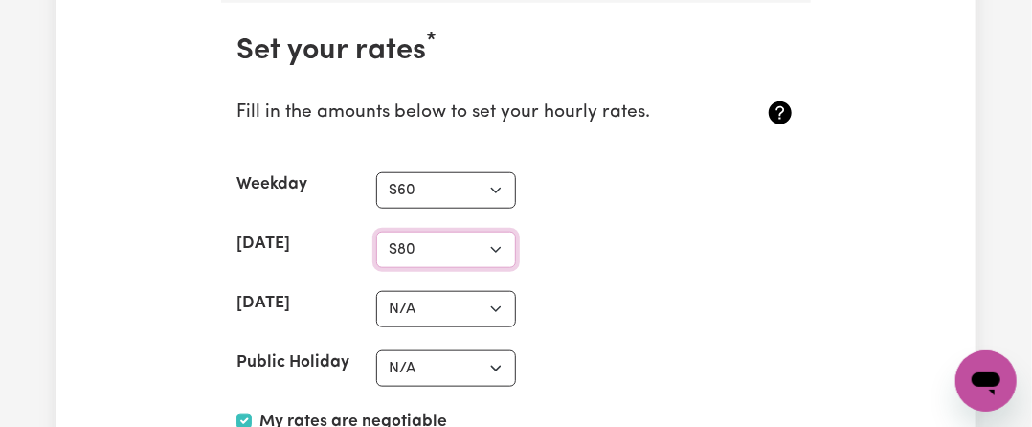
click at [376, 232] on select "N/A $37 $38 $39 $40 $41 $42 $43 $44 $45 $46 $47 $48 $49 $50 $51 $52 $53 $54 $55…" at bounding box center [446, 250] width 140 height 36
click at [415, 291] on select "N/A $37 $38 $39 $40 $41 $42 $43 $44 $45 $46 $47 $48 $49 $50 $51 $52 $53 $54 $55…" at bounding box center [446, 309] width 140 height 36
select select "100"
click at [376, 291] on select "N/A $37 $38 $39 $40 $41 $42 $43 $44 $45 $46 $47 $48 $49 $50 $51 $52 $53 $54 $55…" at bounding box center [446, 309] width 140 height 36
click at [410, 350] on select "N/A $37 $38 $39 $40 $41 $42 $43 $44 $45 $46 $47 $48 $49 $50 $51 $52 $53 $54 $55…" at bounding box center [446, 368] width 140 height 36
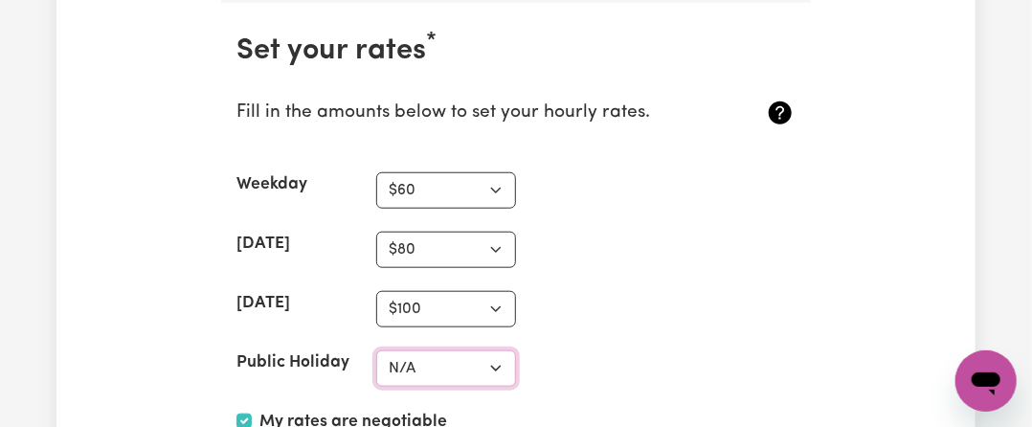
select select "120"
click at [376, 350] on select "N/A $37 $38 $39 $40 $41 $42 $43 $44 $45 $46 $47 $48 $49 $50 $51 $52 $53 $54 $55…" at bounding box center [446, 368] width 140 height 36
click at [662, 291] on div "Sunday N/A $37 $38 $39 $40 $41 $42 $43 $44 $45 $46 $47 $48 $49 $50 $51 $52 $53 …" at bounding box center [516, 309] width 559 height 36
drag, startPoint x: 478, startPoint y: 160, endPoint x: 477, endPoint y: 148, distance: 11.5
click at [477, 172] on select "N/A $37 $38 $39 $40 $41 $42 $43 $44 $45 $46 $47 $48 $49 $50 $51 $52 $53 $54 $55…" at bounding box center [446, 190] width 140 height 36
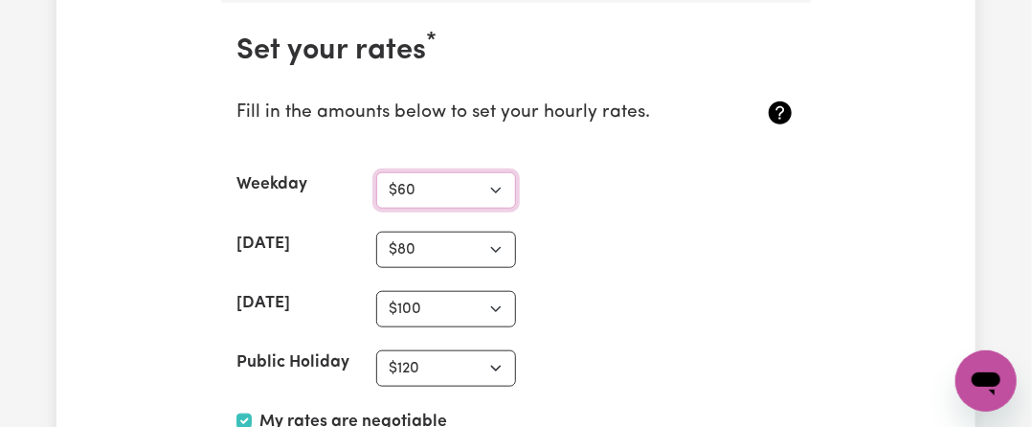
select select "65"
click at [376, 172] on select "N/A $37 $38 $39 $40 $41 $42 $43 $44 $45 $46 $47 $48 $49 $50 $51 $52 $53 $54 $55…" at bounding box center [446, 190] width 140 height 36
click at [616, 237] on section "Set your rates * Fill in the amounts below to set your hourly rates. Weekday N/…" at bounding box center [516, 338] width 590 height 671
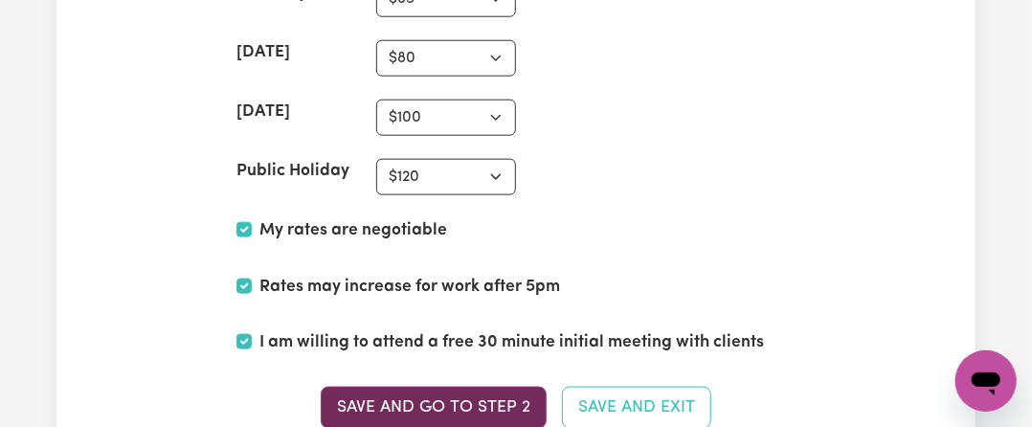
click at [423, 387] on button "Save and go to Step 2" at bounding box center [434, 408] width 226 height 42
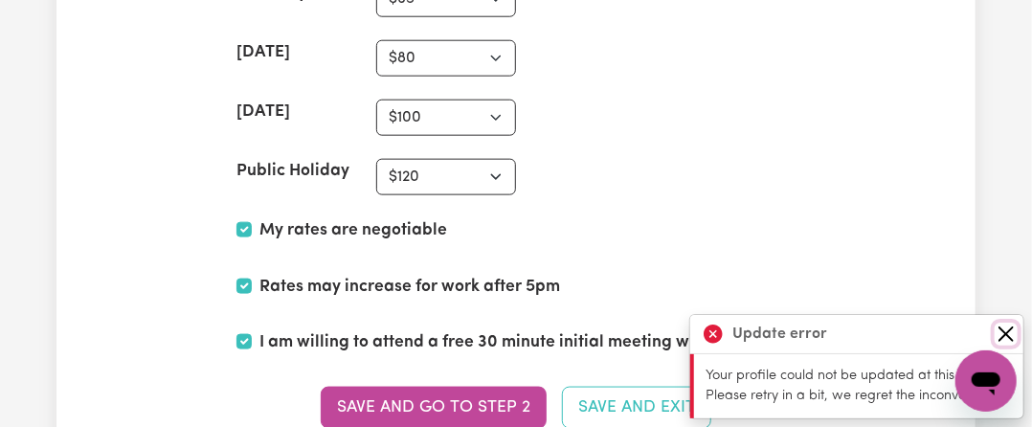
click at [1010, 330] on button "Close" at bounding box center [1006, 334] width 23 height 23
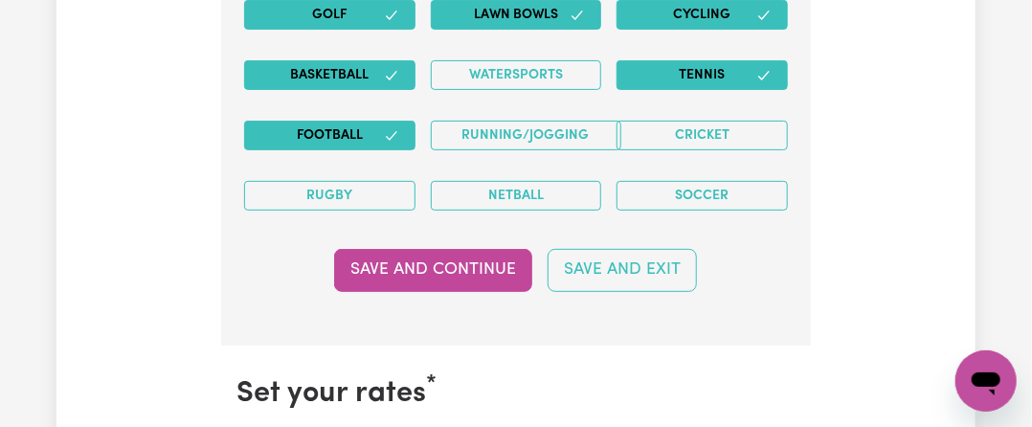
scroll to position [5228, 0]
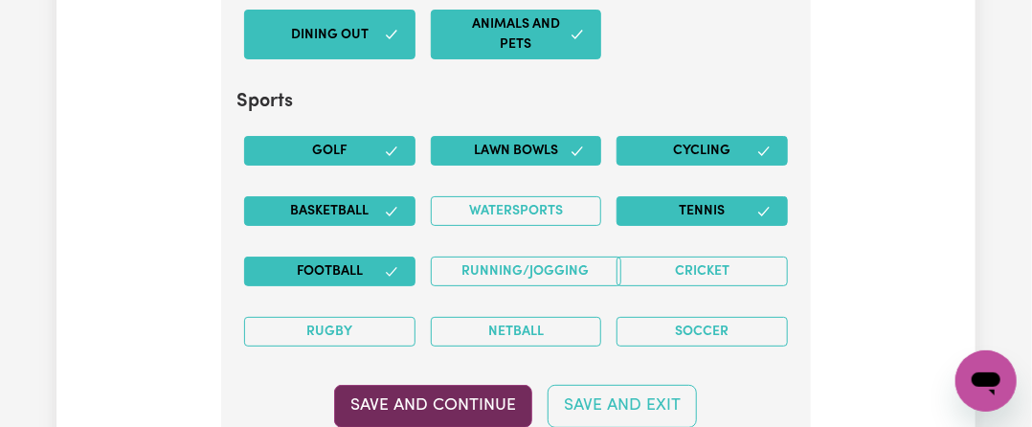
click at [433, 385] on button "Save and Continue" at bounding box center [433, 406] width 198 height 42
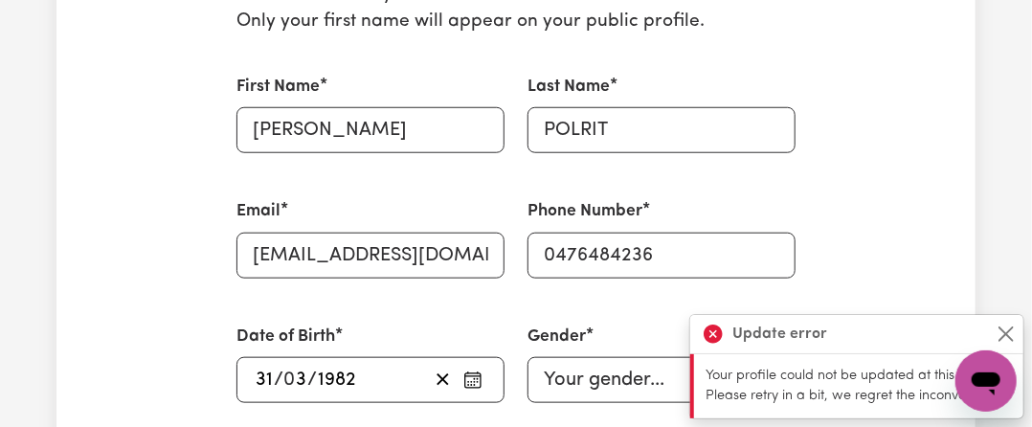
scroll to position [0, 0]
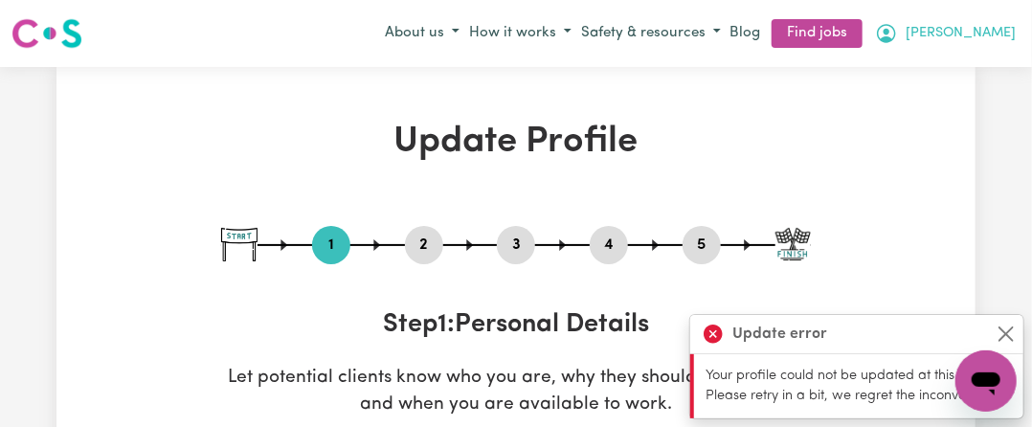
click at [946, 33] on span "KAYE kingnakorn" at bounding box center [961, 33] width 110 height 21
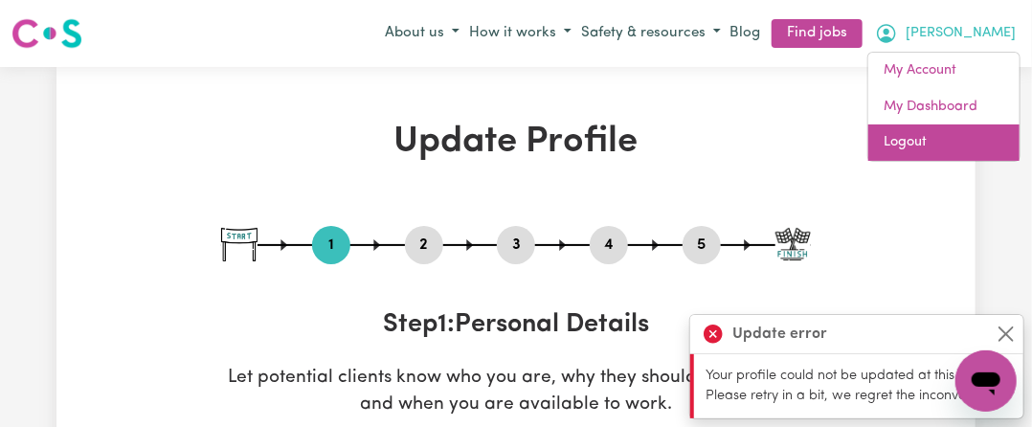
click at [912, 137] on link "Logout" at bounding box center [944, 142] width 151 height 36
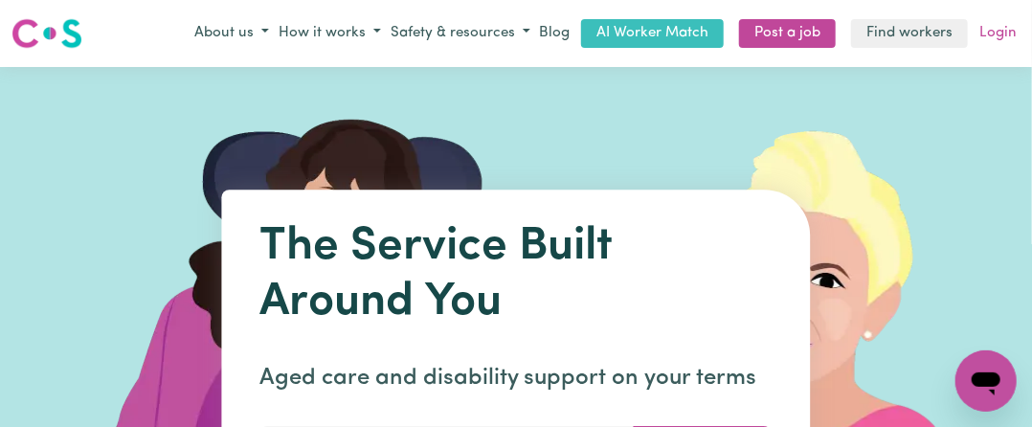
click at [996, 32] on link "Login" at bounding box center [998, 34] width 45 height 30
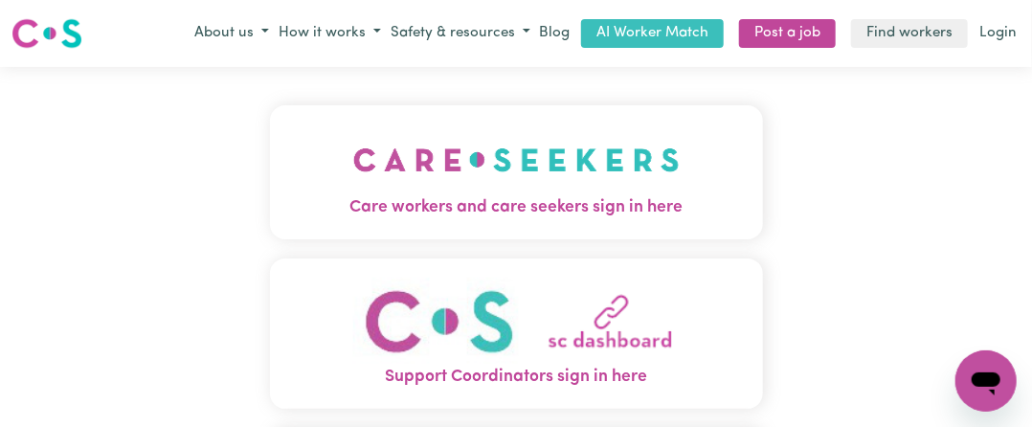
click at [667, 212] on span "Care workers and care seekers sign in here" at bounding box center [516, 207] width 493 height 25
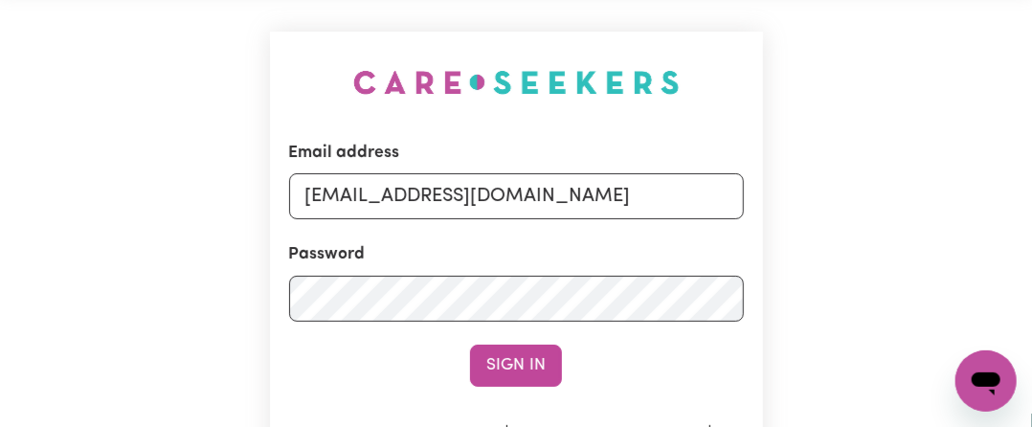
scroll to position [192, 0]
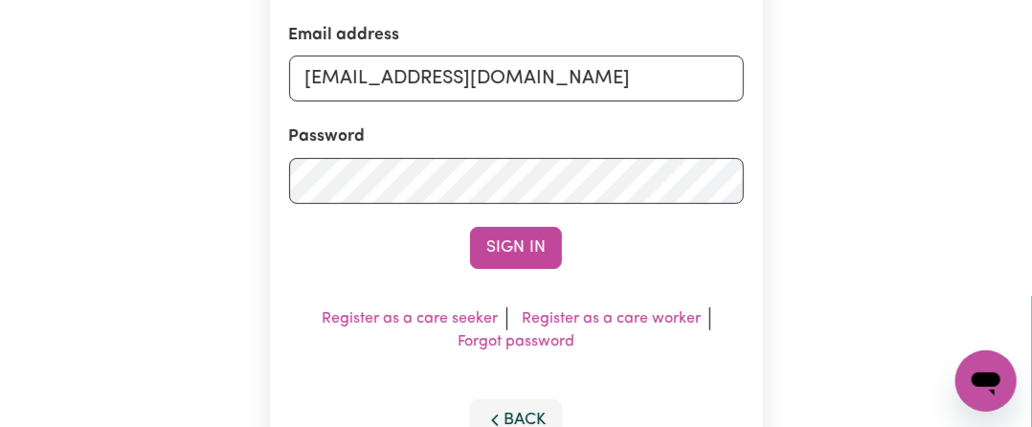
click at [546, 237] on button "Sign In" at bounding box center [516, 248] width 92 height 42
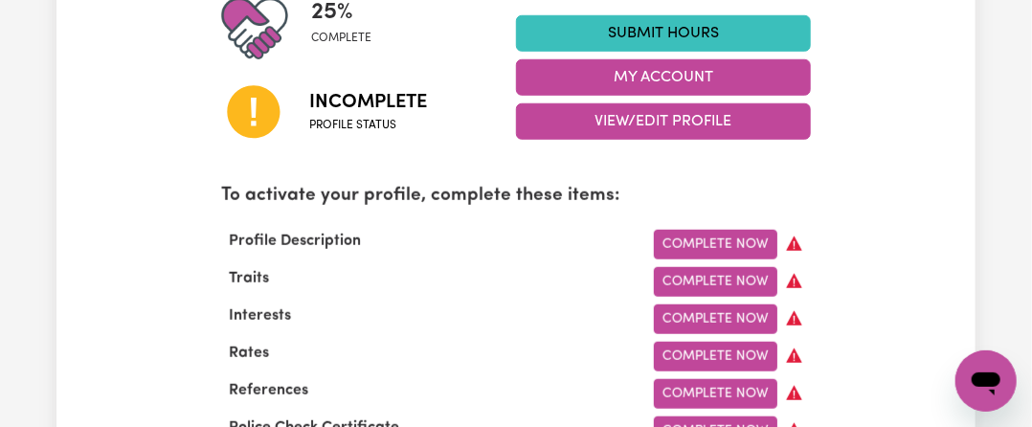
scroll to position [575, 0]
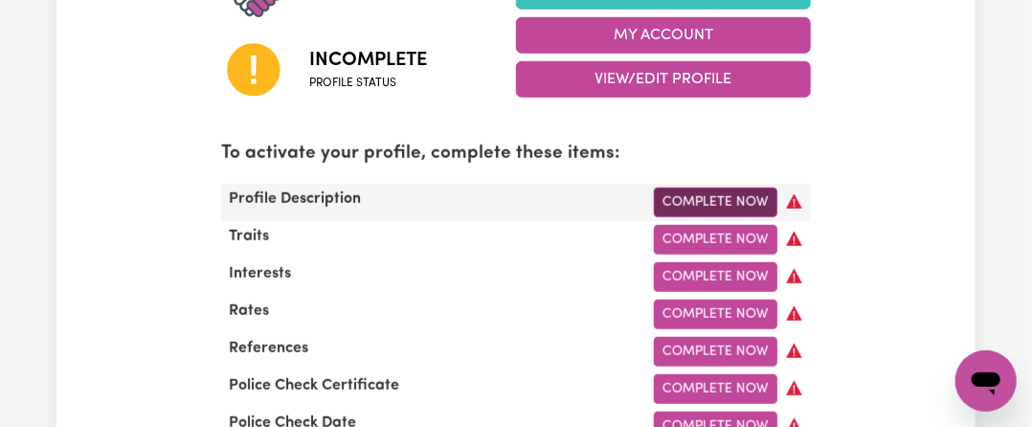
click at [763, 202] on link "Complete Now" at bounding box center [716, 203] width 124 height 30
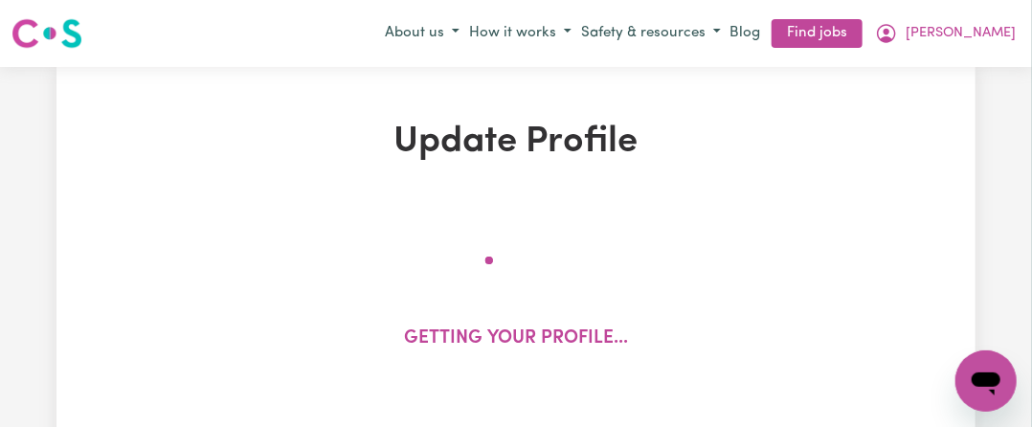
select select "[DEMOGRAPHIC_DATA]"
select select "Australian PR"
select select "Studying a healthcare related degree or qualification"
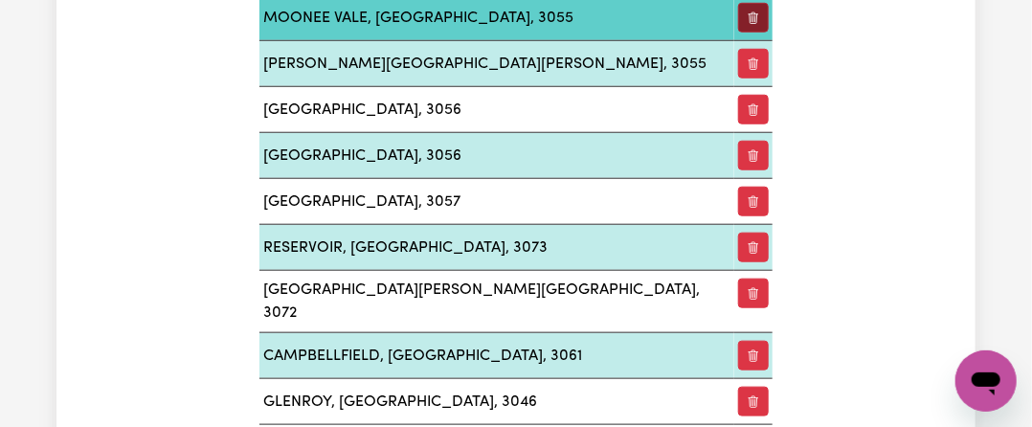
scroll to position [3639, 0]
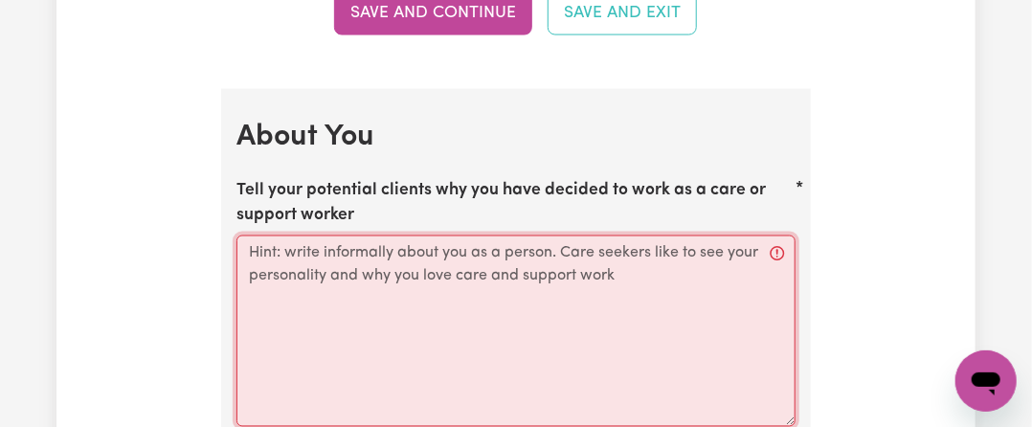
click at [501, 240] on textarea "Tell your potential clients why you have decided to work as a care or support w…" at bounding box center [516, 332] width 559 height 192
paste textarea "Loremip — Dolors, Ametconsectet, adi Elitsedd Eiusmod temp Inci 🌸Utlab etd magn…"
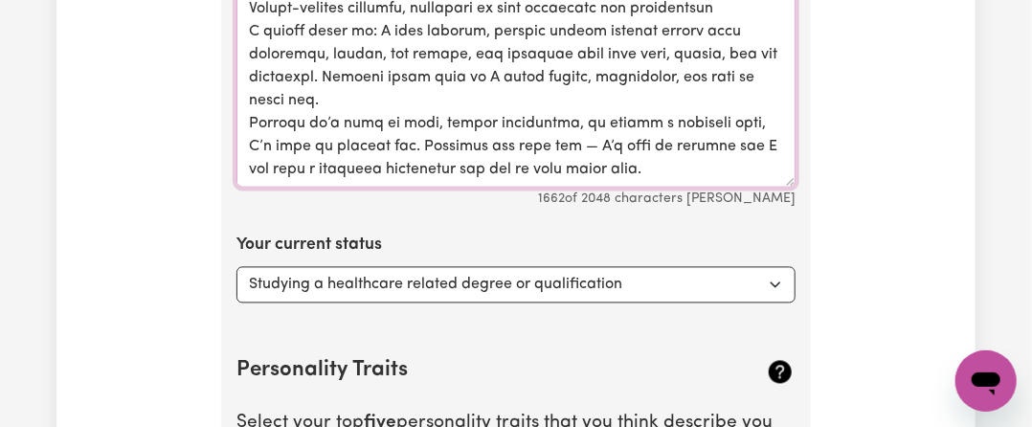
scroll to position [4022, 0]
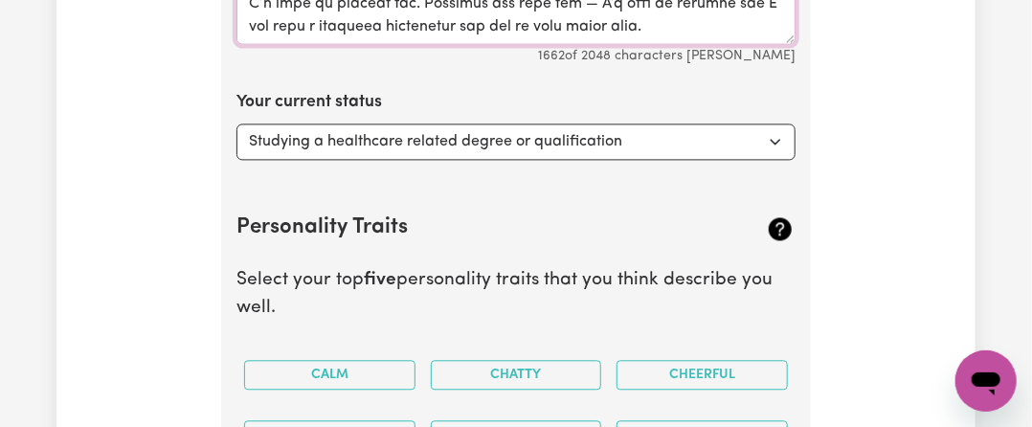
type textarea "Loremip — Dolors, Ametconsectet, adi Elitsedd Eiusmod temp Inci 🌸Utlab etd magn…"
click at [517, 124] on select "Select... Studying a healthcare related degree or qualification Studying a non-…" at bounding box center [516, 142] width 559 height 36
select select "Looking for work - I just graduated"
click at [237, 124] on select "Select... Studying a healthcare related degree or qualification Studying a non-…" at bounding box center [516, 142] width 559 height 36
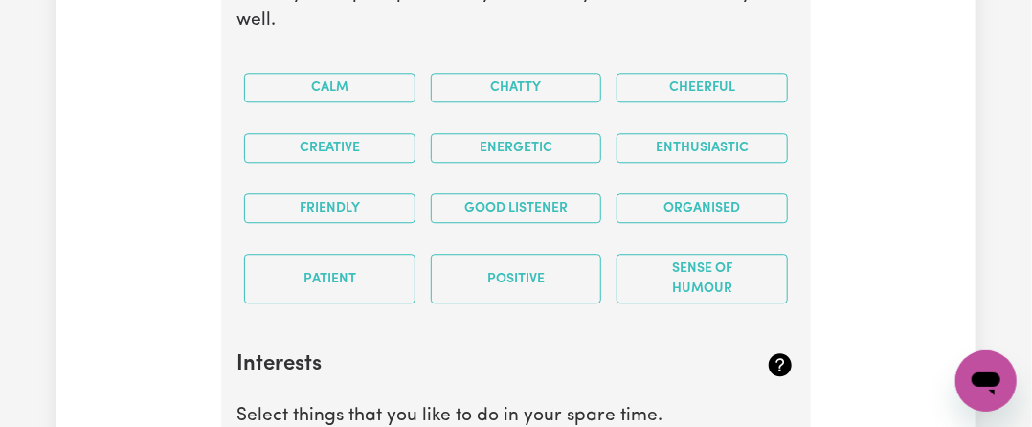
scroll to position [4405, 0]
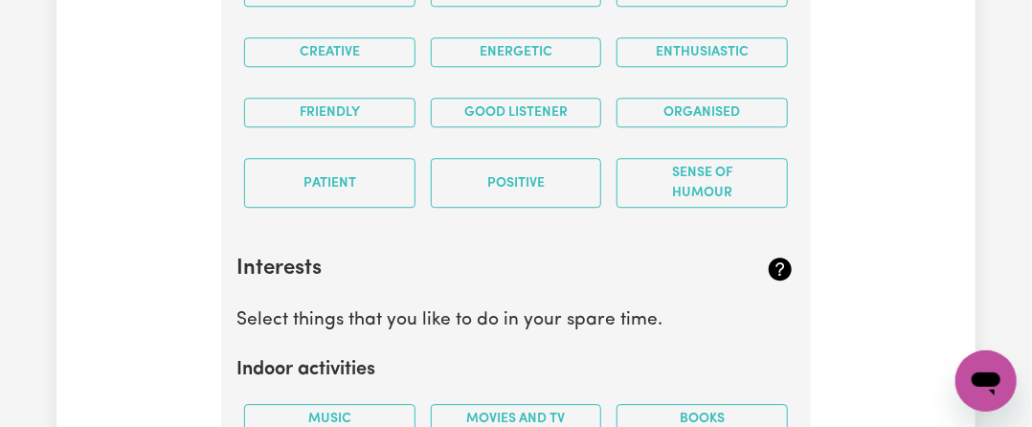
click at [475, 143] on div "Positive" at bounding box center [516, 183] width 187 height 80
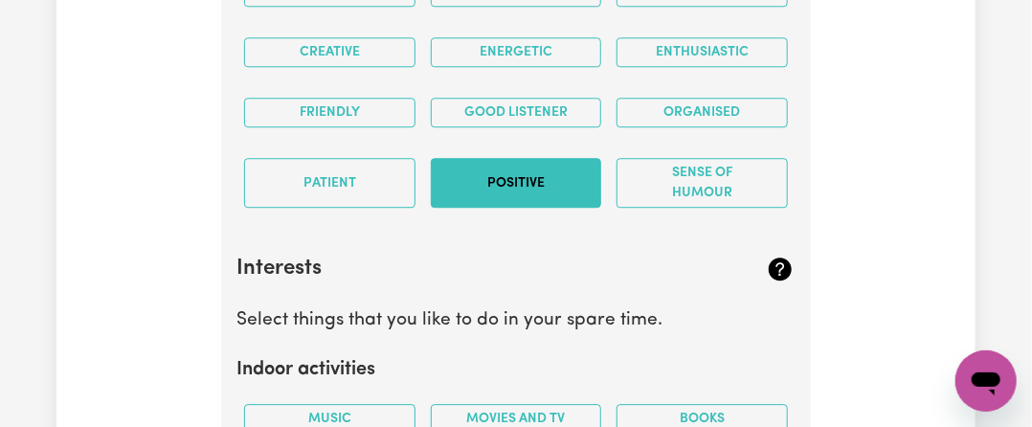
click at [484, 158] on button "Positive" at bounding box center [516, 183] width 171 height 50
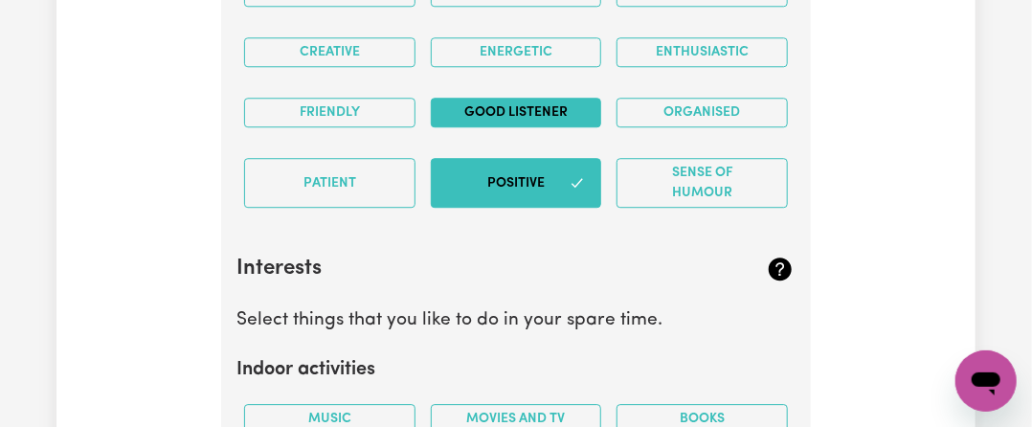
click at [486, 98] on button "Good Listener" at bounding box center [516, 113] width 171 height 30
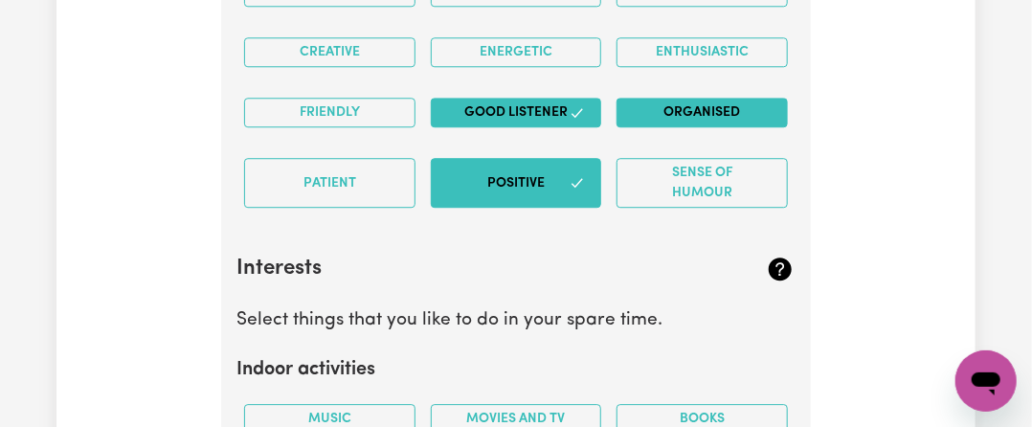
click at [693, 98] on button "Organised" at bounding box center [702, 113] width 171 height 30
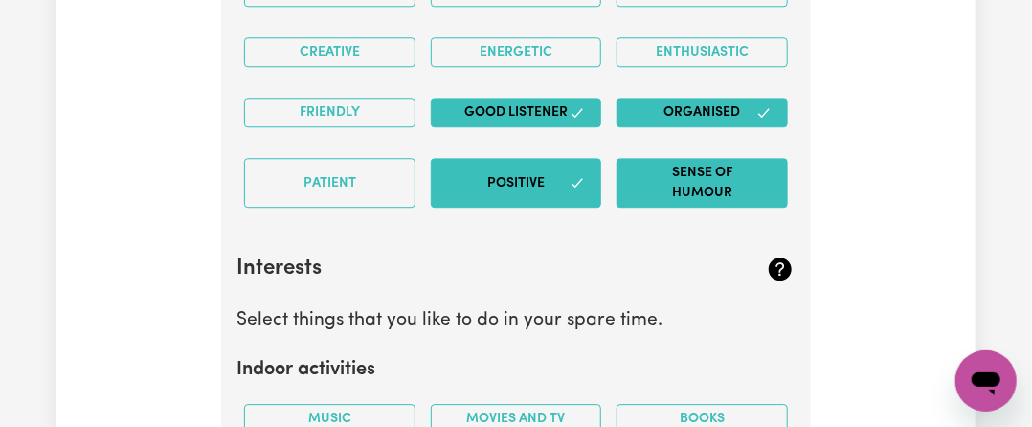
click at [686, 158] on button "Sense of Humour" at bounding box center [702, 183] width 171 height 50
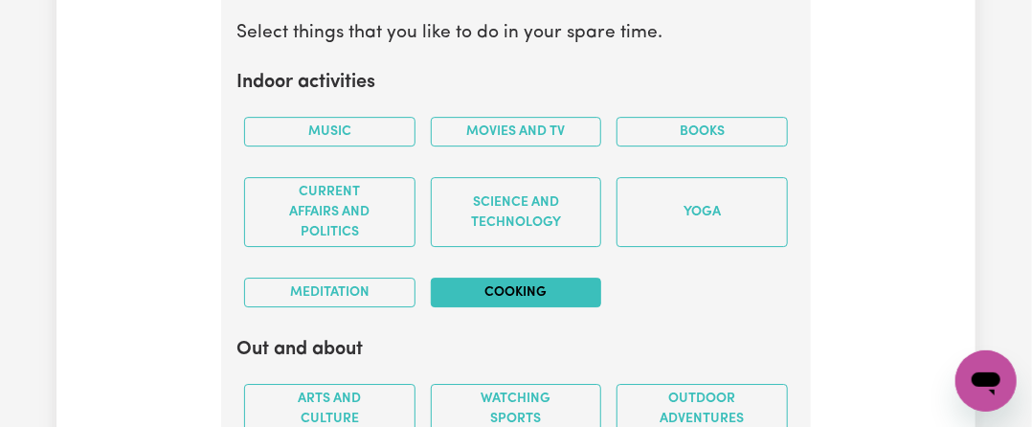
click at [475, 278] on button "Cooking" at bounding box center [516, 293] width 171 height 30
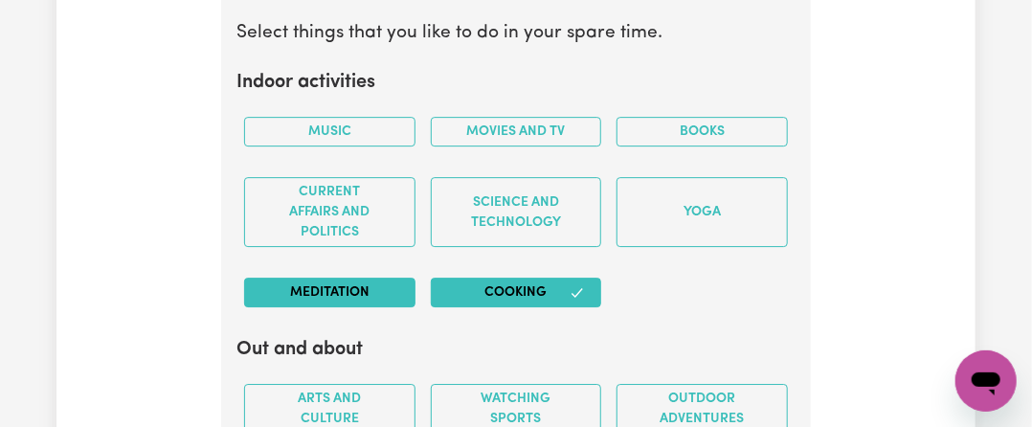
click at [314, 278] on button "Meditation" at bounding box center [329, 293] width 171 height 30
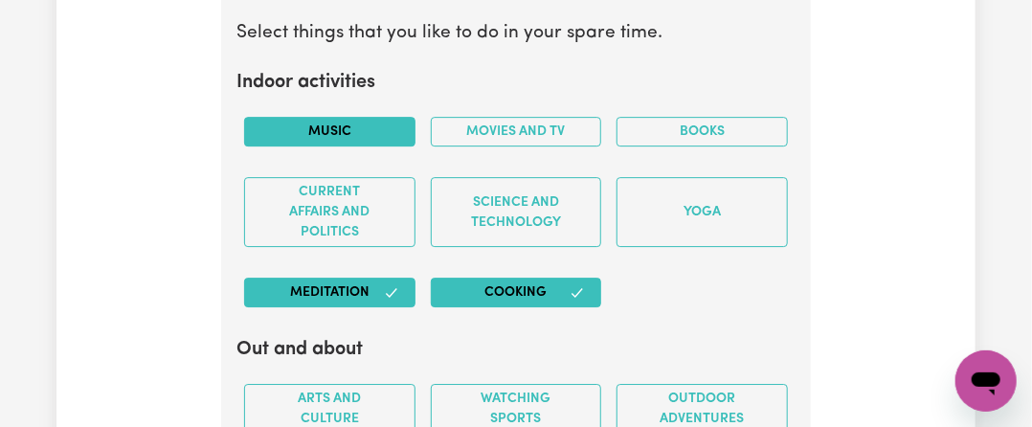
click at [319, 117] on button "Music" at bounding box center [329, 132] width 171 height 30
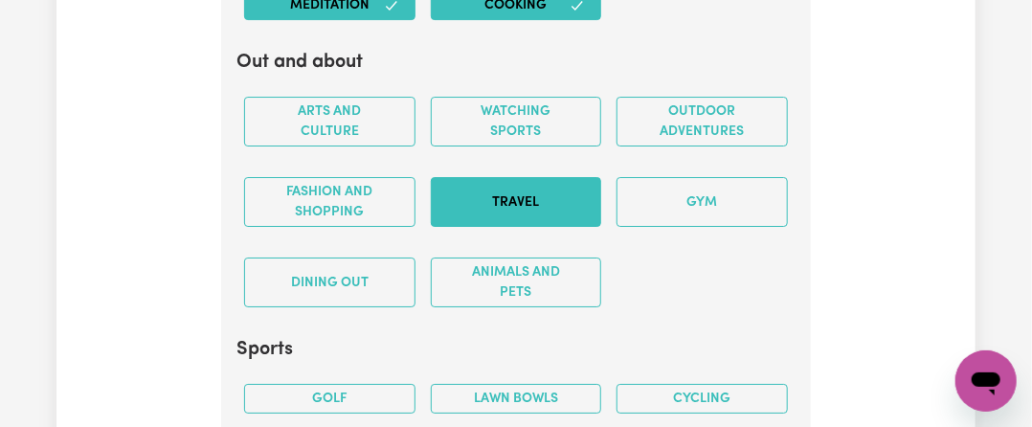
drag, startPoint x: 508, startPoint y: 177, endPoint x: 506, endPoint y: 157, distance: 20.3
click at [508, 177] on button "Travel" at bounding box center [516, 202] width 171 height 50
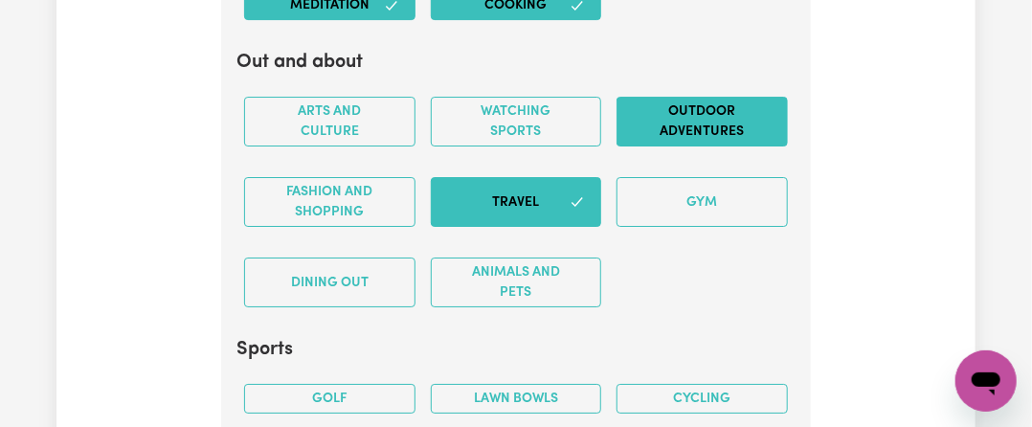
click at [681, 97] on button "Outdoor adventures" at bounding box center [702, 122] width 171 height 50
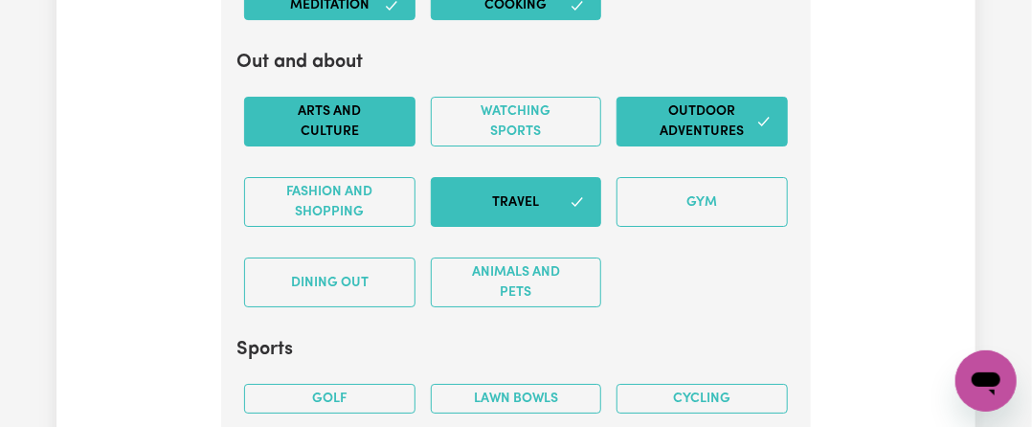
click at [395, 97] on button "Arts and Culture" at bounding box center [329, 122] width 171 height 50
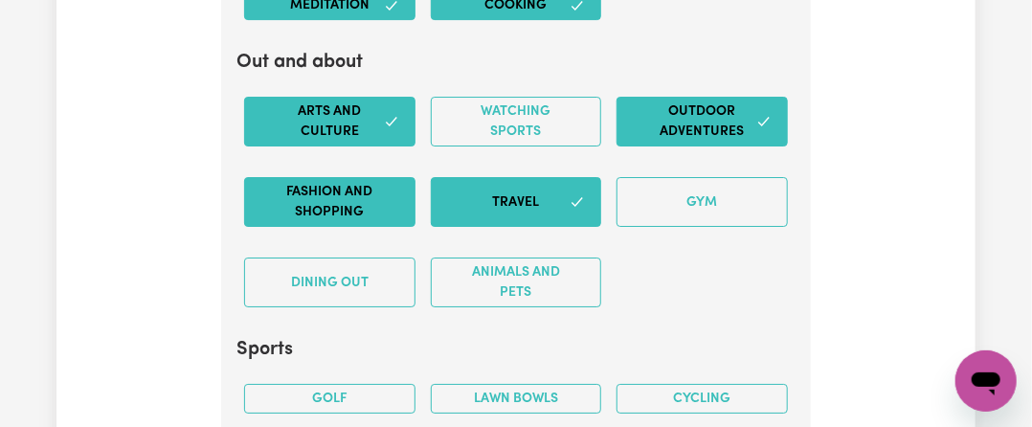
click at [377, 177] on button "Fashion and shopping" at bounding box center [329, 202] width 171 height 50
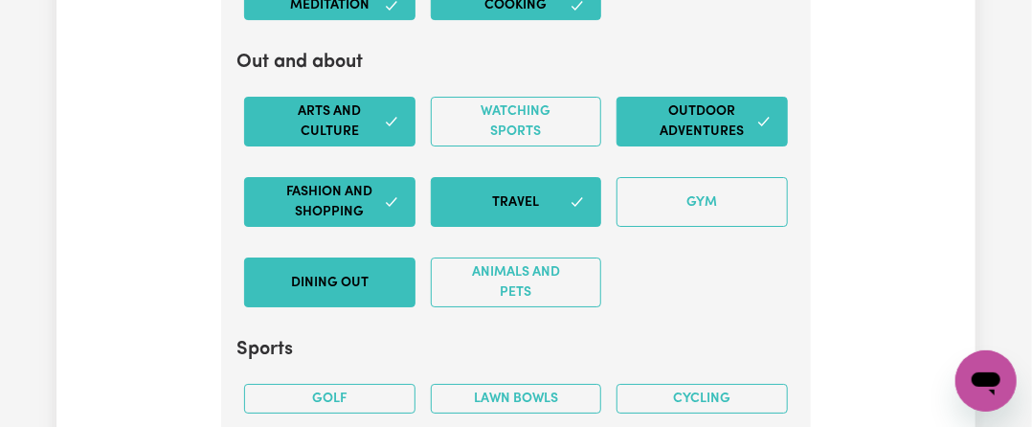
click at [346, 258] on button "Dining out" at bounding box center [329, 283] width 171 height 50
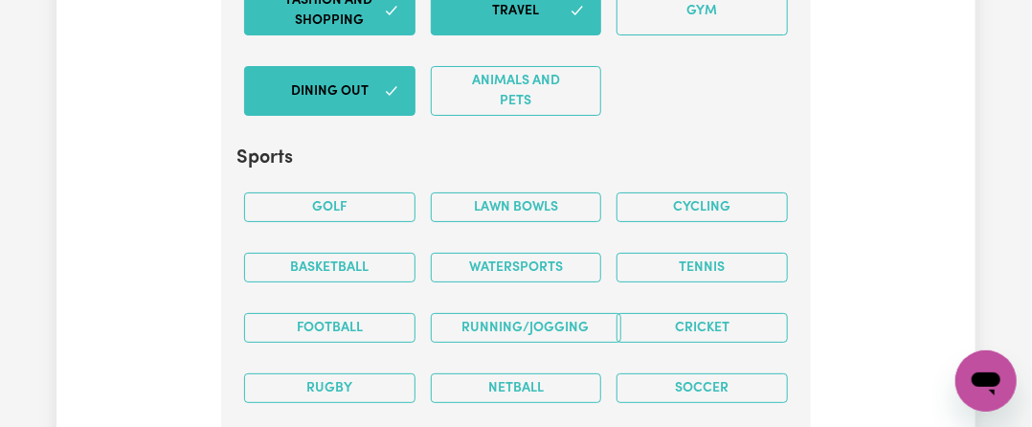
scroll to position [5171, 0]
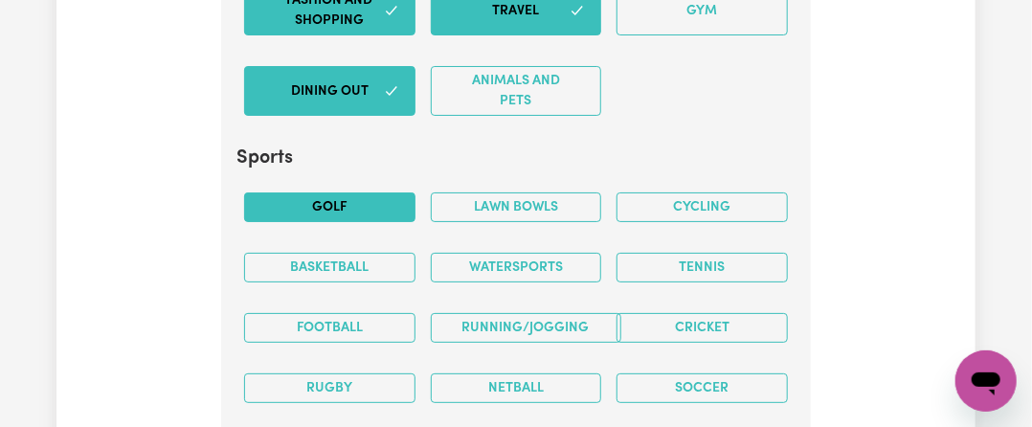
click at [372, 192] on button "Golf" at bounding box center [329, 207] width 171 height 30
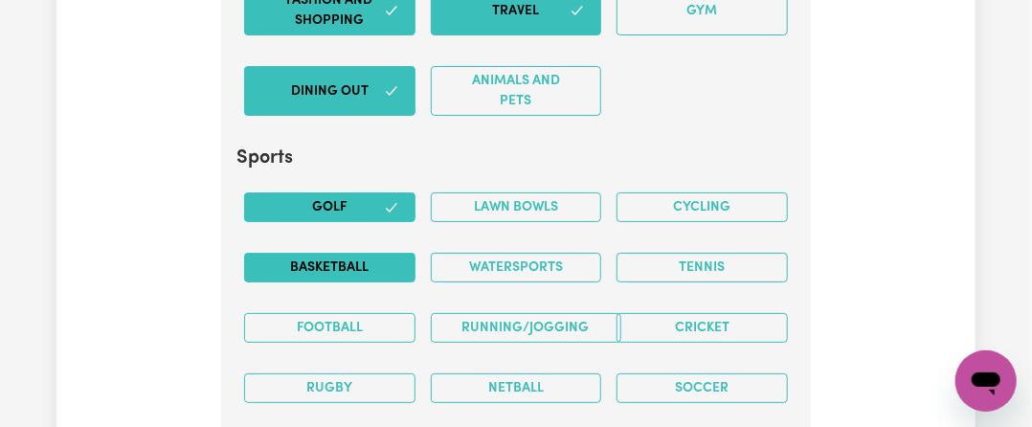
click at [360, 253] on button "Basketball" at bounding box center [329, 268] width 171 height 30
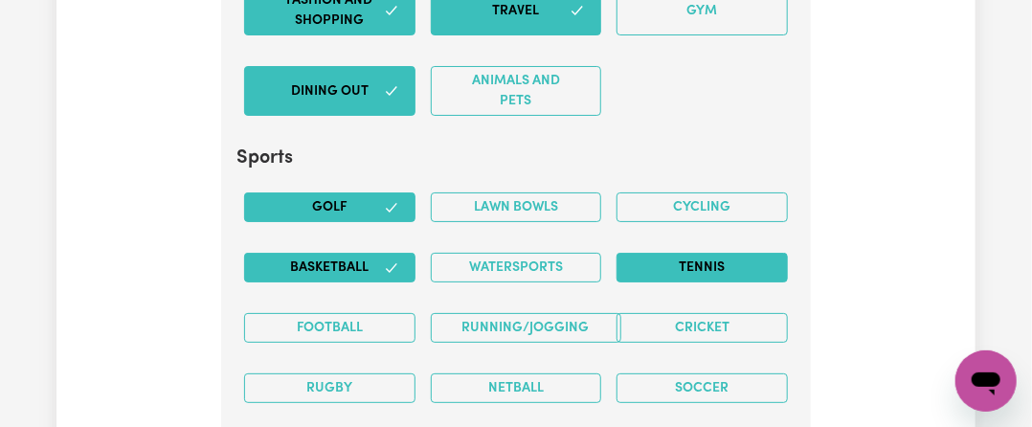
click at [684, 253] on button "Tennis" at bounding box center [702, 268] width 171 height 30
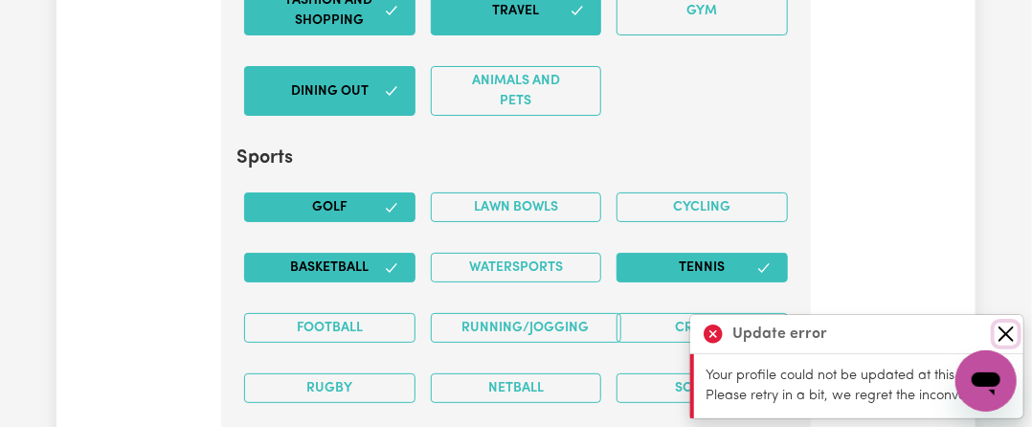
click at [1008, 331] on button "Close" at bounding box center [1006, 334] width 23 height 23
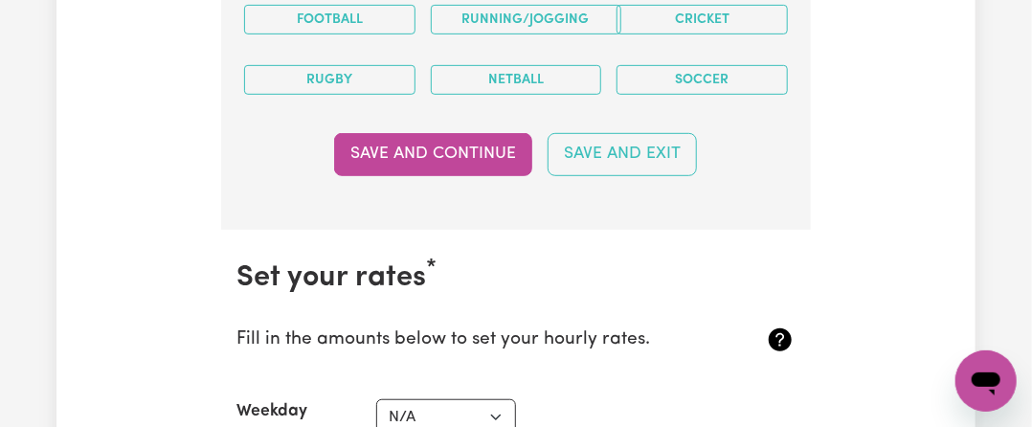
scroll to position [5458, 0]
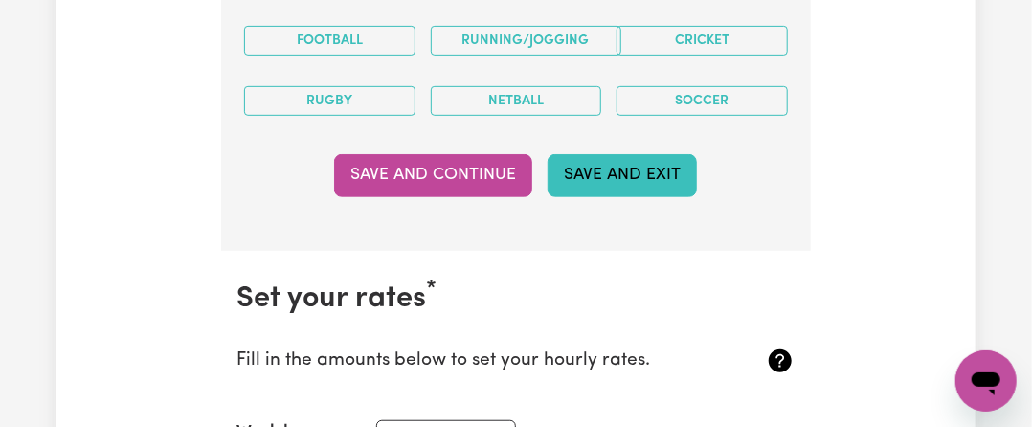
click at [608, 154] on button "Save and Exit" at bounding box center [622, 175] width 149 height 42
